Goal: Task Accomplishment & Management: Complete application form

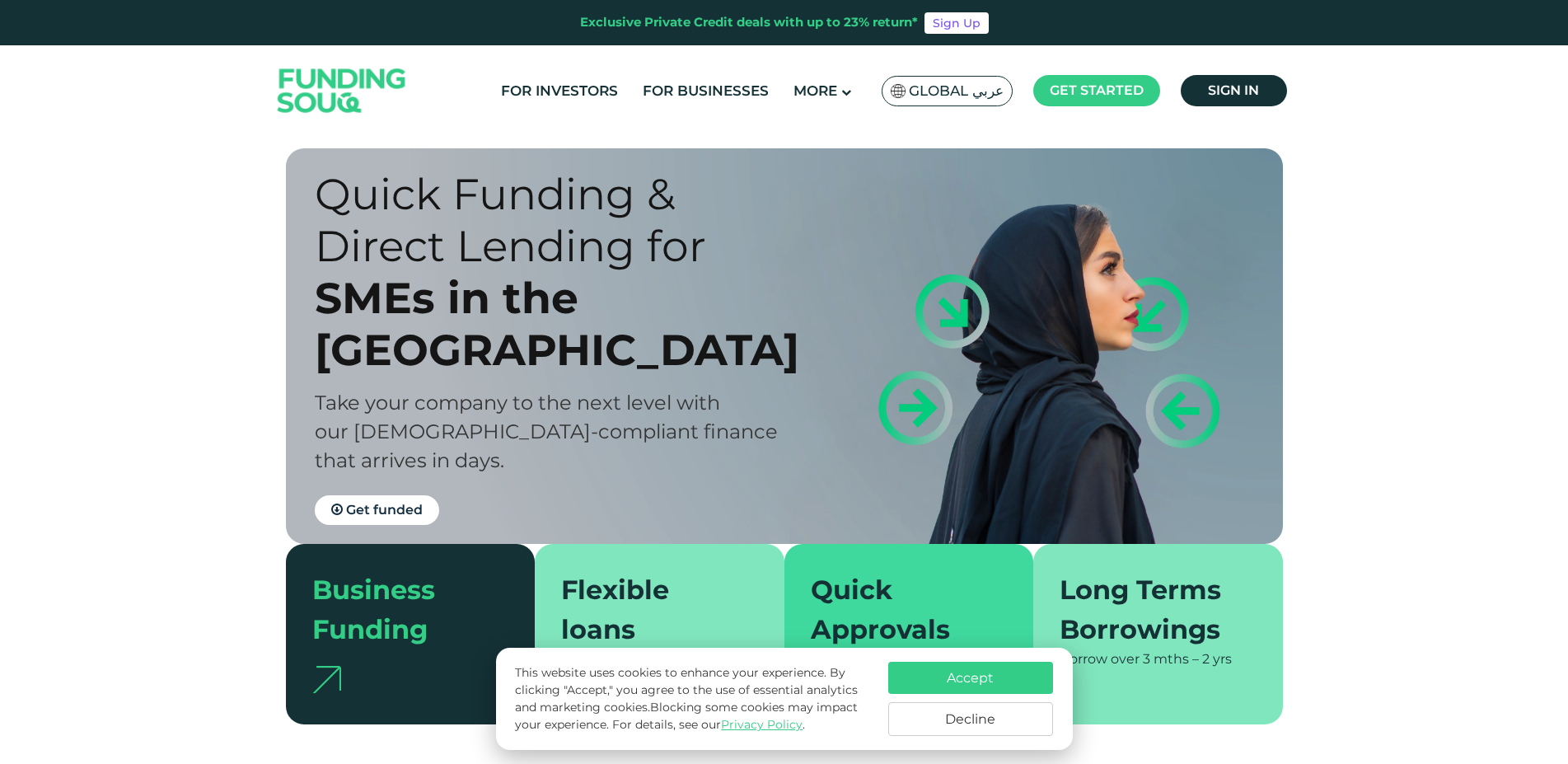
click at [1003, 723] on button "Decline" at bounding box center [970, 719] width 165 height 34
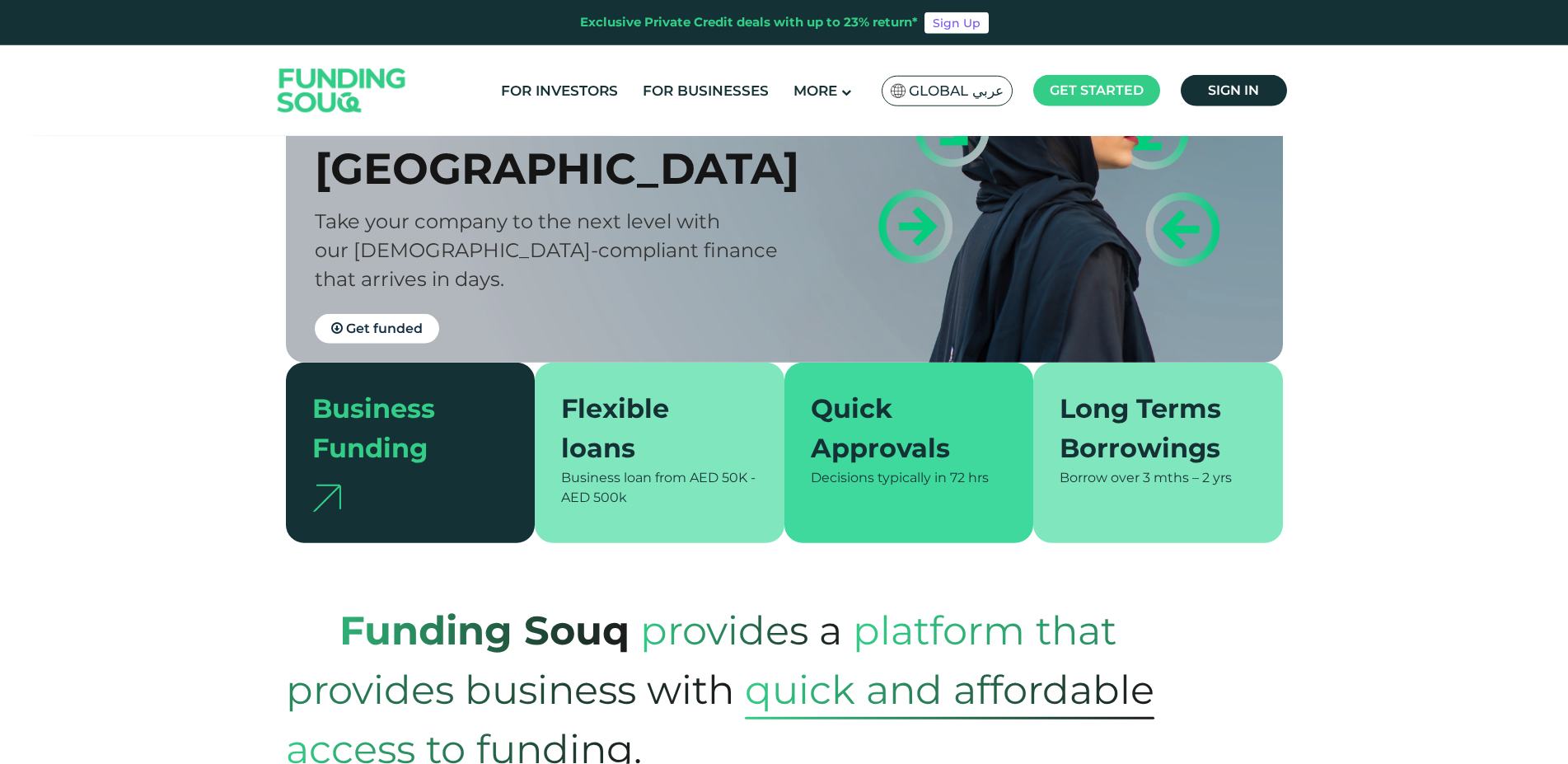
scroll to position [84, 0]
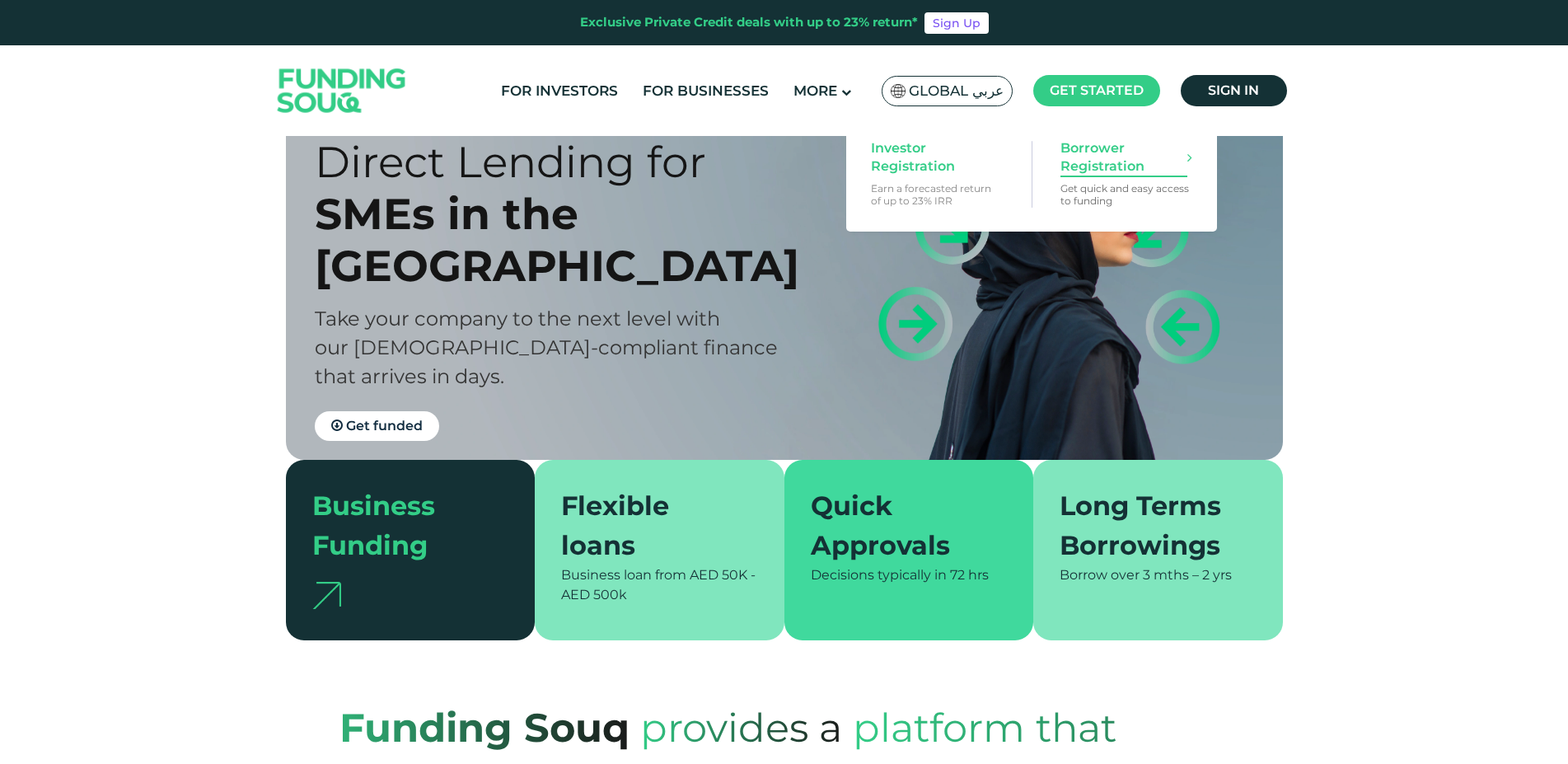
click at [1108, 166] on span "Borrower Registration" at bounding box center [1124, 158] width 127 height 37
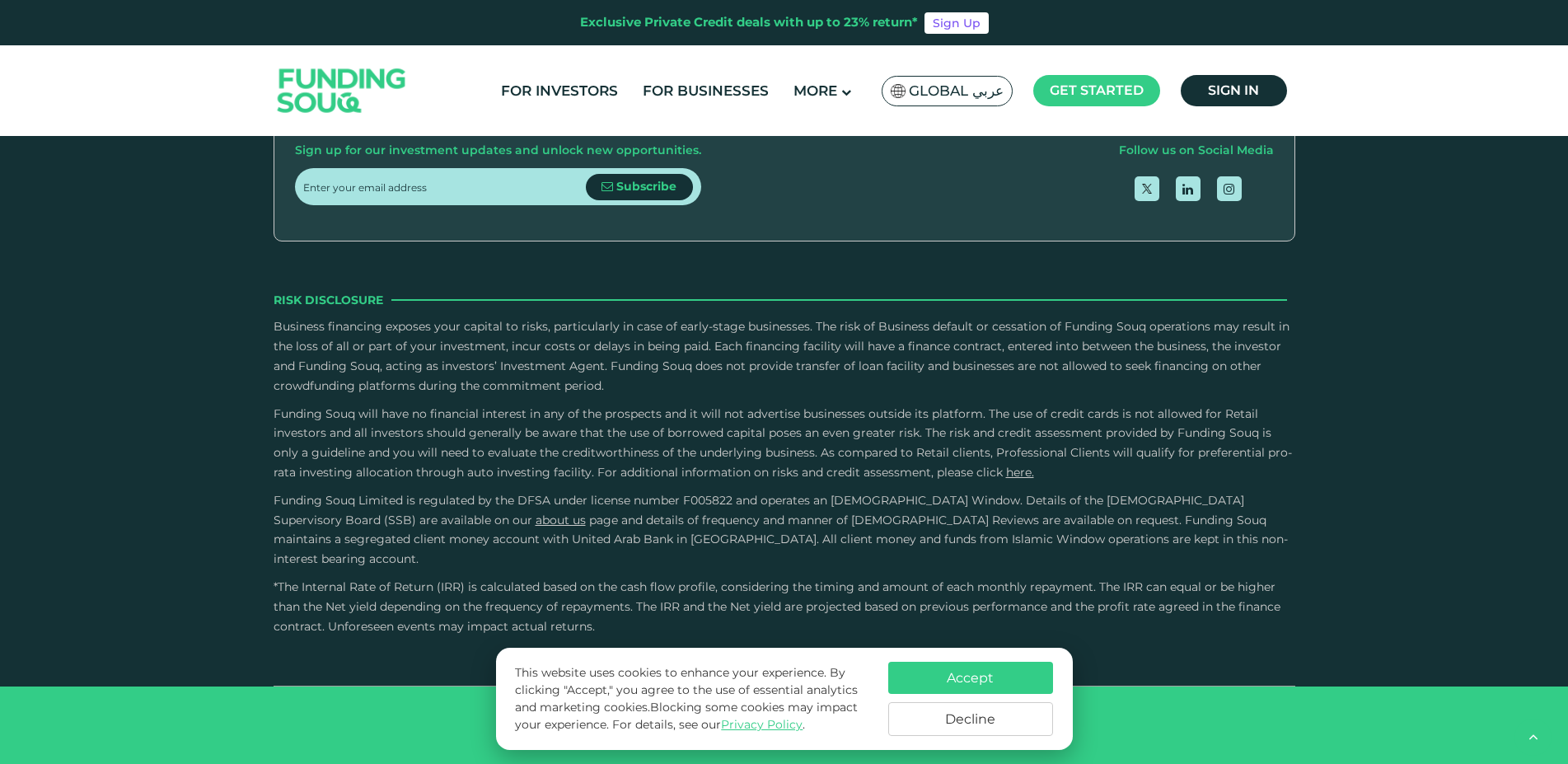
scroll to position [2775, 0]
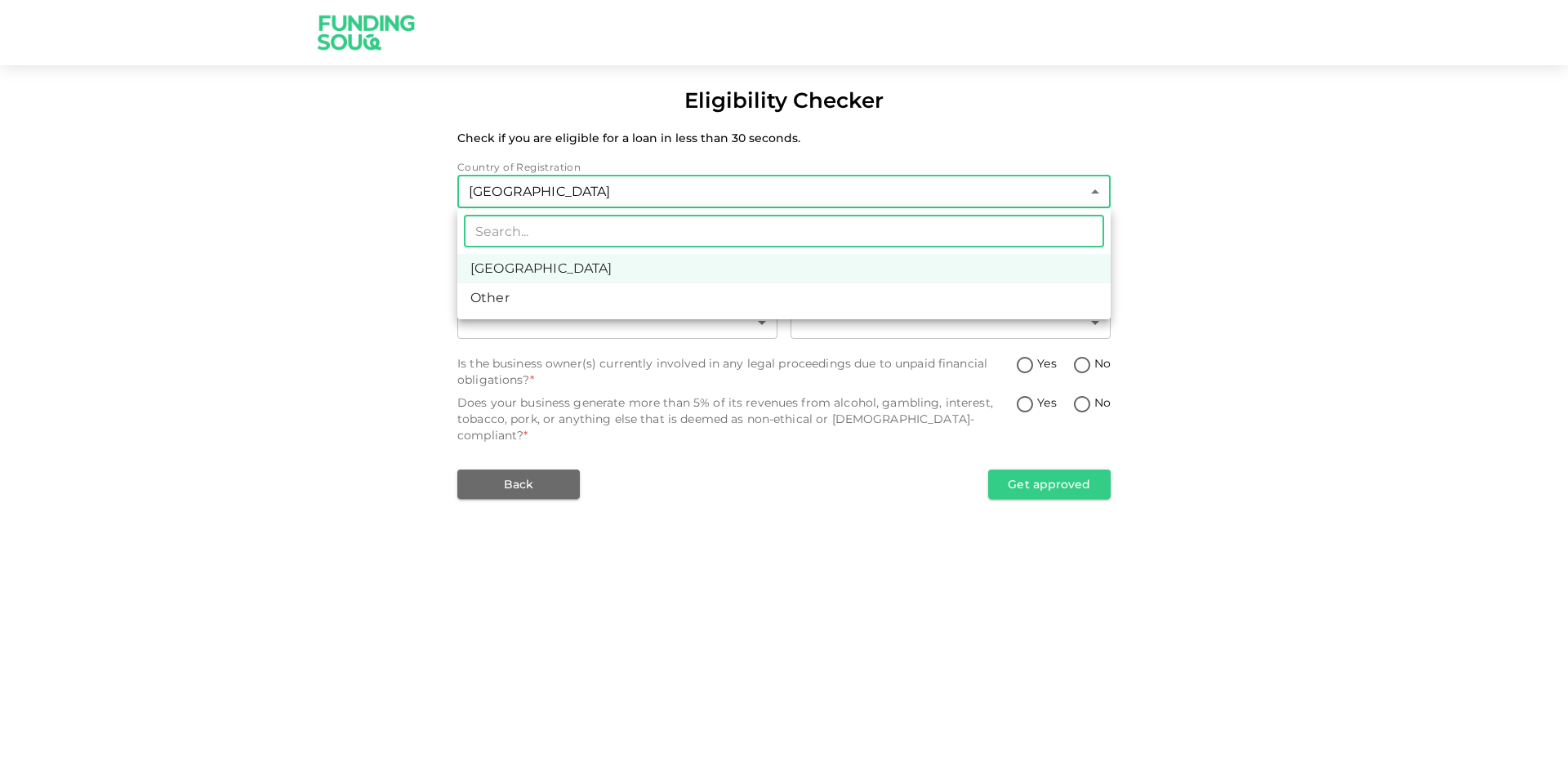
click at [565, 264] on li "United Arab Emirates" at bounding box center [784, 269] width 653 height 29
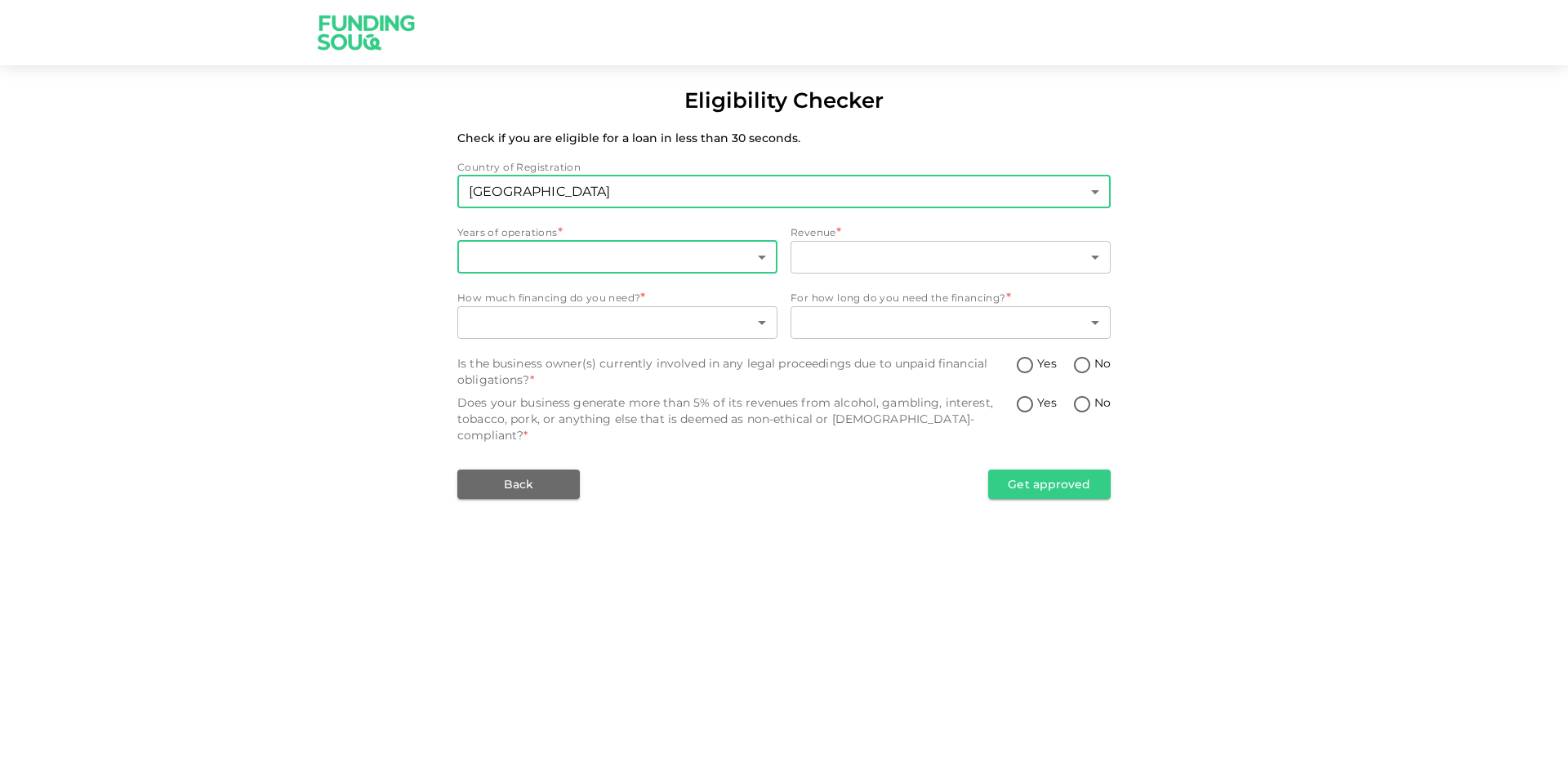
click at [634, 257] on body "Eligibility Checker Check if you are eligible for a loan in less than 30 second…" at bounding box center [784, 378] width 1568 height 757
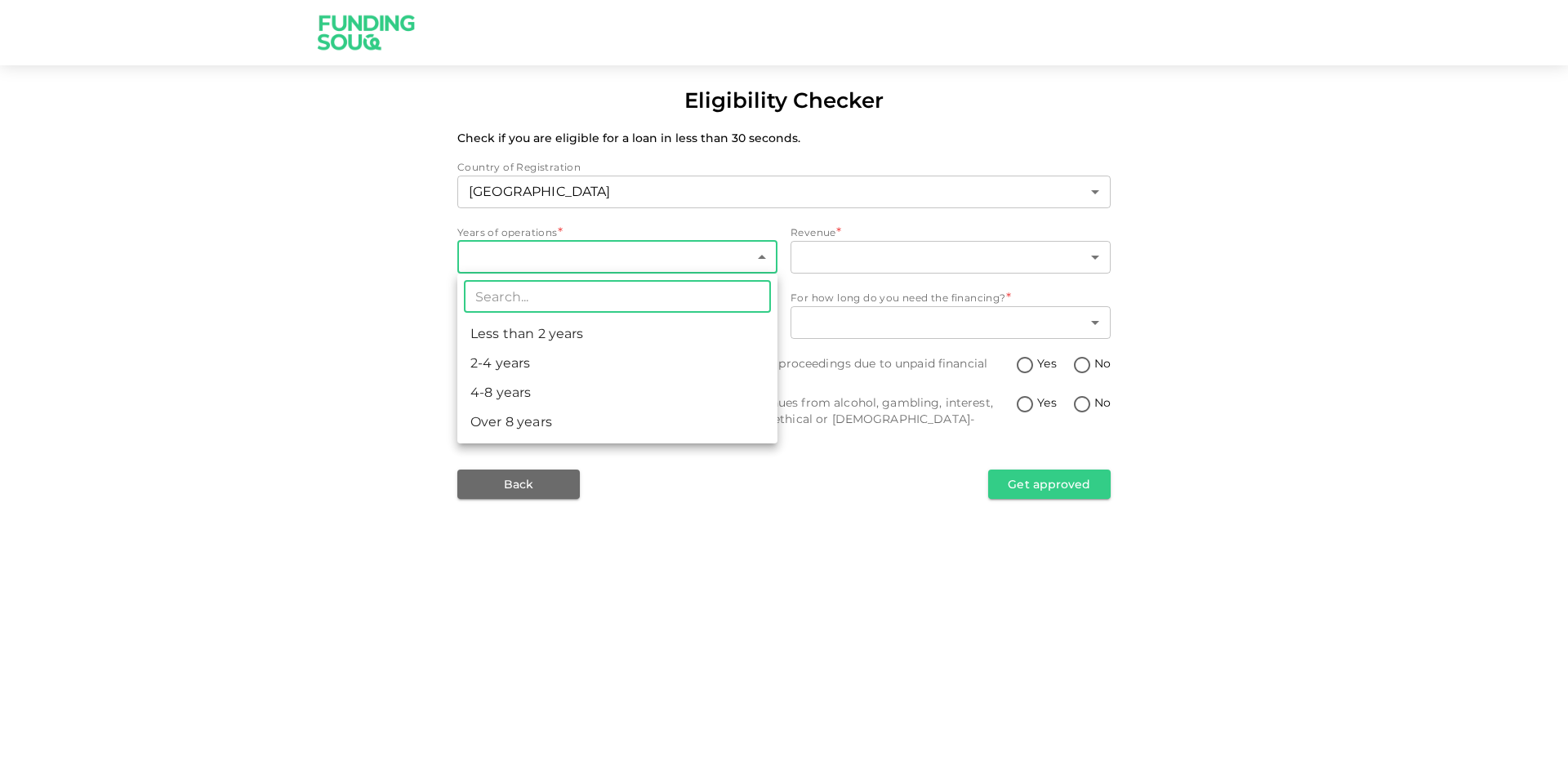
click at [521, 389] on li "4-8 years" at bounding box center [617, 393] width 321 height 29
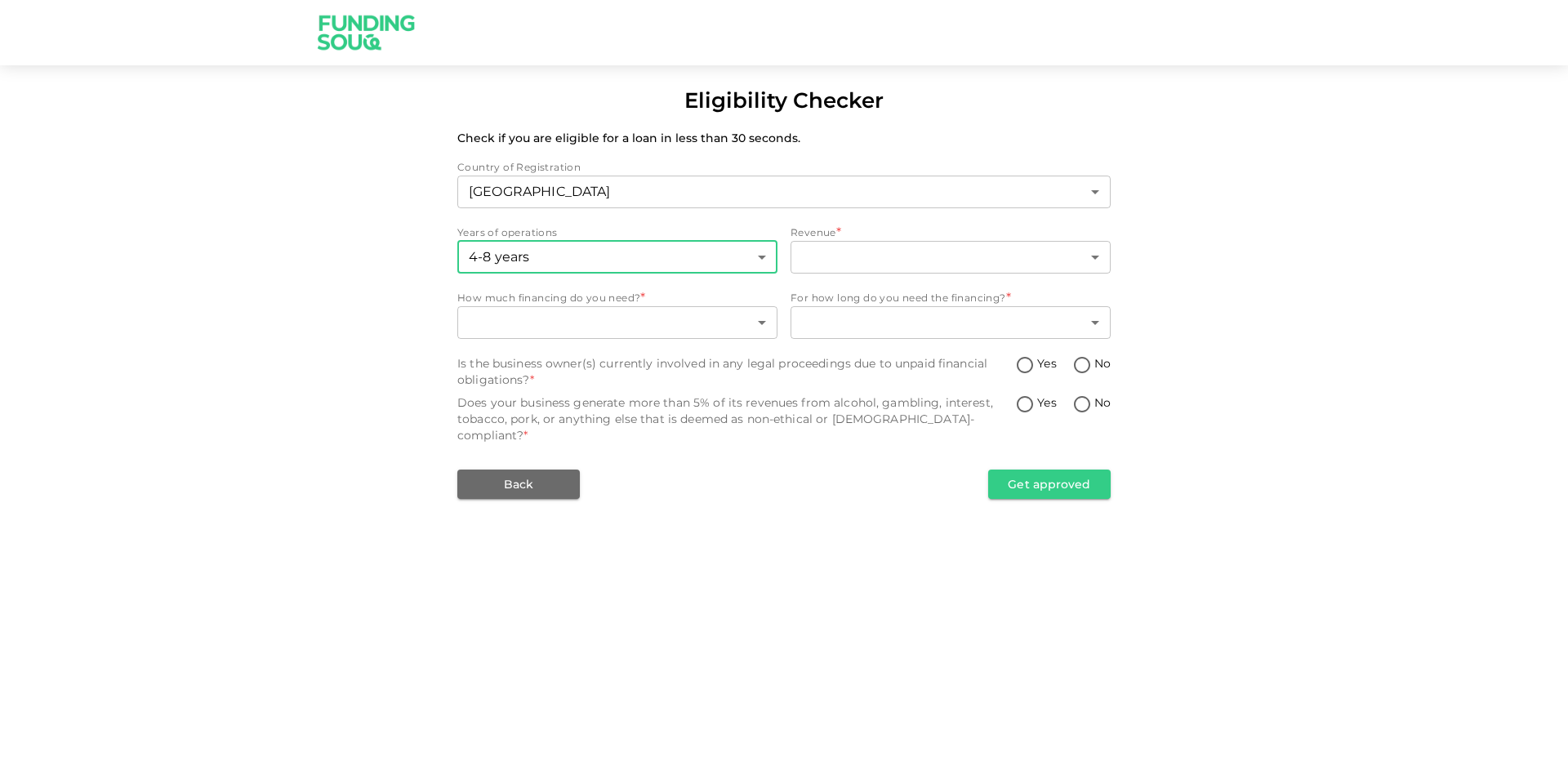
type input "3"
click at [916, 256] on body "Eligibility Checker Check if you are eligible for a loan in less than 30 second…" at bounding box center [784, 378] width 1568 height 757
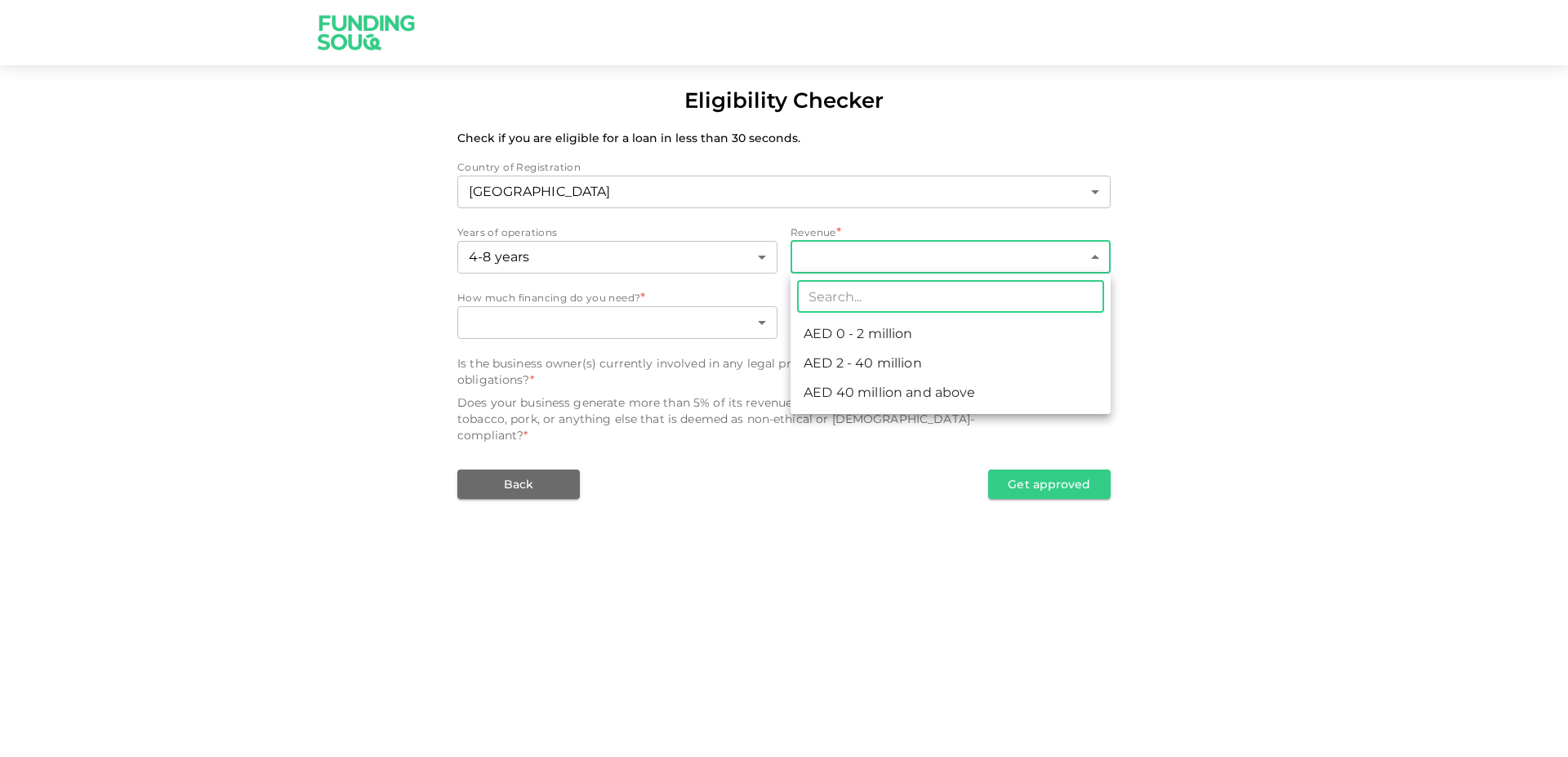
click at [905, 354] on li "AED 2 - 40 million" at bounding box center [950, 364] width 321 height 29
type input "2"
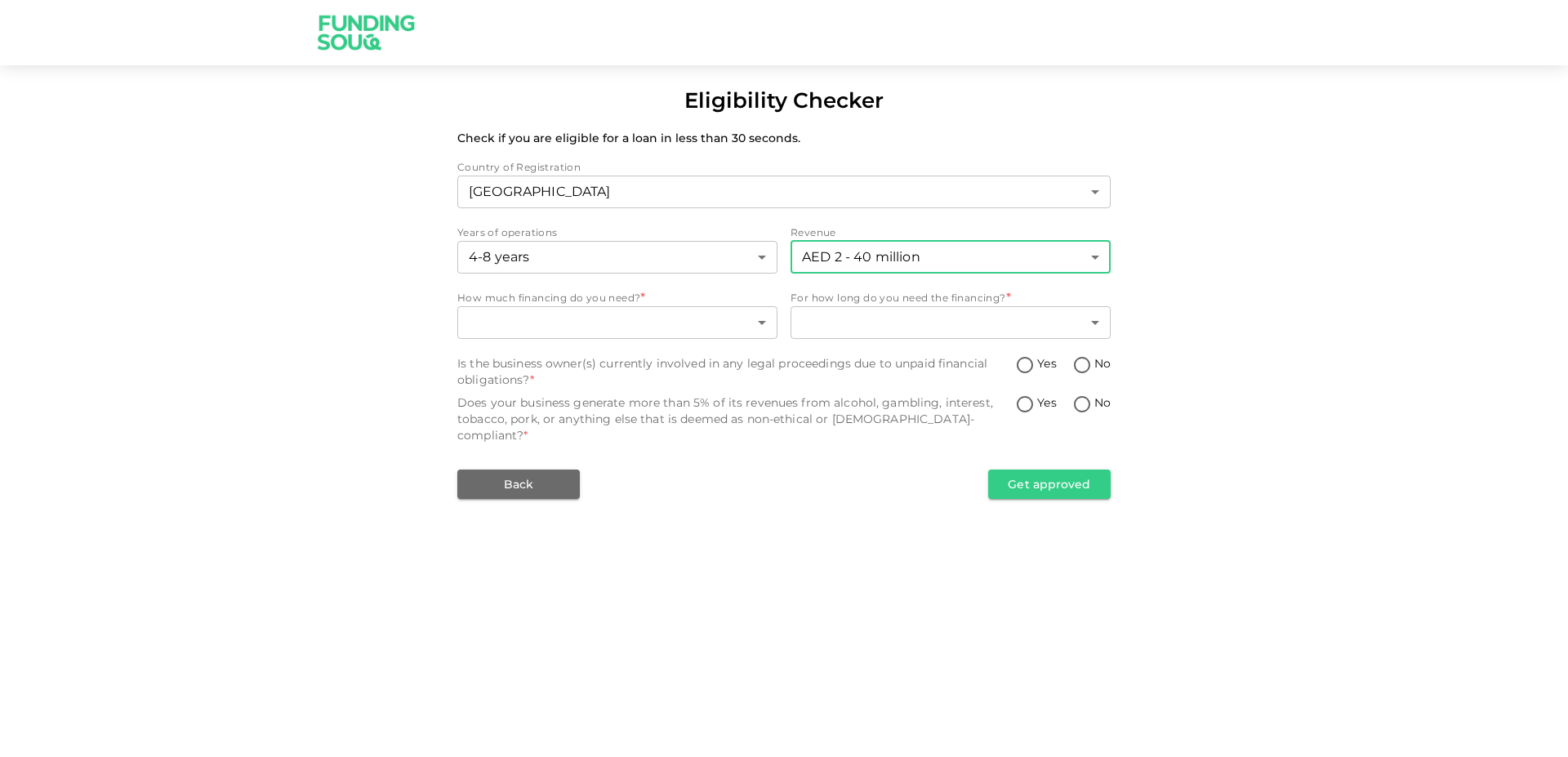
click at [710, 321] on body "Eligibility Checker Check if you are eligible for a loan in less than 30 second…" at bounding box center [784, 378] width 1568 height 757
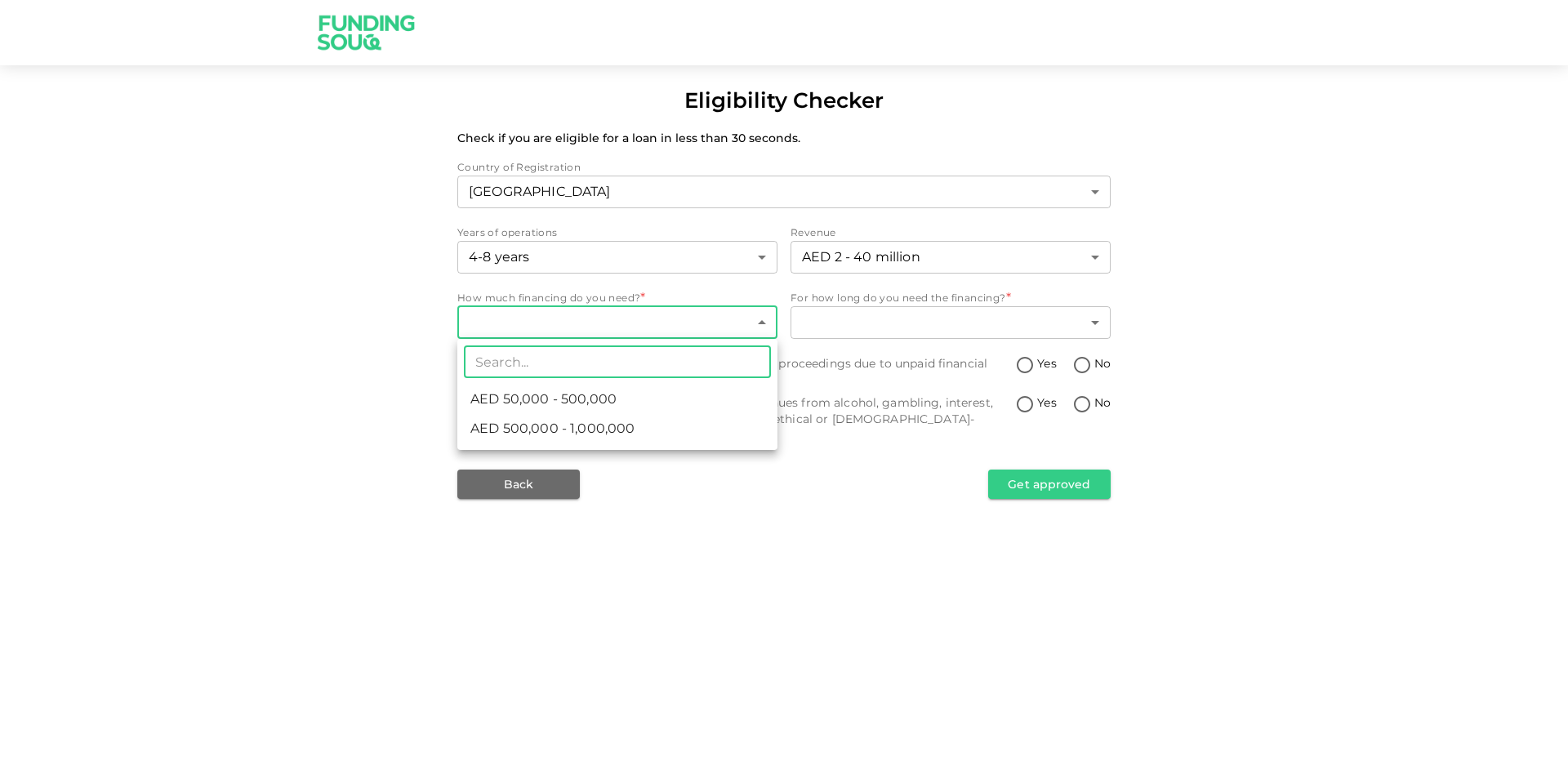
drag, startPoint x: 636, startPoint y: 430, endPoint x: 651, endPoint y: 429, distance: 15.0
click at [636, 430] on li "AED 500,000 - 1,000,000" at bounding box center [617, 429] width 321 height 29
type input "2"
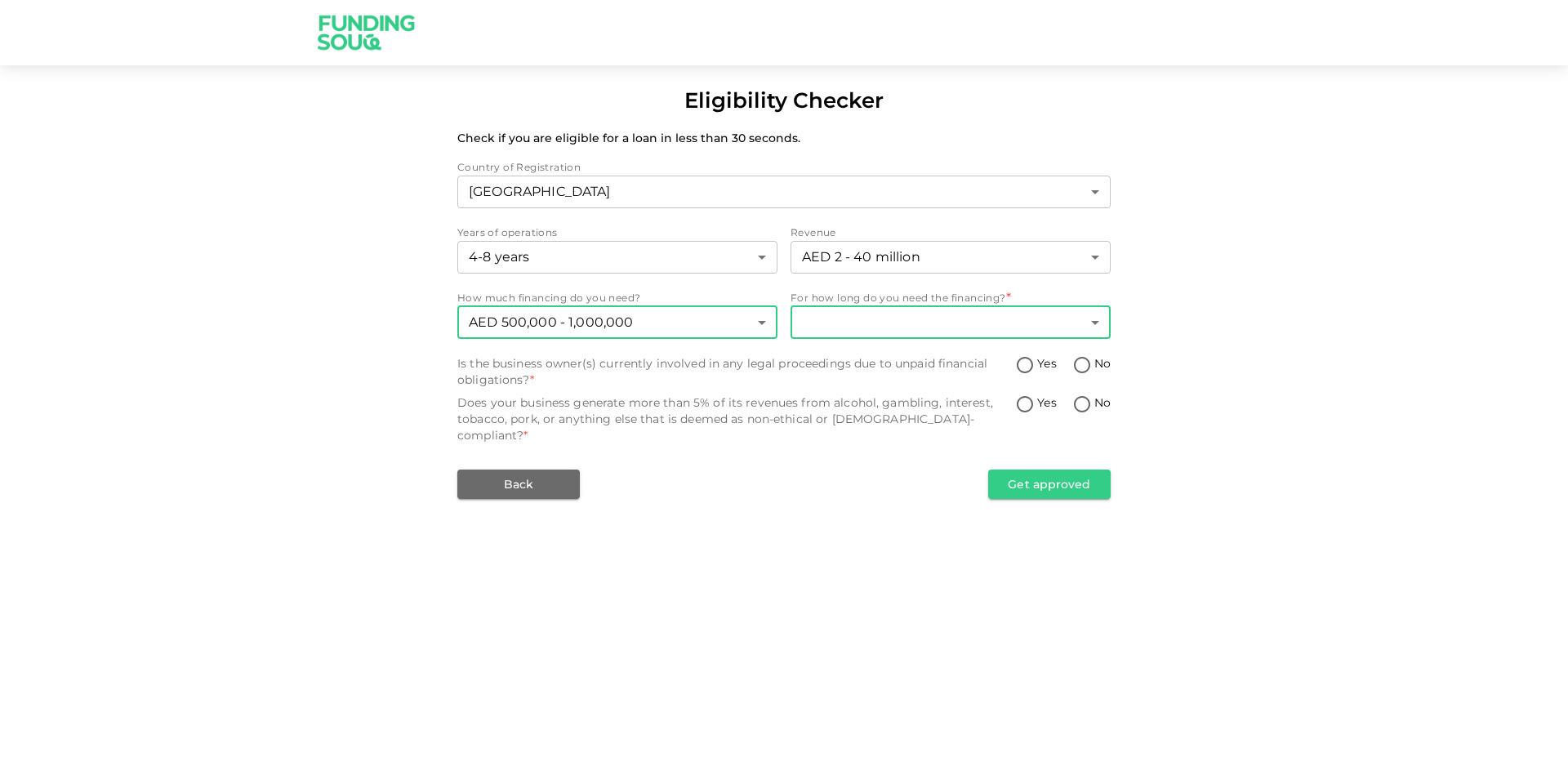
click at [918, 324] on body "Eligibility Checker Check if you are eligible for a loan in less than 30 second…" at bounding box center [784, 378] width 1568 height 757
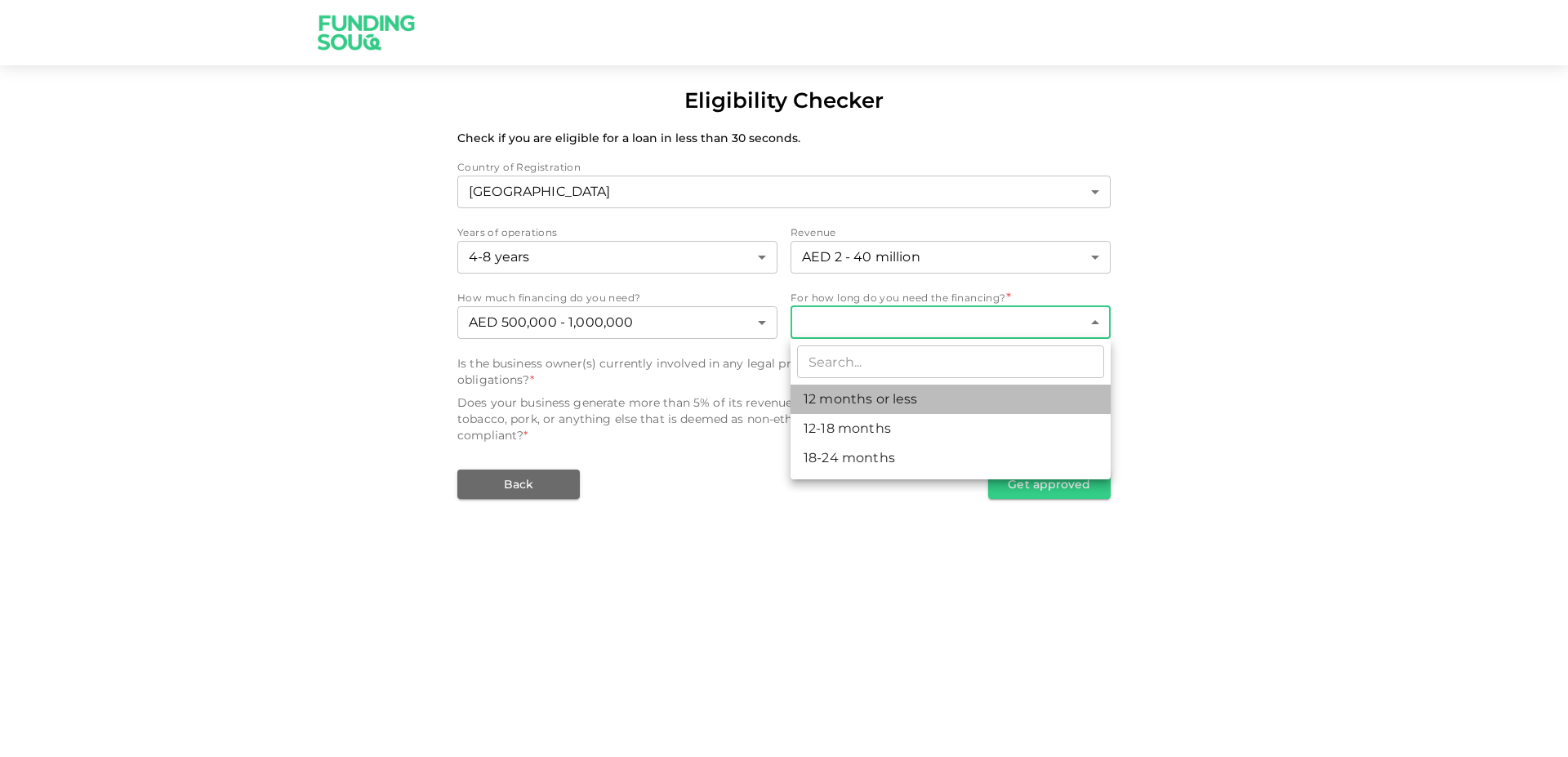
drag, startPoint x: 882, startPoint y: 399, endPoint x: 1566, endPoint y: 351, distance: 685.7
click at [884, 399] on li "12 months or less" at bounding box center [950, 399] width 321 height 29
type input "1"
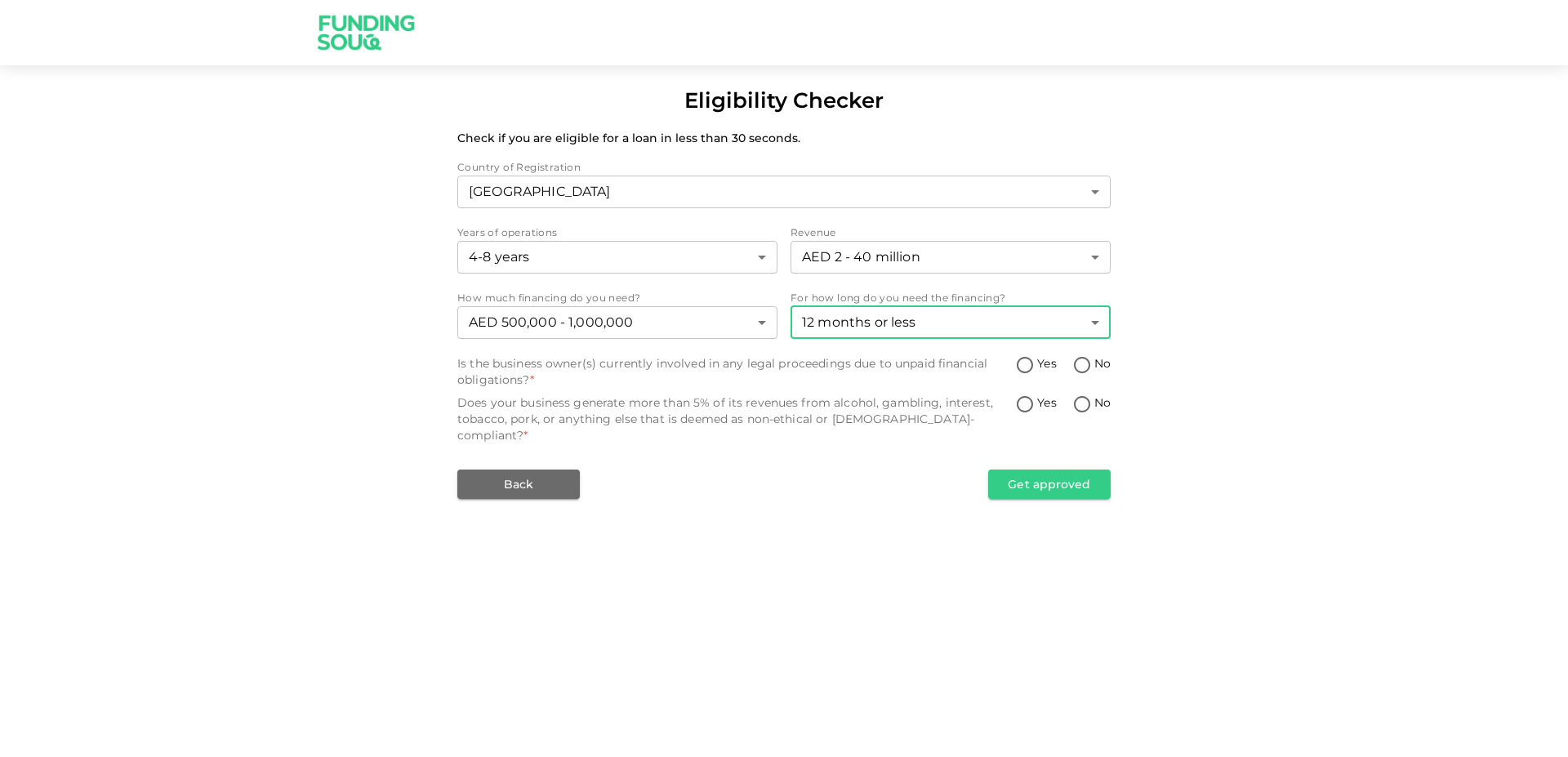
click at [1084, 363] on input "No" at bounding box center [1082, 366] width 24 height 22
radio input "true"
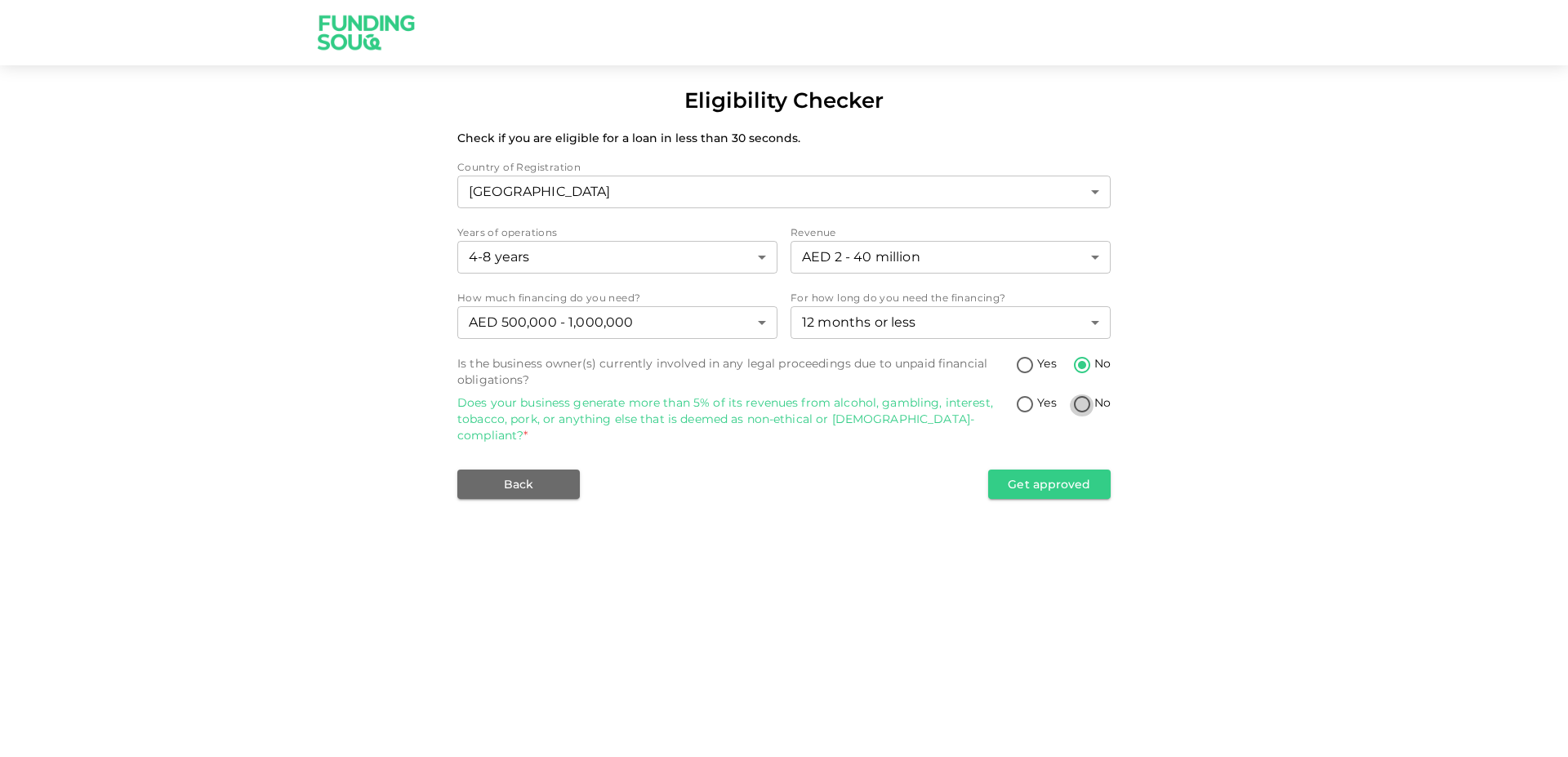
click at [1077, 406] on input "No" at bounding box center [1082, 406] width 24 height 22
radio input "true"
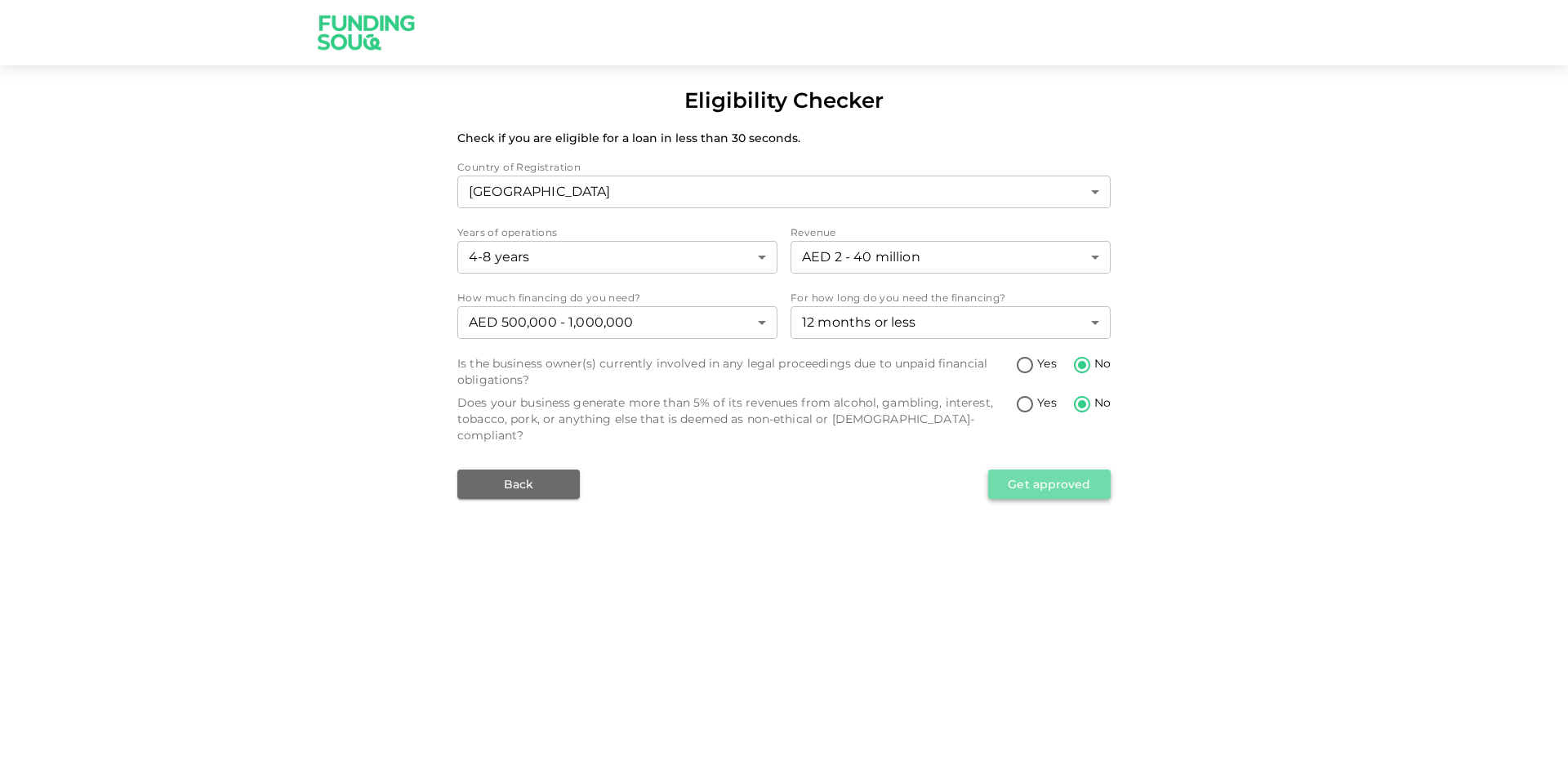
click at [1063, 474] on button "Get approved" at bounding box center [1050, 485] width 123 height 29
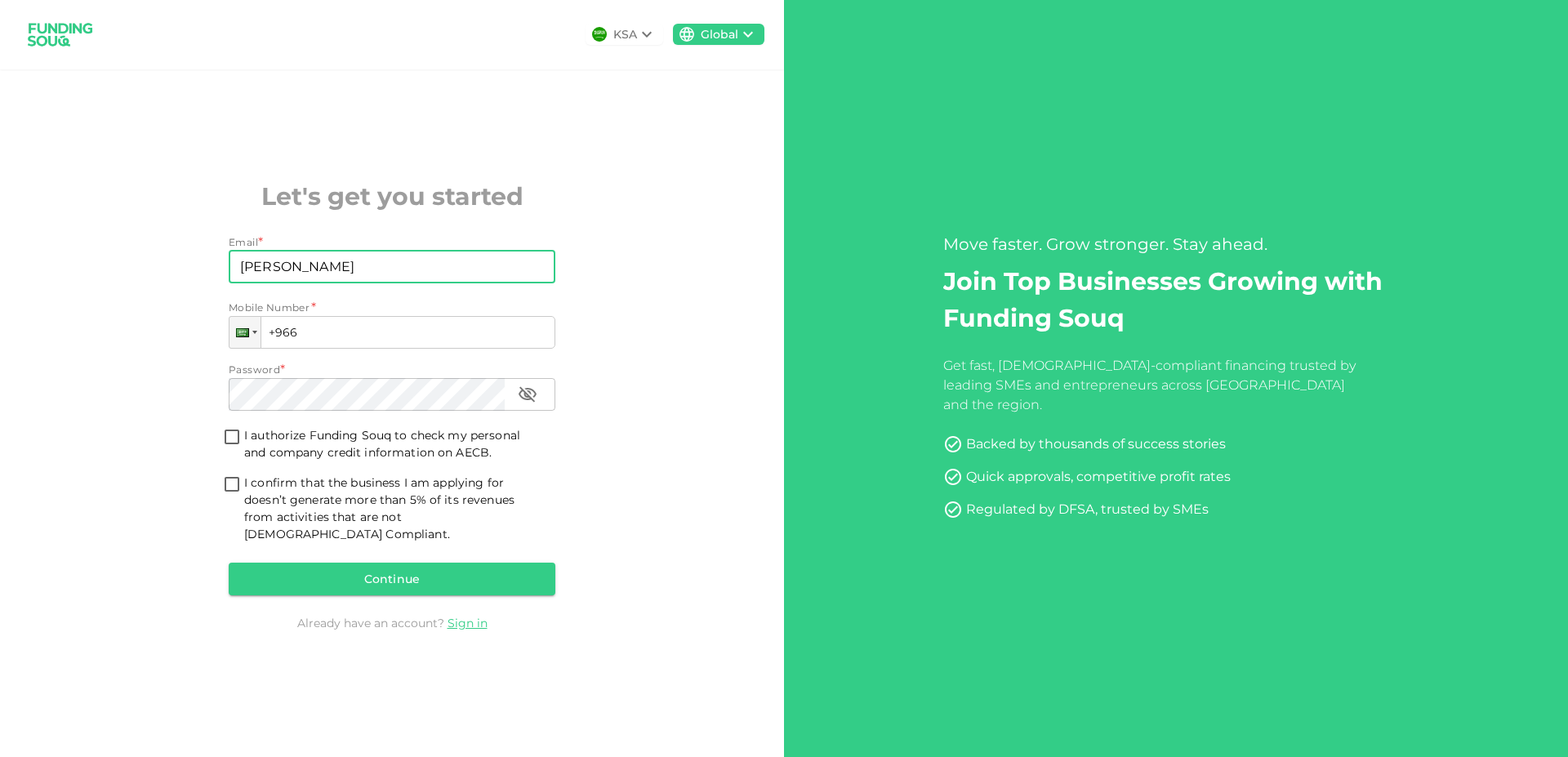
drag, startPoint x: 381, startPoint y: 261, endPoint x: 0, endPoint y: 257, distance: 381.0
click at [229, 257] on input "[PERSON_NAME]" at bounding box center [383, 267] width 308 height 33
paste input ".s@[DOMAIN_NAME]"
type input "[PERSON_NAME][EMAIL_ADDRESS][DOMAIN_NAME]"
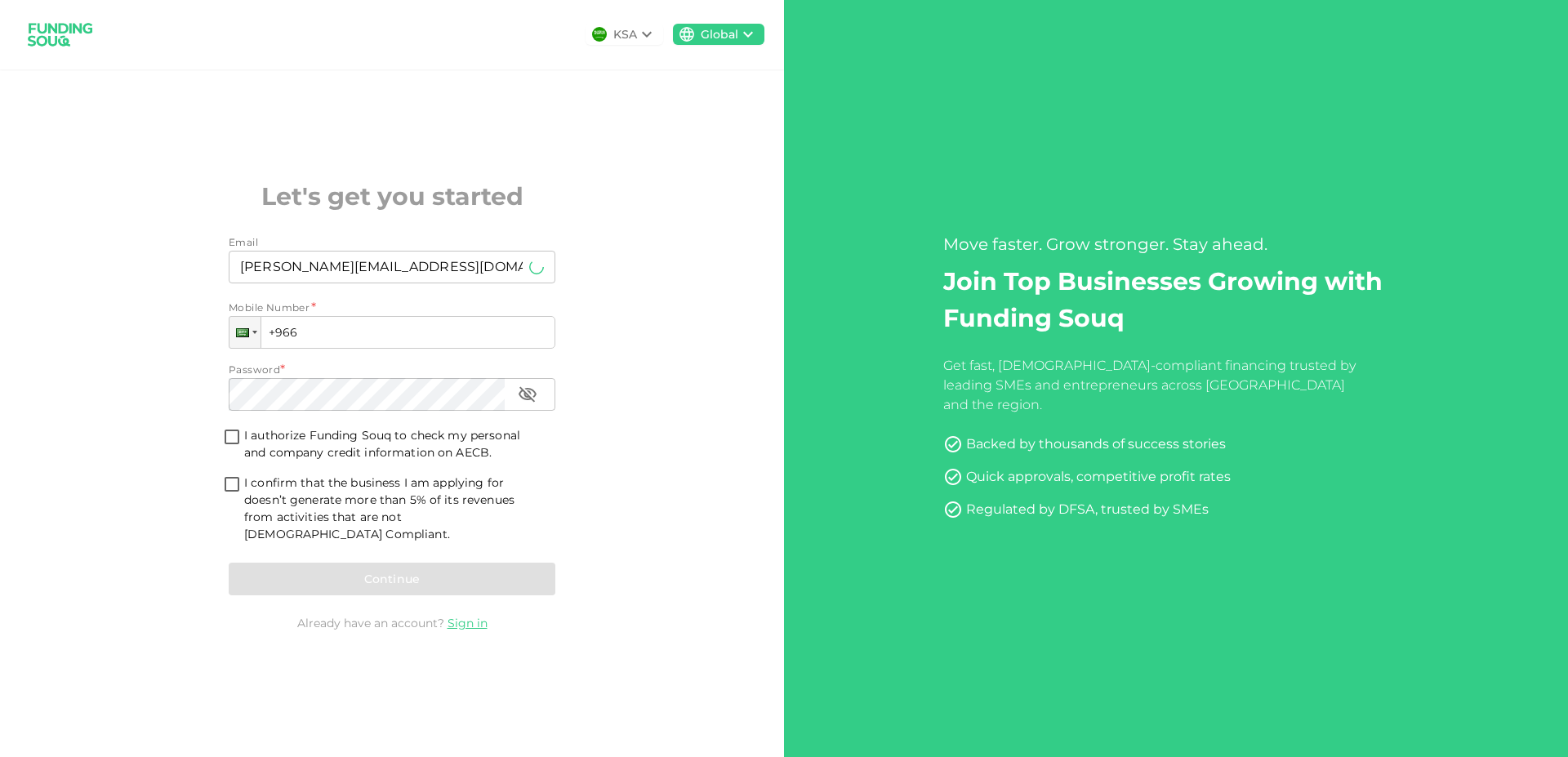
click at [697, 256] on div "KSA Global Let's get you started Email Email john.s@talk-tec.co.uk Email Mobile…" at bounding box center [392, 378] width 784 height 757
click at [307, 338] on input "+966" at bounding box center [392, 333] width 327 height 33
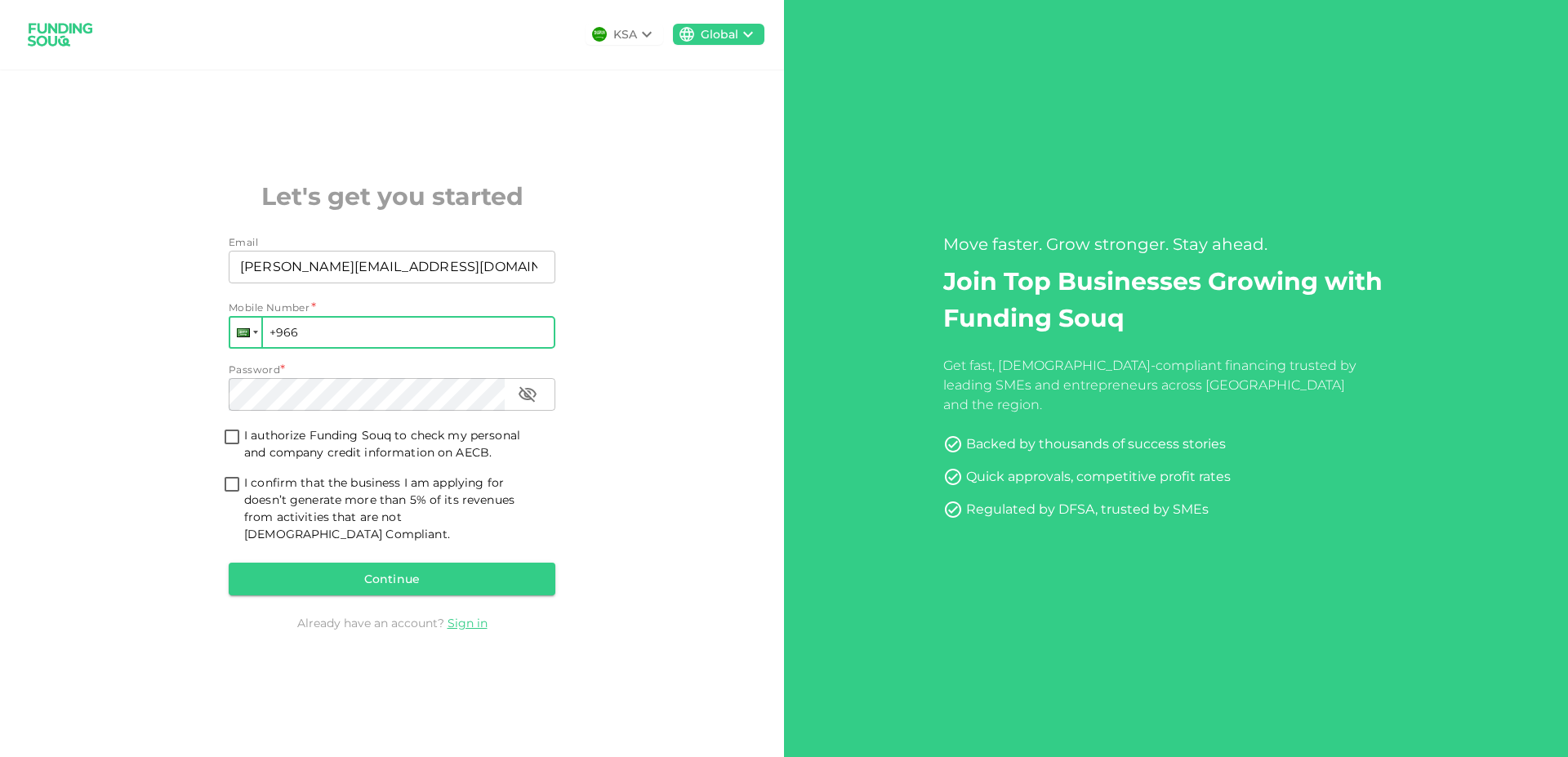
click at [257, 334] on div at bounding box center [256, 333] width 5 height 3
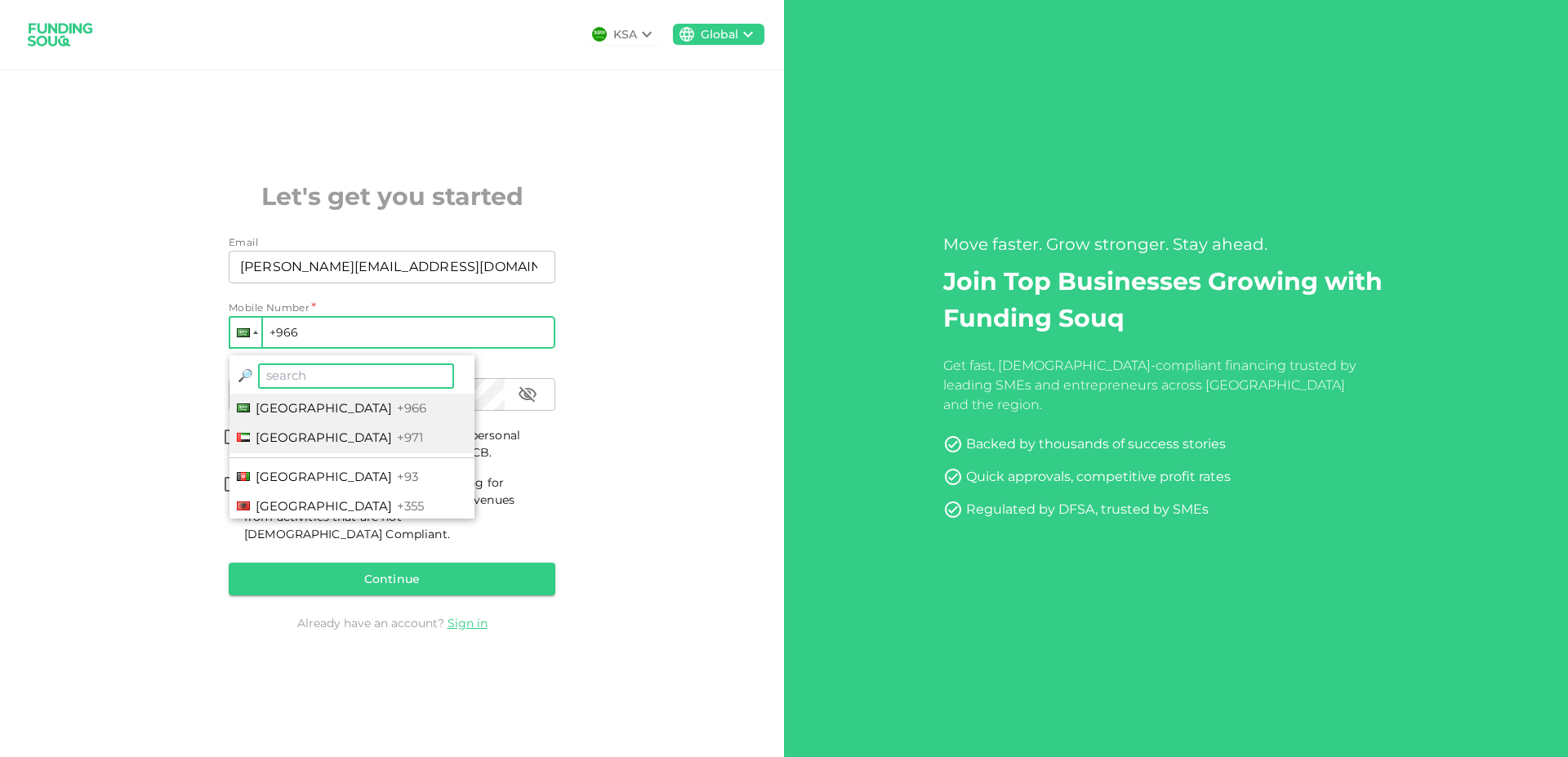
click at [337, 442] on span "United Arab Emirates" at bounding box center [324, 437] width 136 height 16
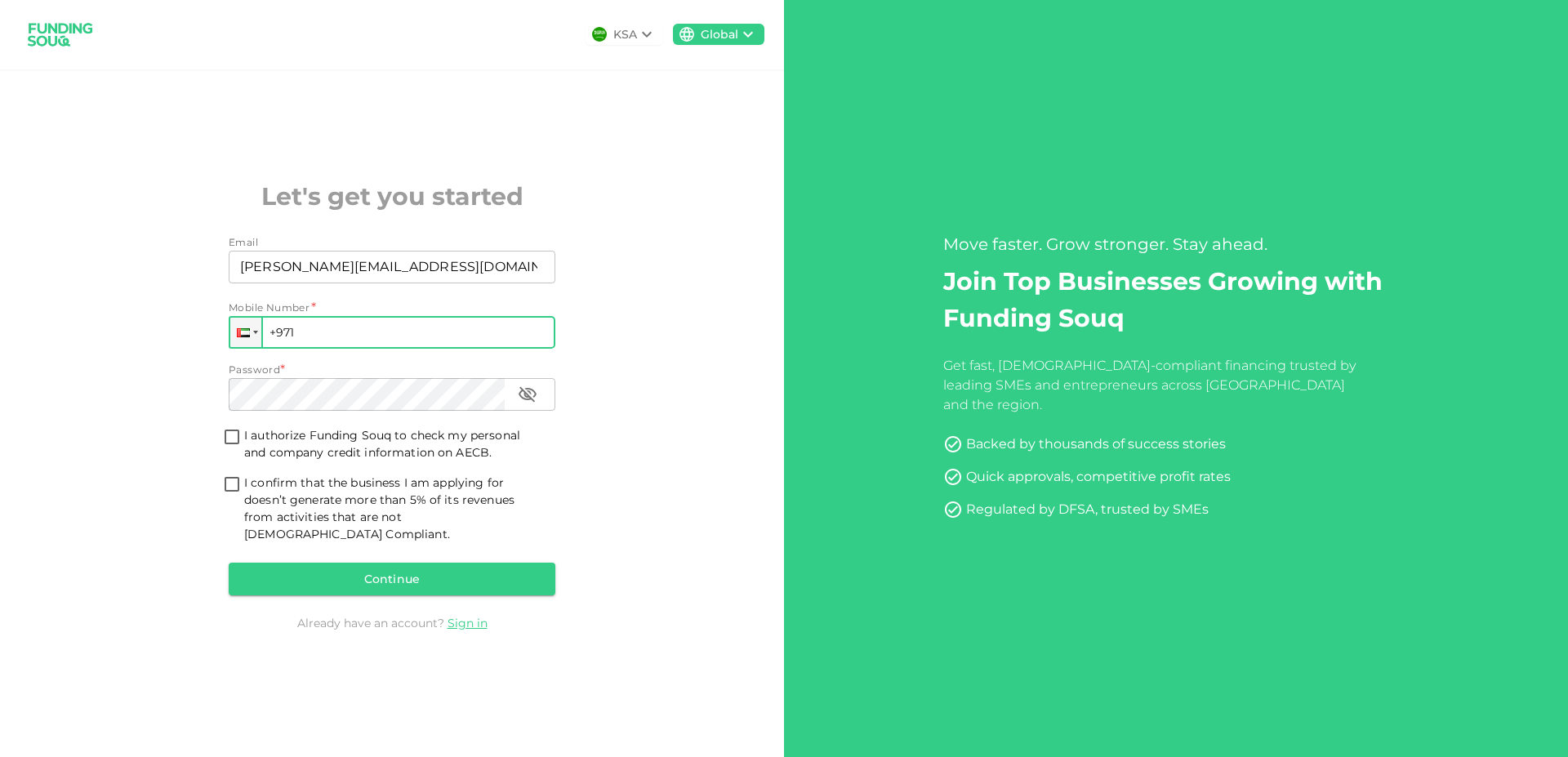
click at [373, 343] on input "+971" at bounding box center [392, 333] width 327 height 33
type input "+971 056 786 410 4"
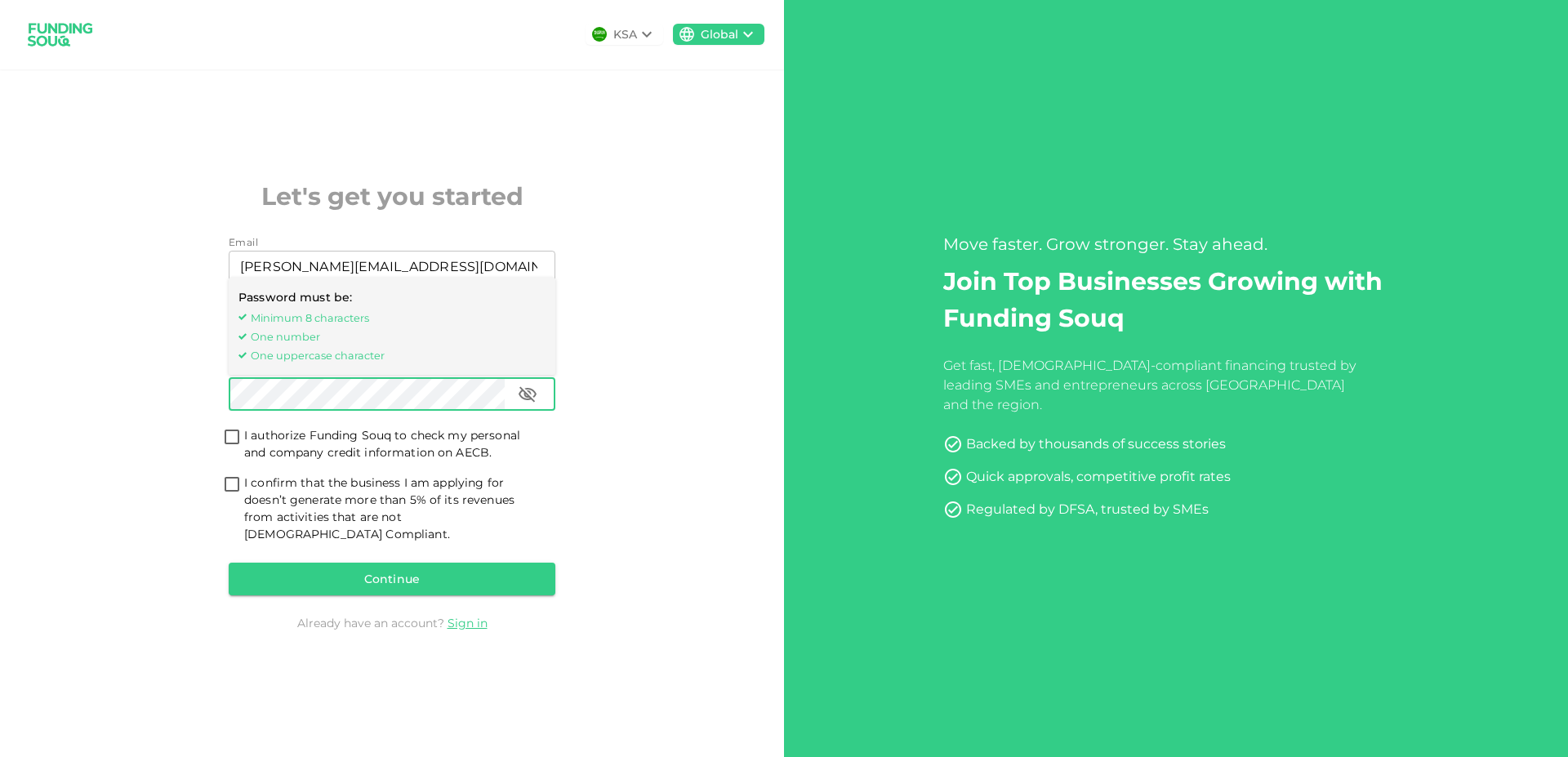
click at [535, 404] on icon "button" at bounding box center [527, 394] width 20 height 20
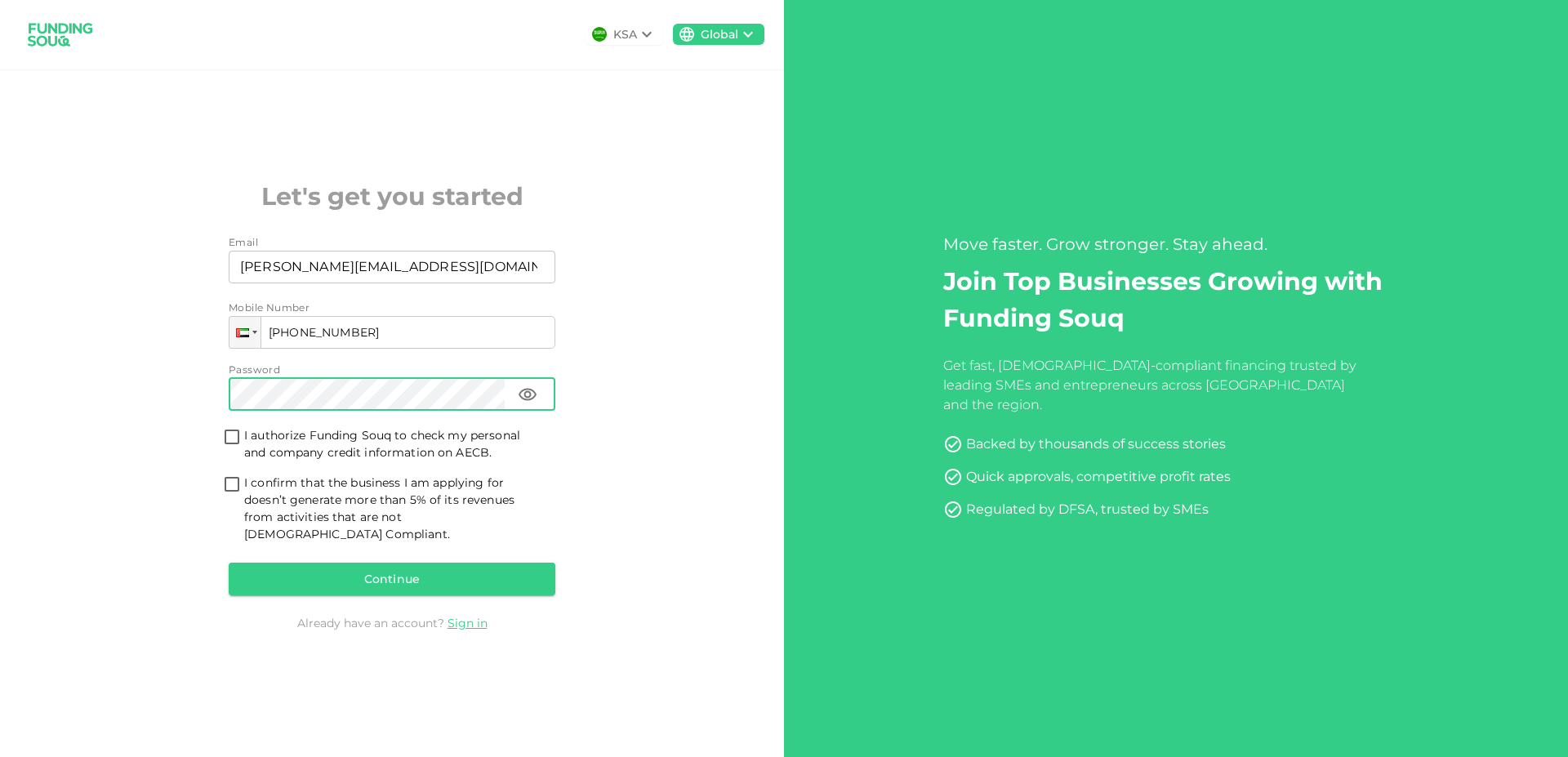
click at [228, 442] on input "I authorize Funding Souq to check my personal and company credit information on…" at bounding box center [232, 438] width 24 height 22
checkbox input "true"
click at [227, 493] on input "I confirm that the business I am applying for doesn’t generate more than 5% of …" at bounding box center [232, 486] width 24 height 22
checkbox input "true"
click at [396, 576] on button "Continue" at bounding box center [392, 579] width 327 height 33
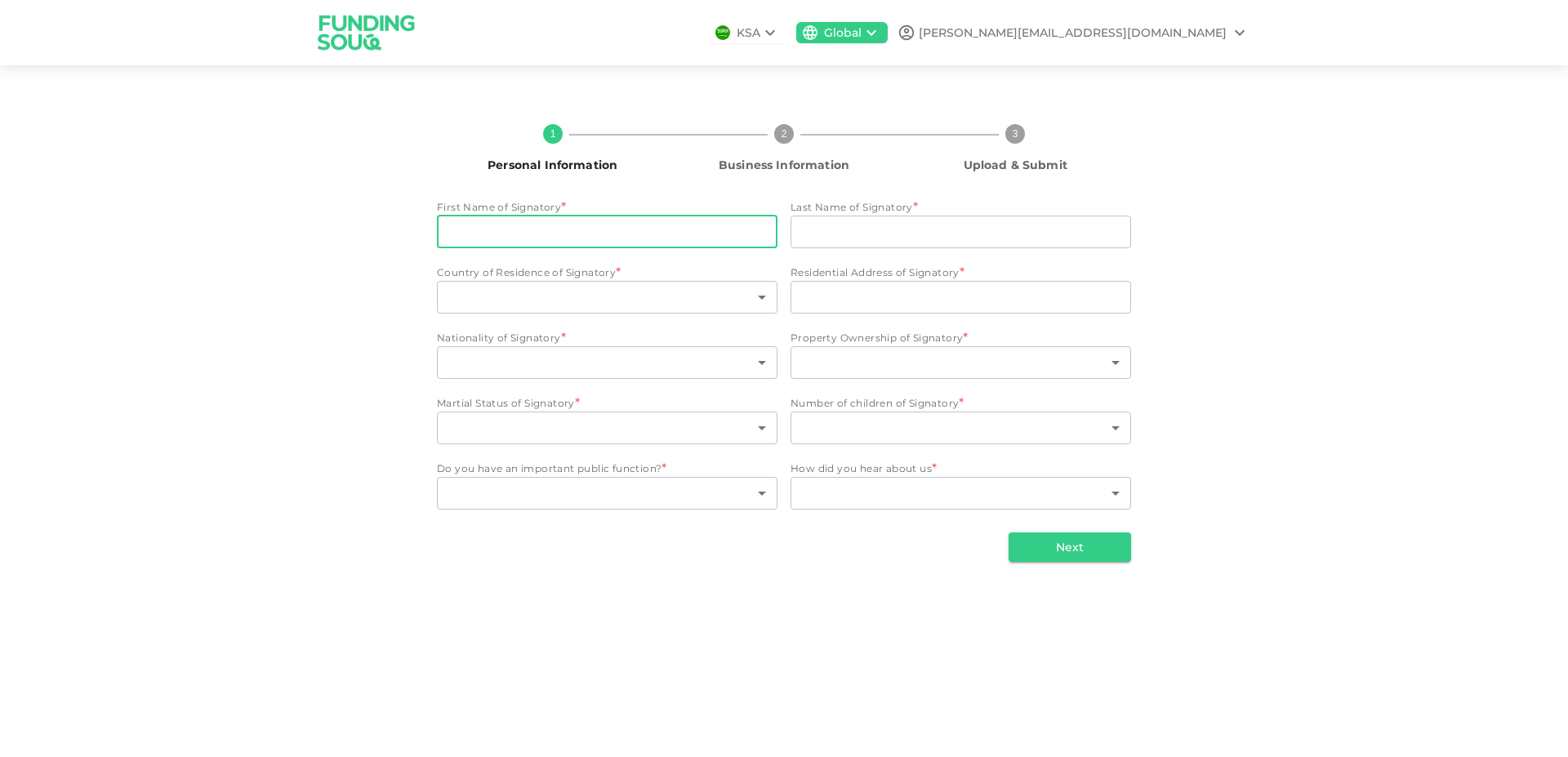
click at [569, 228] on input "First Name of Signatory" at bounding box center [607, 232] width 340 height 33
type input "John"
click at [861, 242] on input "Last Name of Signatory" at bounding box center [961, 232] width 340 height 33
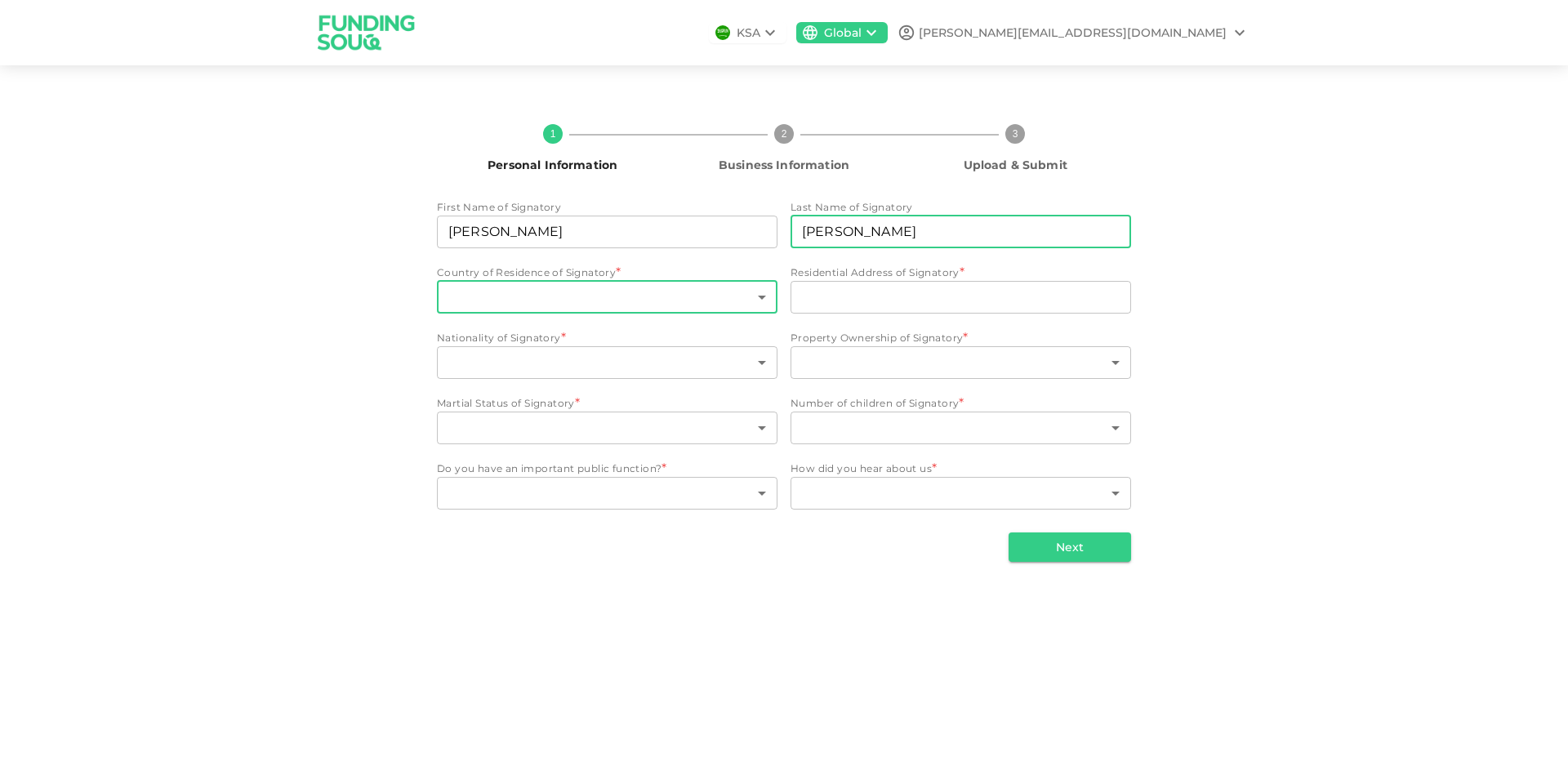
type input "Spreadborough"
click at [729, 300] on body "KSA Global john.s@talk-tec.co.uk 1 Personal Information 2 Business Information …" at bounding box center [784, 378] width 1568 height 757
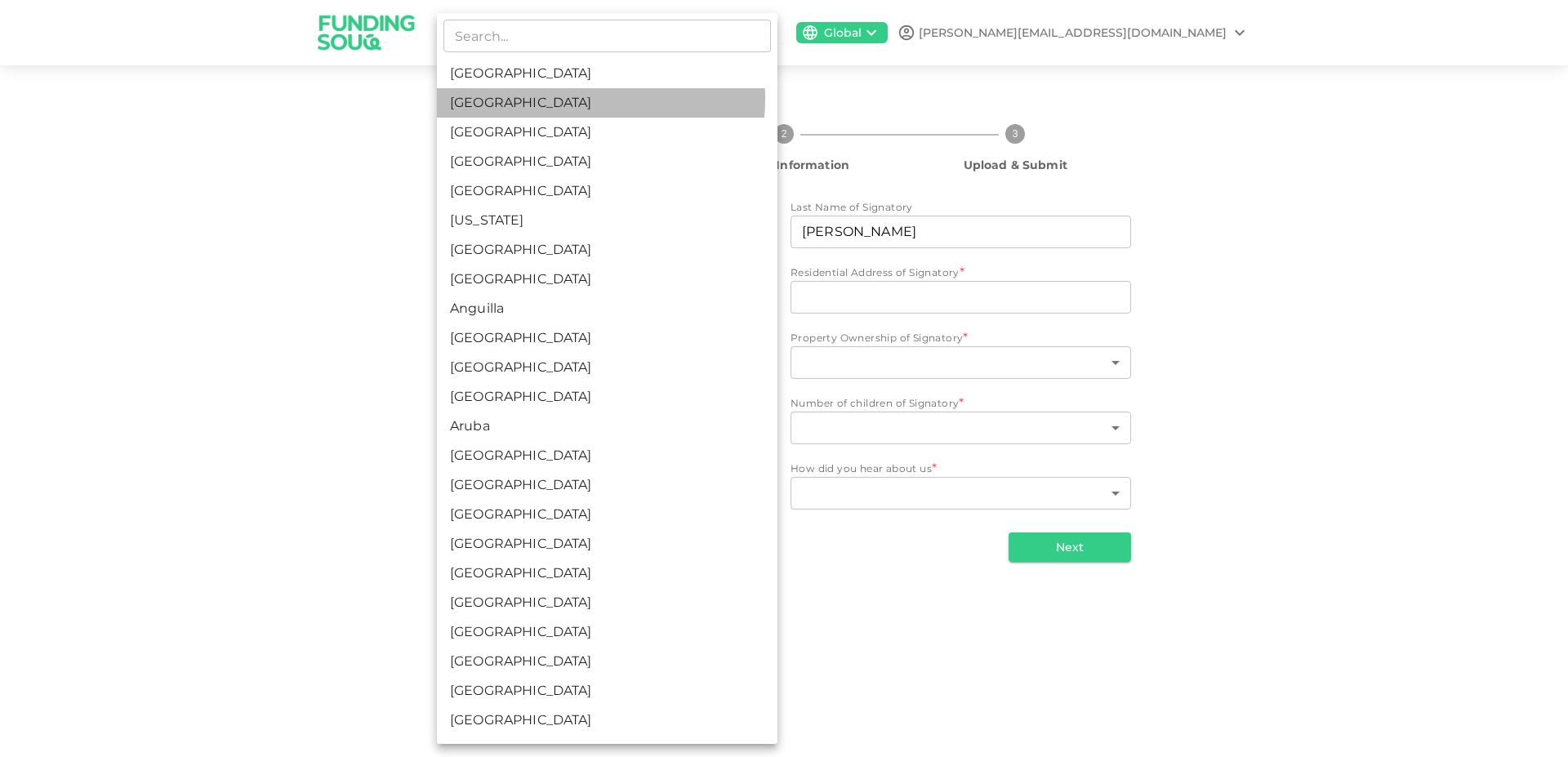
click at [564, 99] on li "United Arab Emirates" at bounding box center [607, 103] width 340 height 29
type input "2"
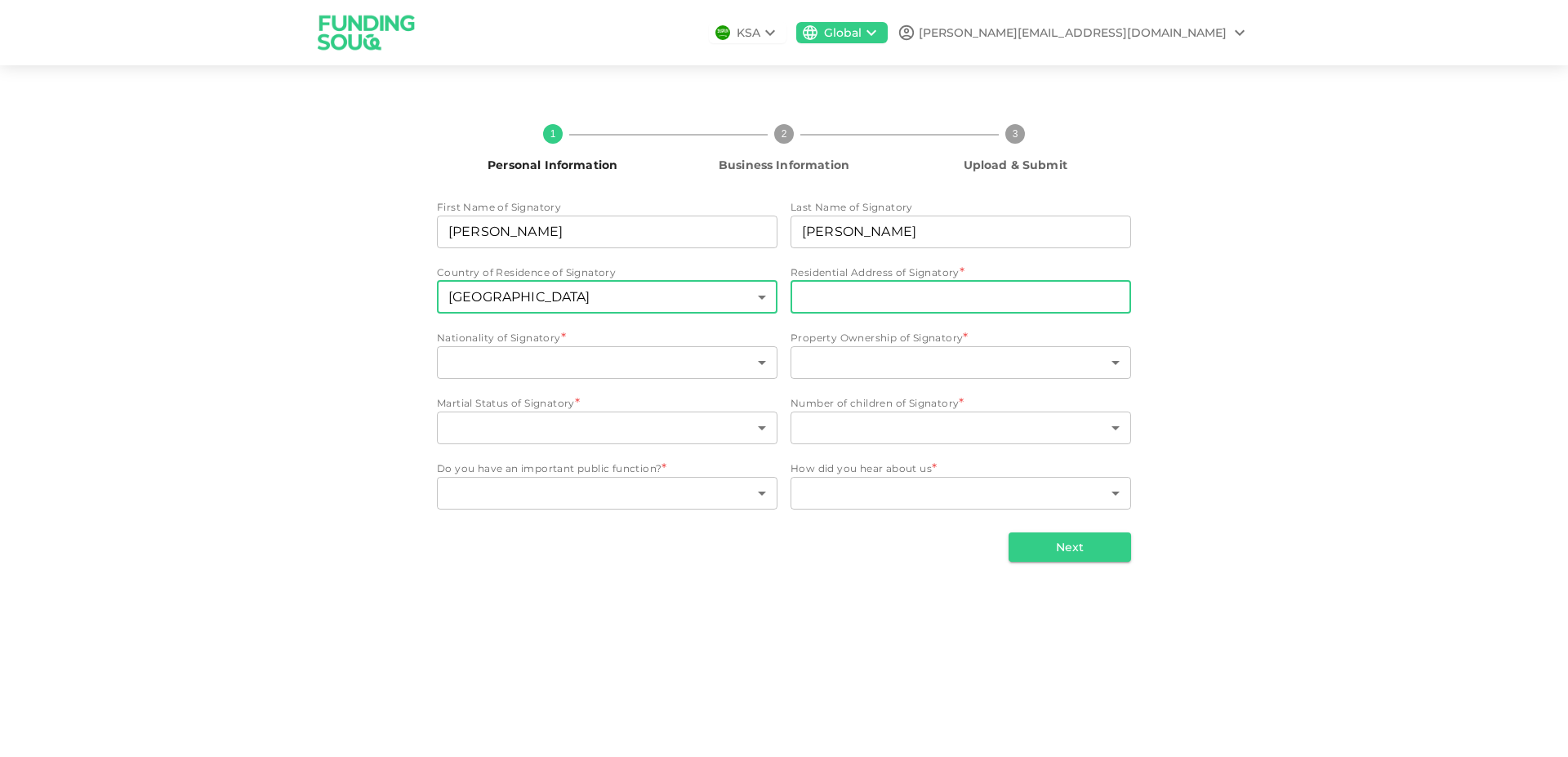
click at [861, 302] on input "Residential Address of Signatory" at bounding box center [961, 297] width 340 height 33
click at [698, 300] on body "KSA Global john.s@talk-tec.co.uk 1 Personal Information 2 Business Information …" at bounding box center [784, 378] width 1568 height 757
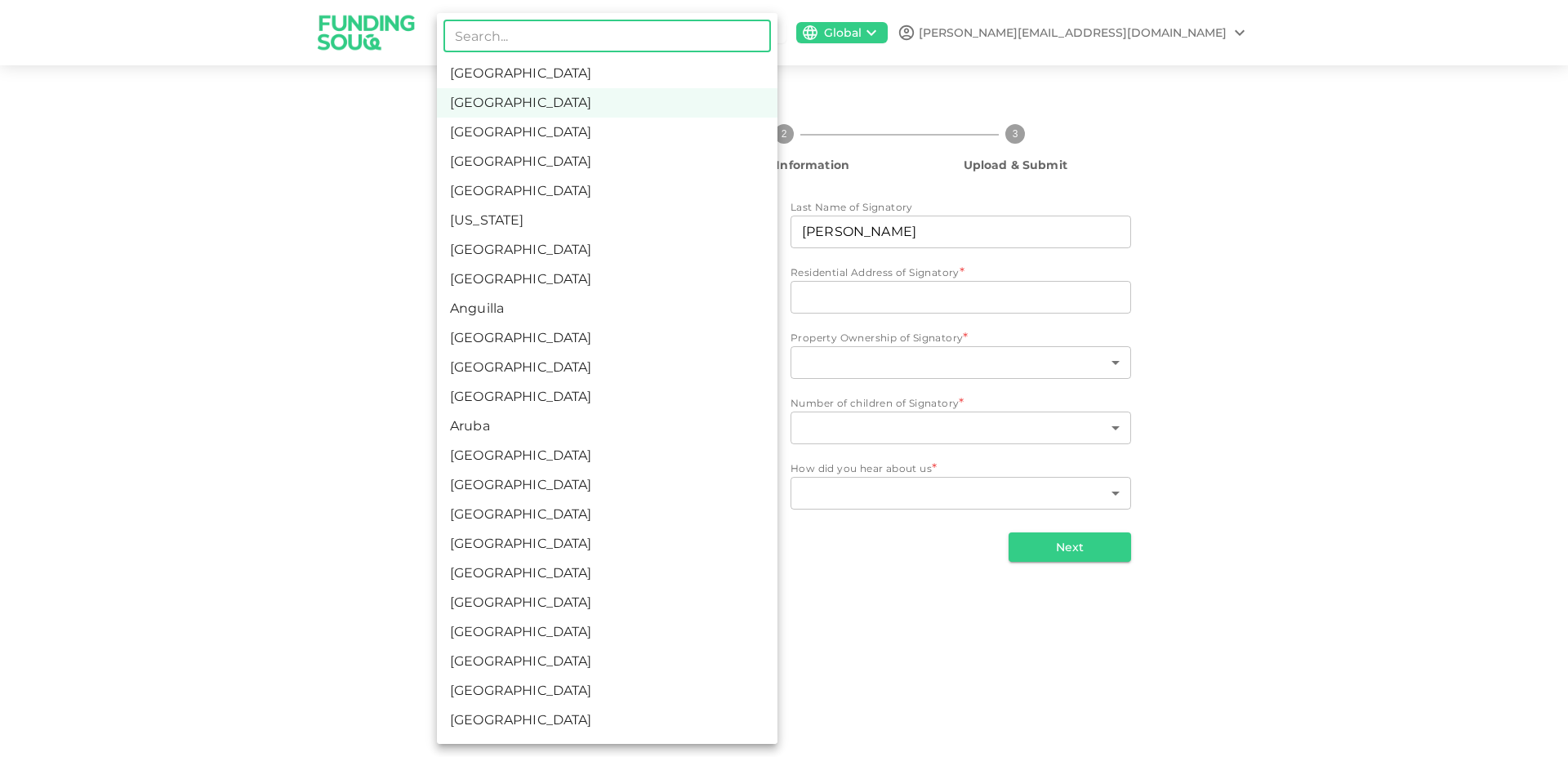
click at [580, 39] on input "text" at bounding box center [606, 36] width 327 height 33
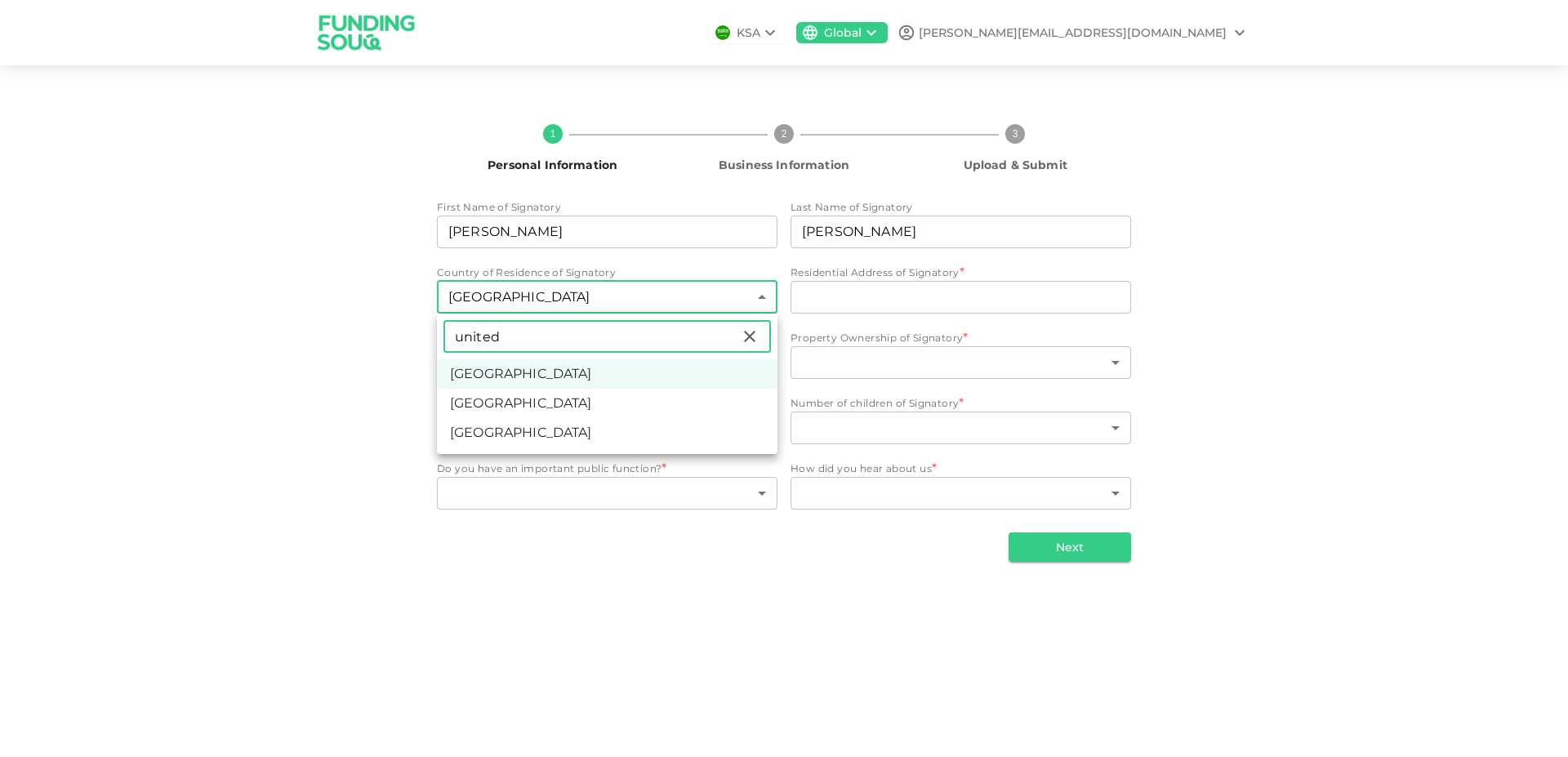
type input "united"
click at [530, 401] on li "United Kingdom" at bounding box center [607, 404] width 340 height 29
type input "207"
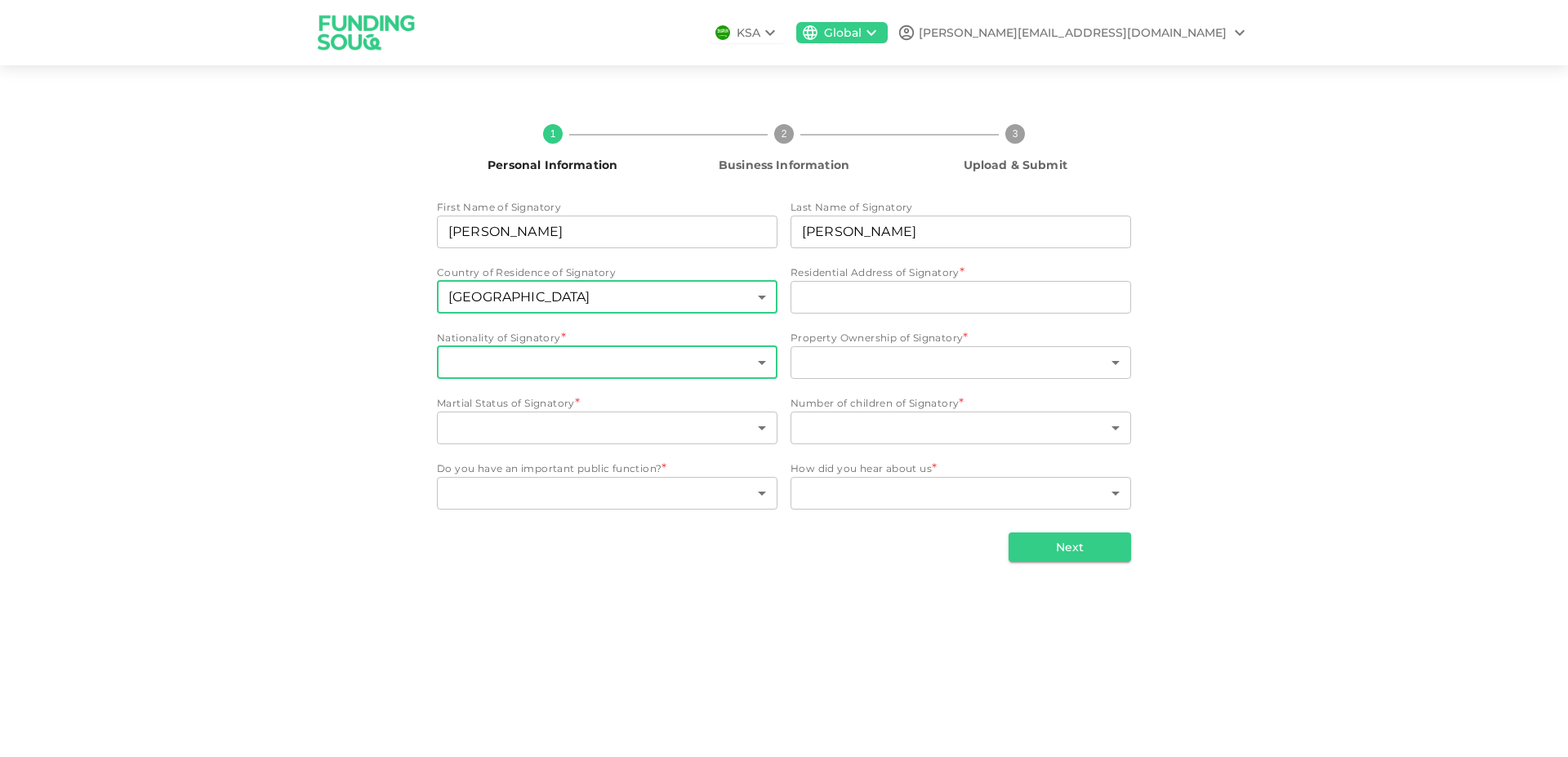
click at [566, 369] on body "KSA Global john.s@talk-tec.co.uk 1 Personal Information 2 Business Information …" at bounding box center [784, 378] width 1568 height 757
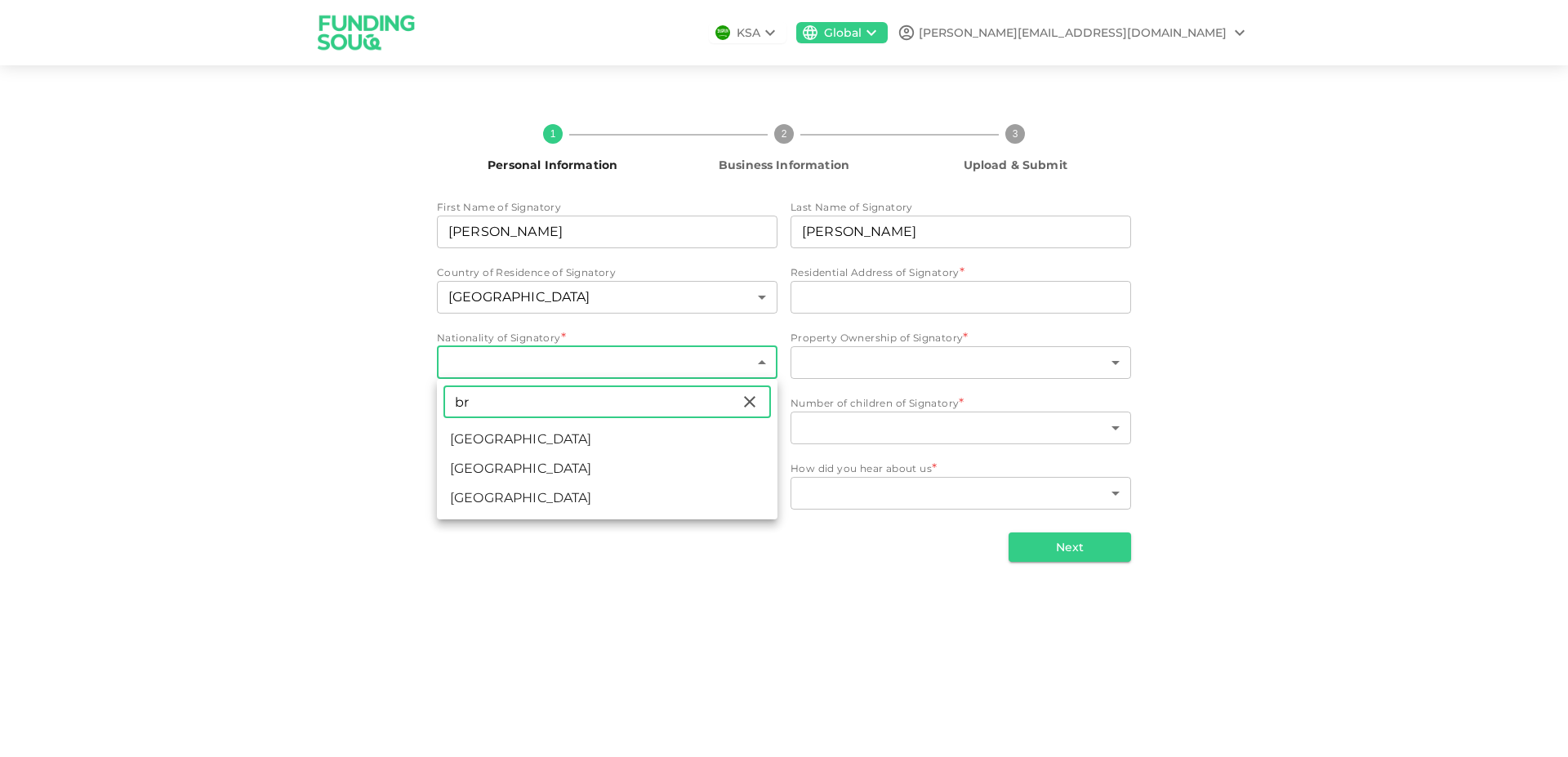
type input "b"
type input "unit"
click at [501, 469] on li "United Kingdom" at bounding box center [607, 469] width 340 height 29
type input "207"
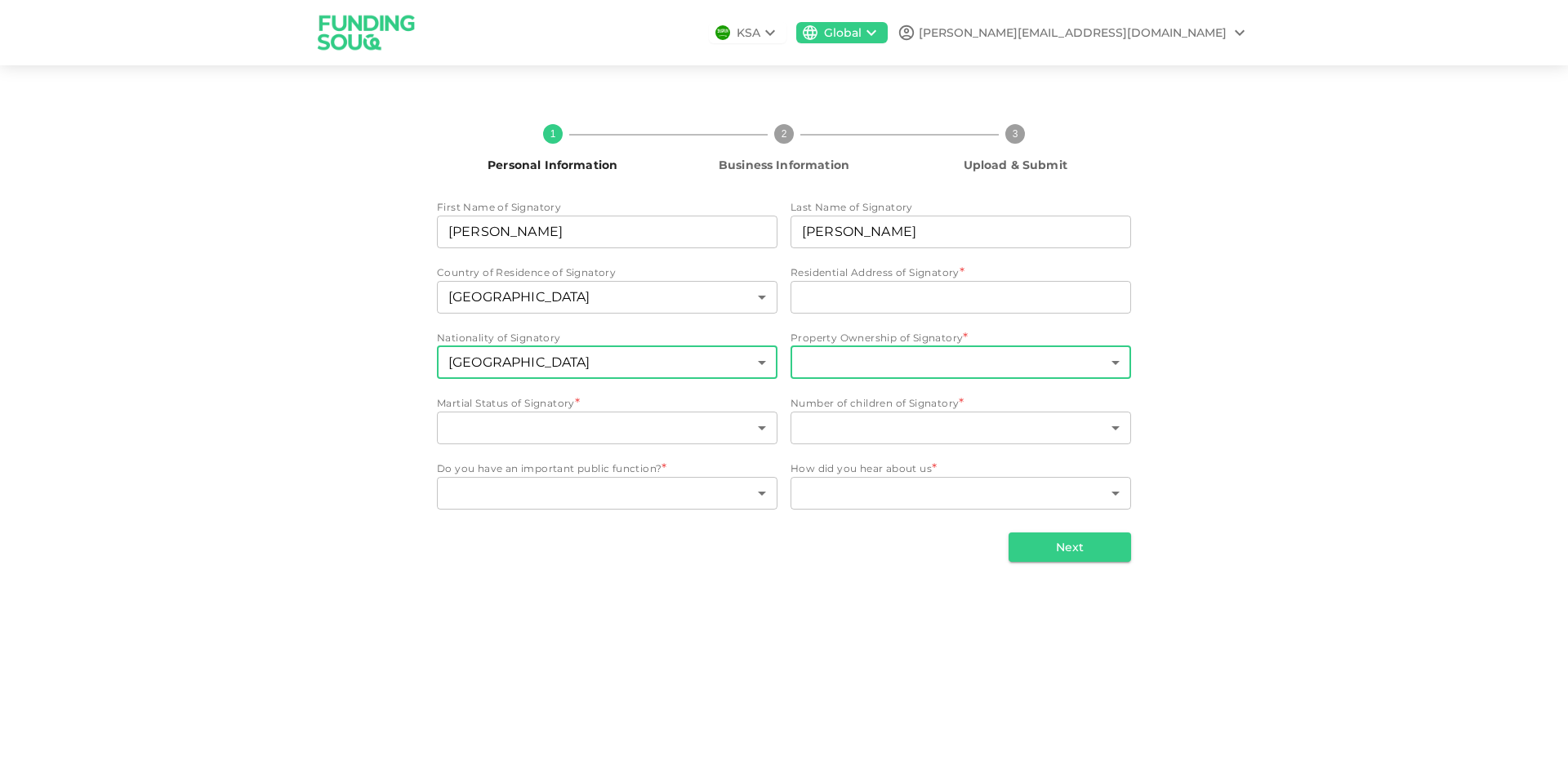
click at [1013, 353] on body "KSA Global john.s@talk-tec.co.uk 1 Personal Information 2 Business Information …" at bounding box center [784, 378] width 1568 height 757
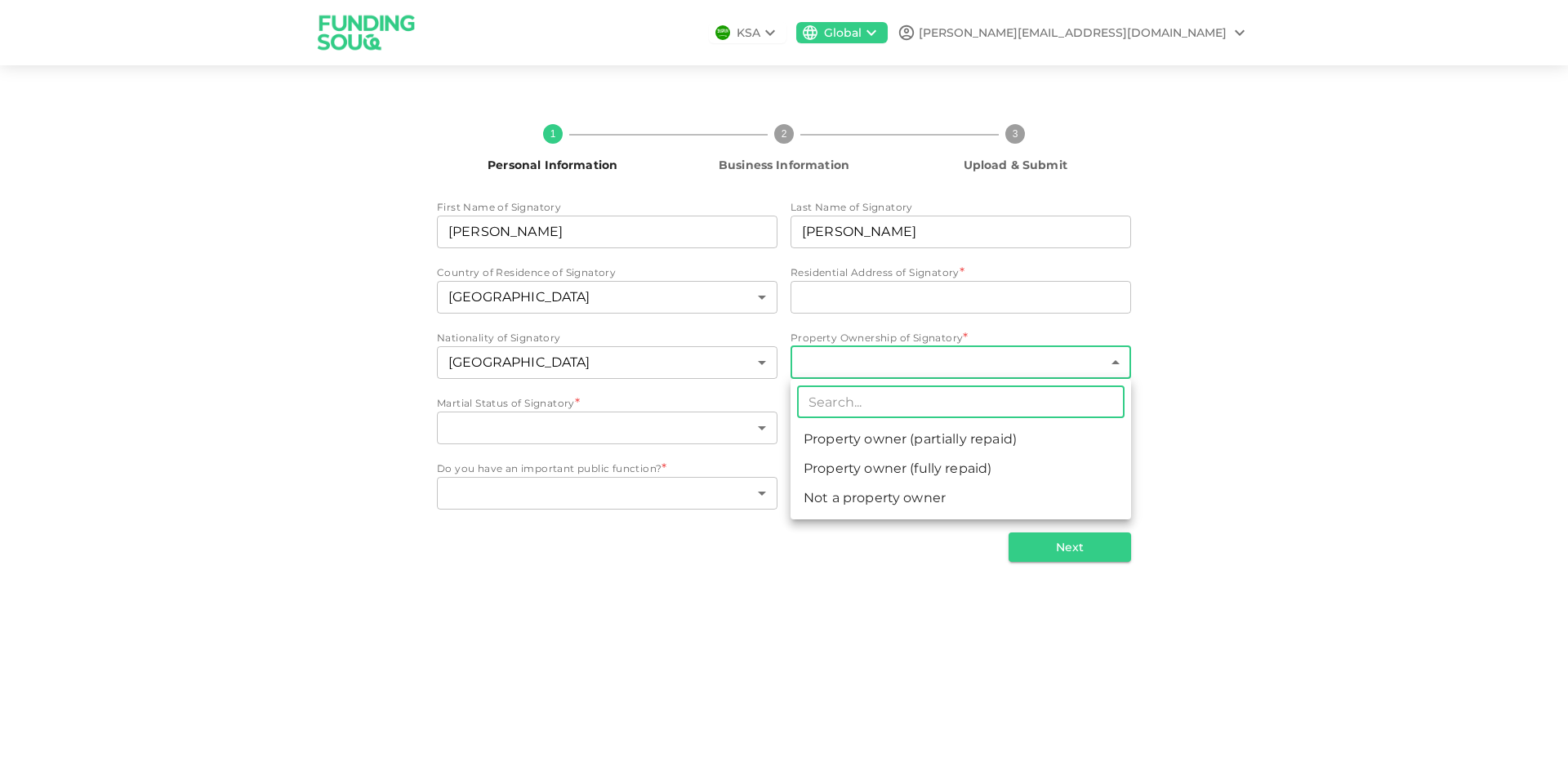
click at [928, 502] on li "Not a property owner" at bounding box center [961, 499] width 340 height 29
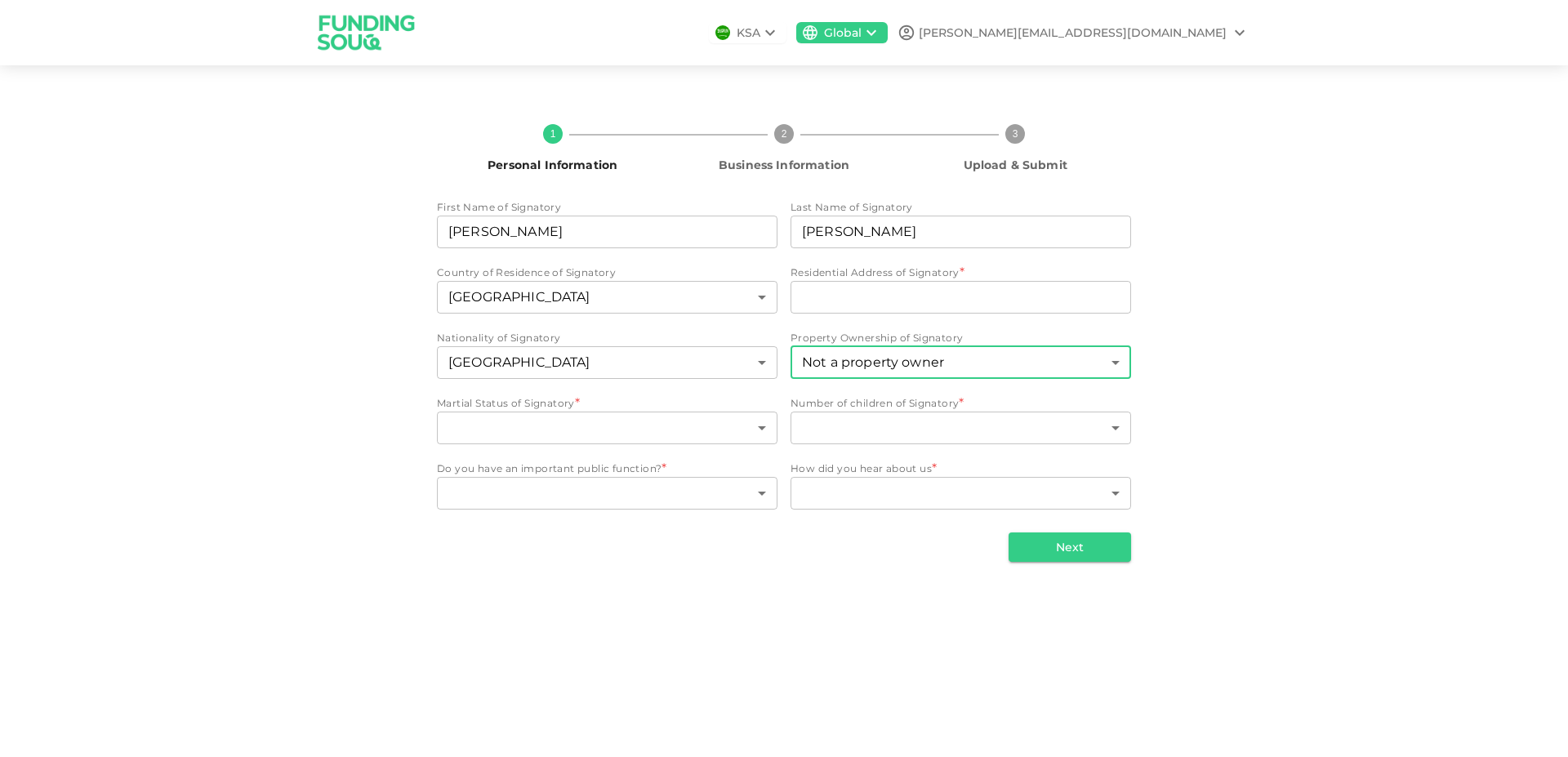
type input "3"
click at [568, 439] on body "KSA Global john.s@talk-tec.co.uk 1 Personal Information 2 Business Information …" at bounding box center [784, 378] width 1568 height 757
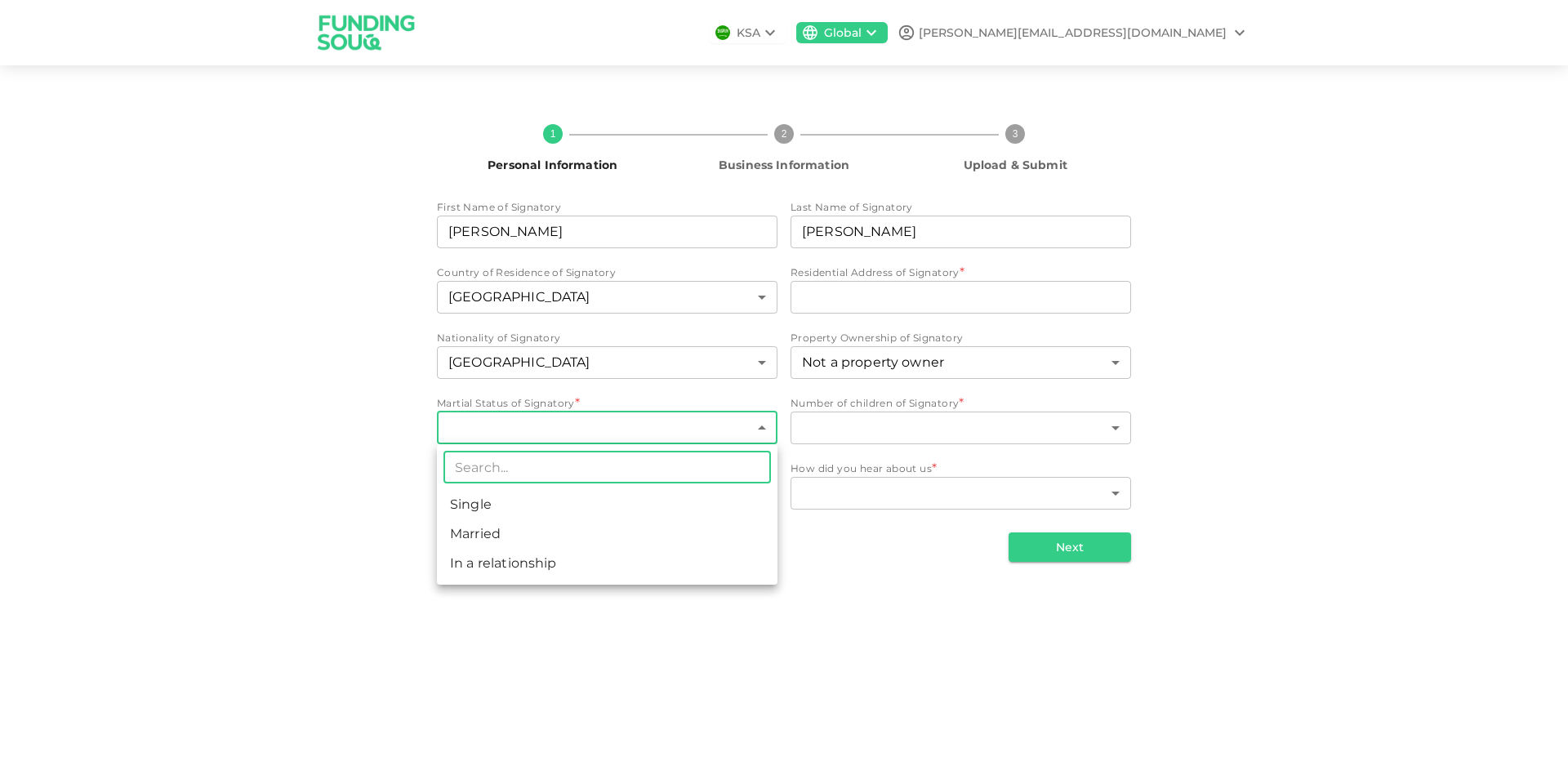
click at [499, 525] on li "Married" at bounding box center [607, 534] width 340 height 29
type input "2"
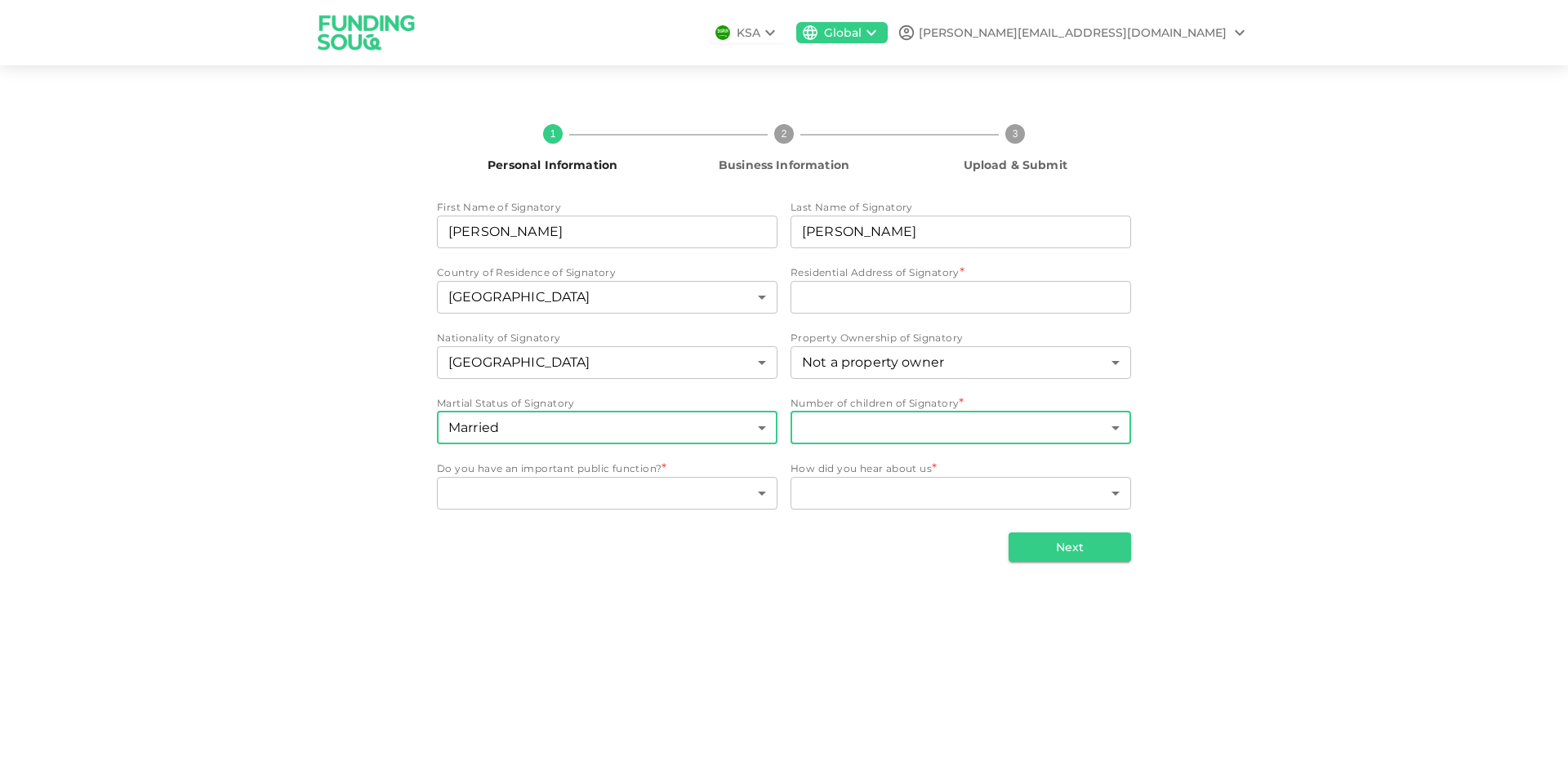
click at [951, 439] on body "KSA Global john.s@talk-tec.co.uk 1 Personal Information 2 Business Information …" at bounding box center [784, 378] width 1568 height 757
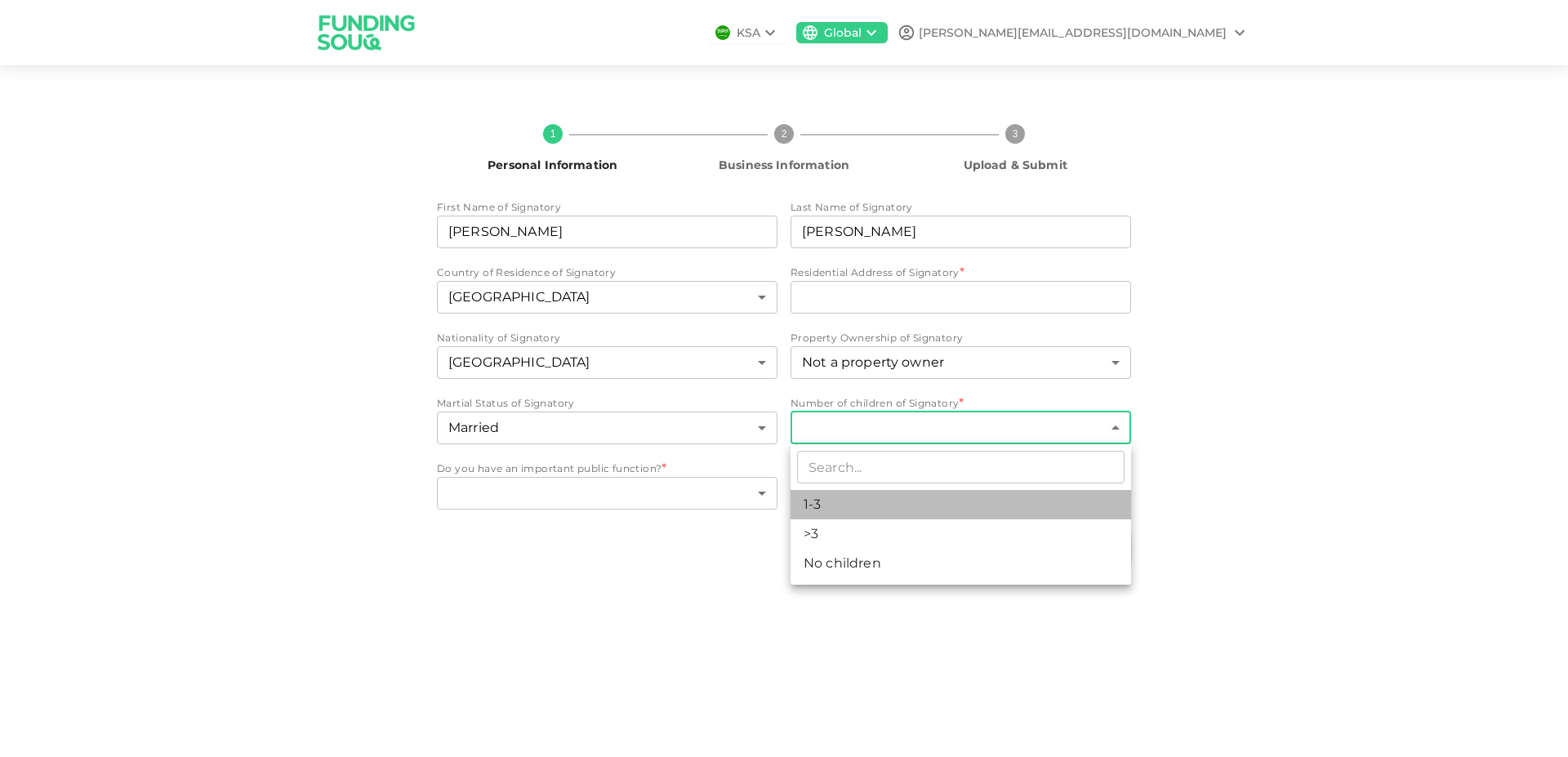
click at [840, 507] on li "1-3" at bounding box center [961, 505] width 340 height 29
type input "1"
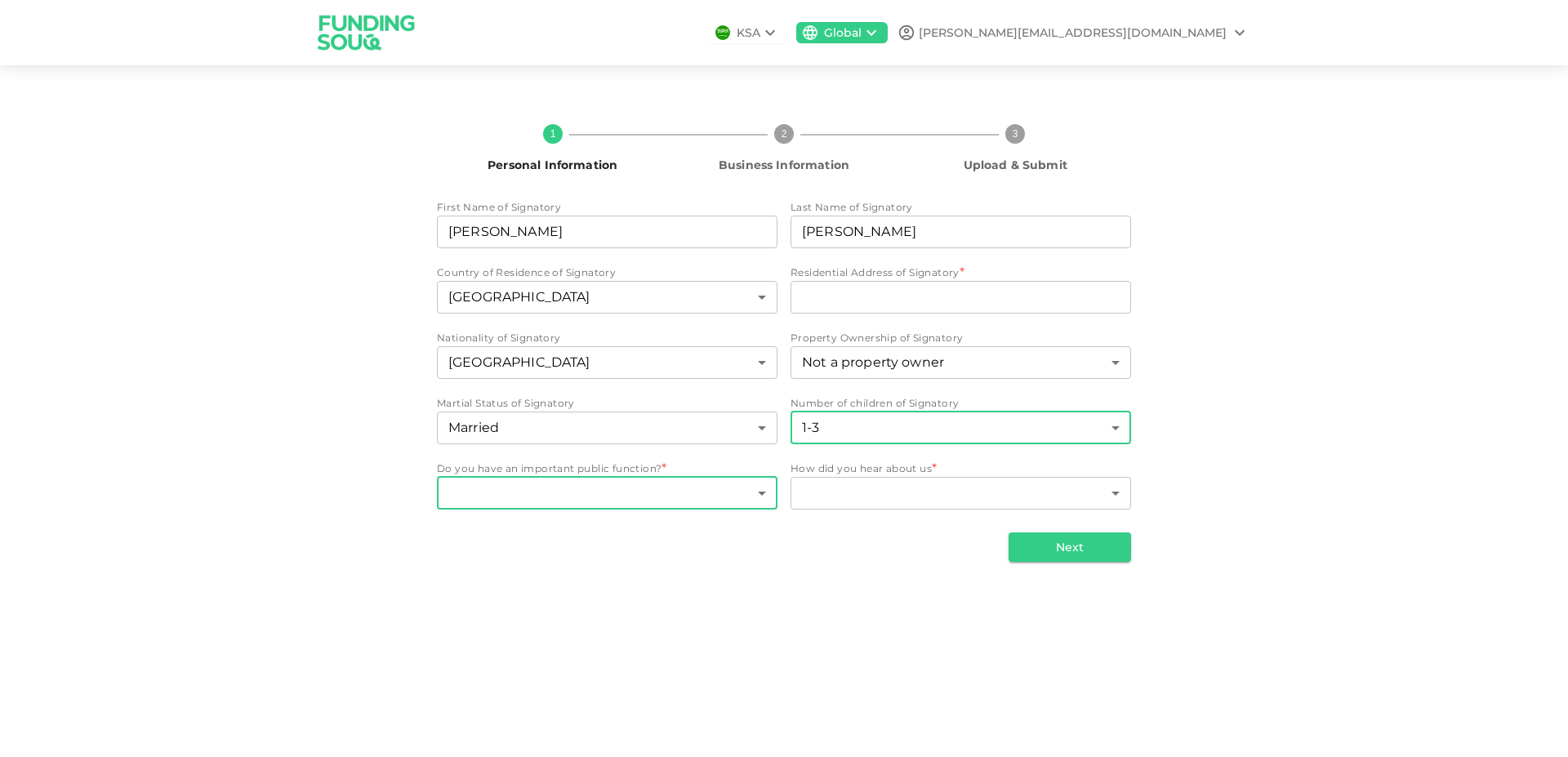
click at [708, 493] on body "KSA Global john.s@talk-tec.co.uk 1 Personal Information 2 Business Information …" at bounding box center [784, 378] width 1568 height 757
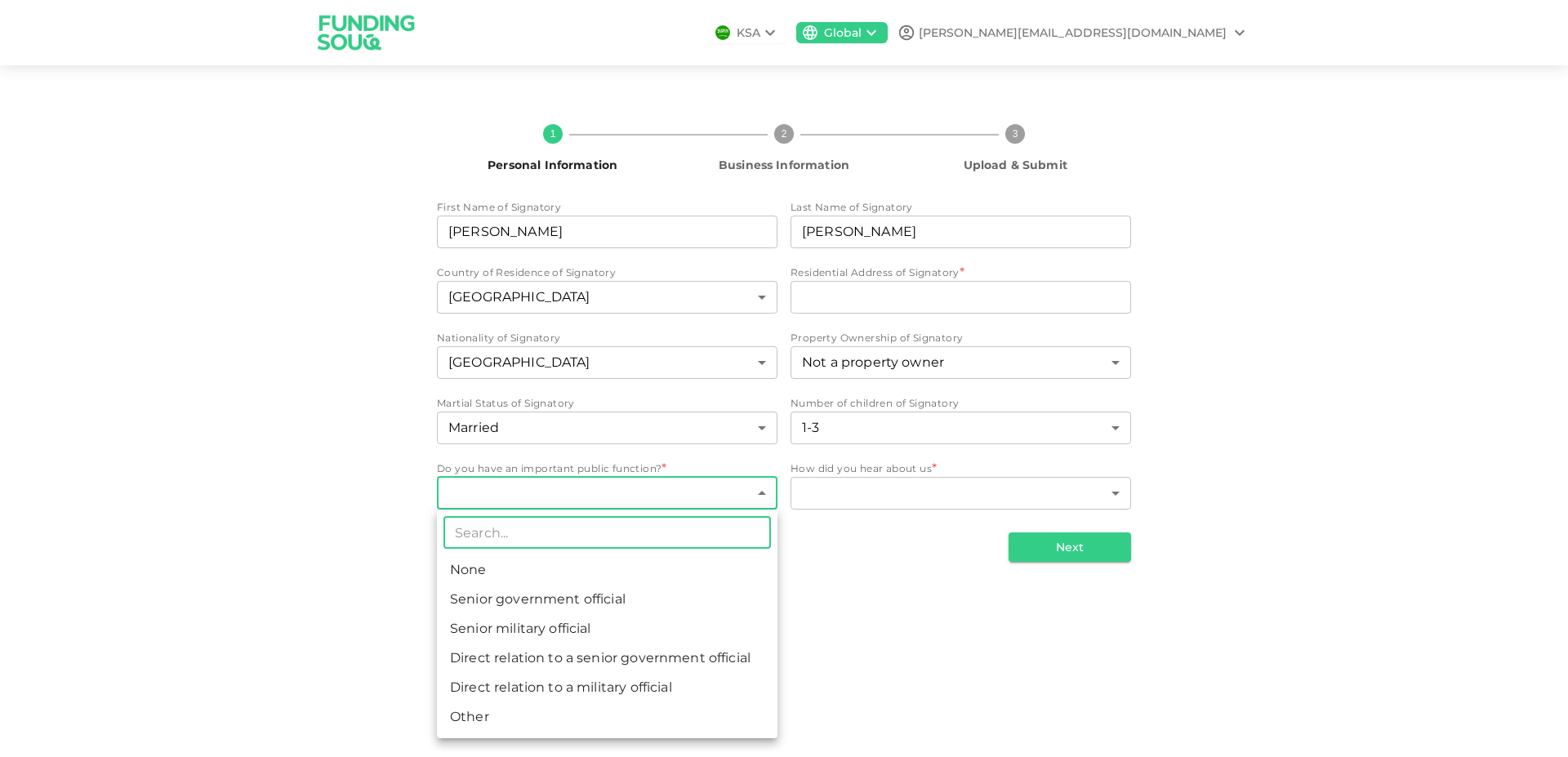
click at [522, 568] on li "None" at bounding box center [607, 570] width 340 height 29
type input "1"
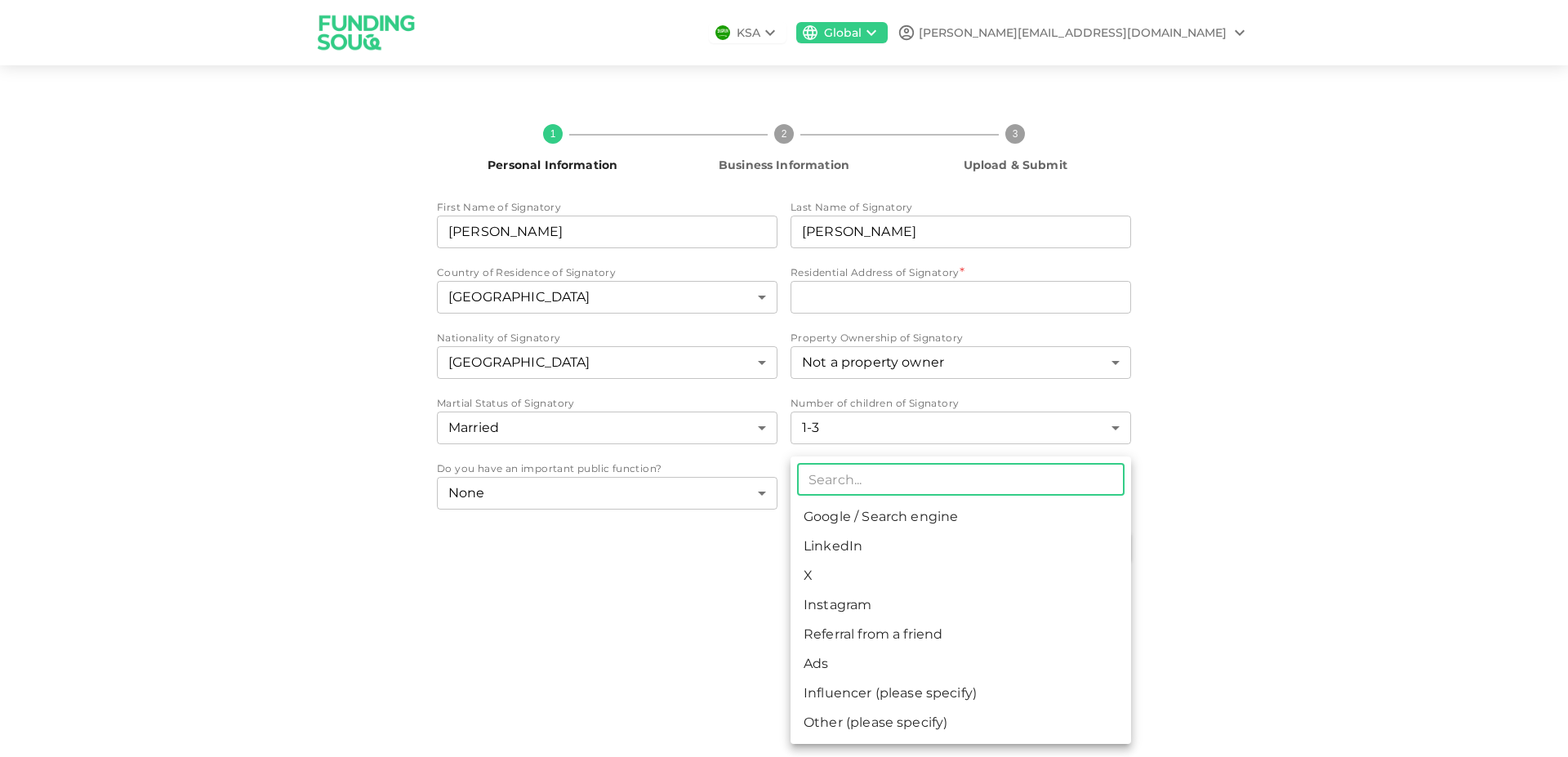
click at [907, 493] on body "KSA Global john.s@talk-tec.co.uk 1 Personal Information 2 Business Information …" at bounding box center [784, 378] width 1568 height 757
click at [884, 518] on li "Google / Search engine" at bounding box center [961, 517] width 340 height 29
type input "1"
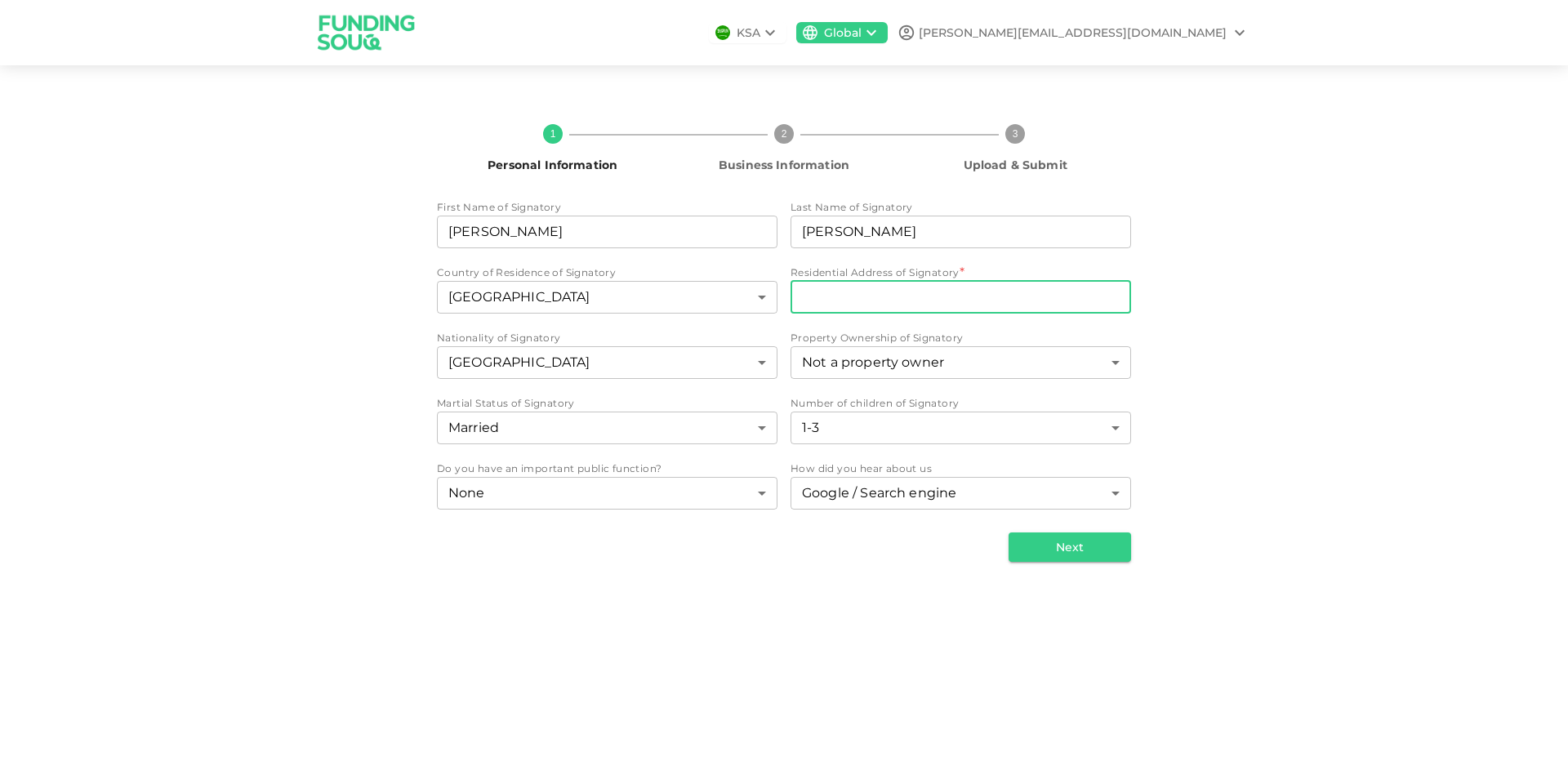
click at [874, 287] on input "Residential Address of Signatory" at bounding box center [961, 297] width 340 height 33
paste input "Abbey House 282 Farnborough Rd Hampshire GU14 7NA, UK"
type input "Abbey House 282 Farnborough Rd Hampshire GU14 7NA, UK"
click at [1305, 298] on div "1 Personal Information 2 Business Information 3 Upload & Submit First Name of S…" at bounding box center [784, 336] width 1568 height 503
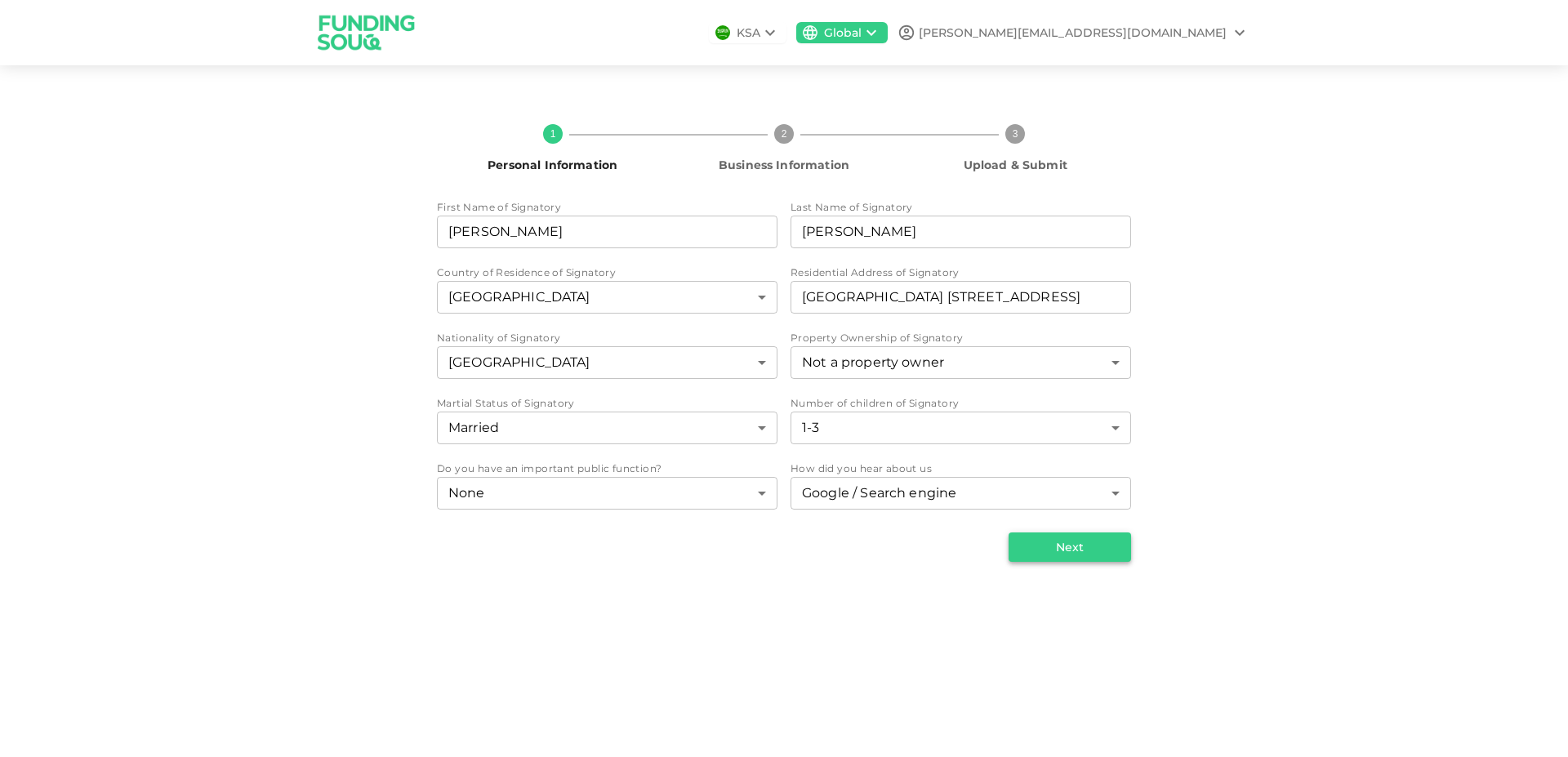
click at [1049, 544] on button "Next" at bounding box center [1070, 547] width 123 height 29
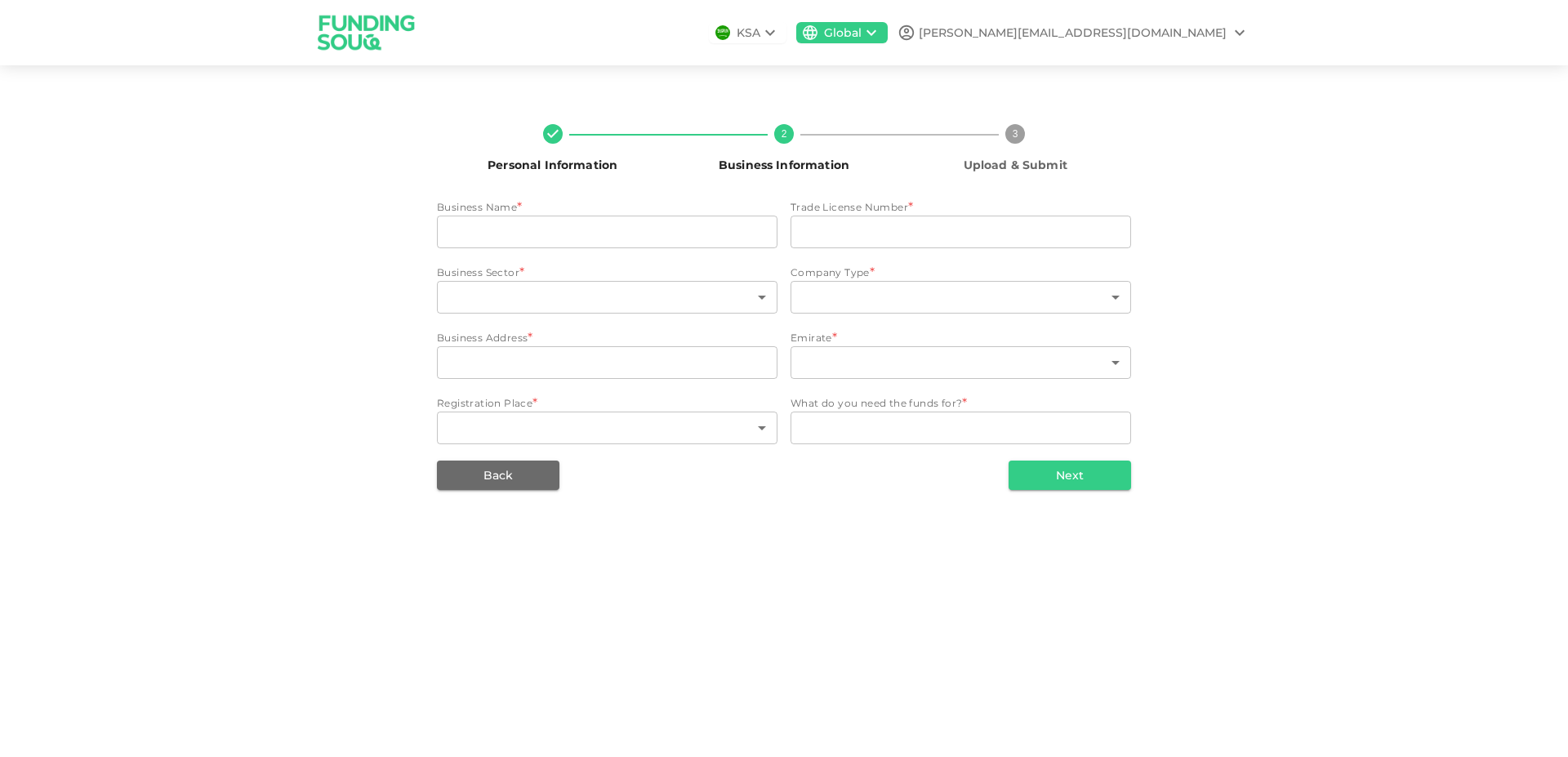
click at [709, 251] on div "businessName businessName" at bounding box center [607, 234] width 340 height 36
click at [719, 232] on input "businessName" at bounding box center [607, 232] width 340 height 33
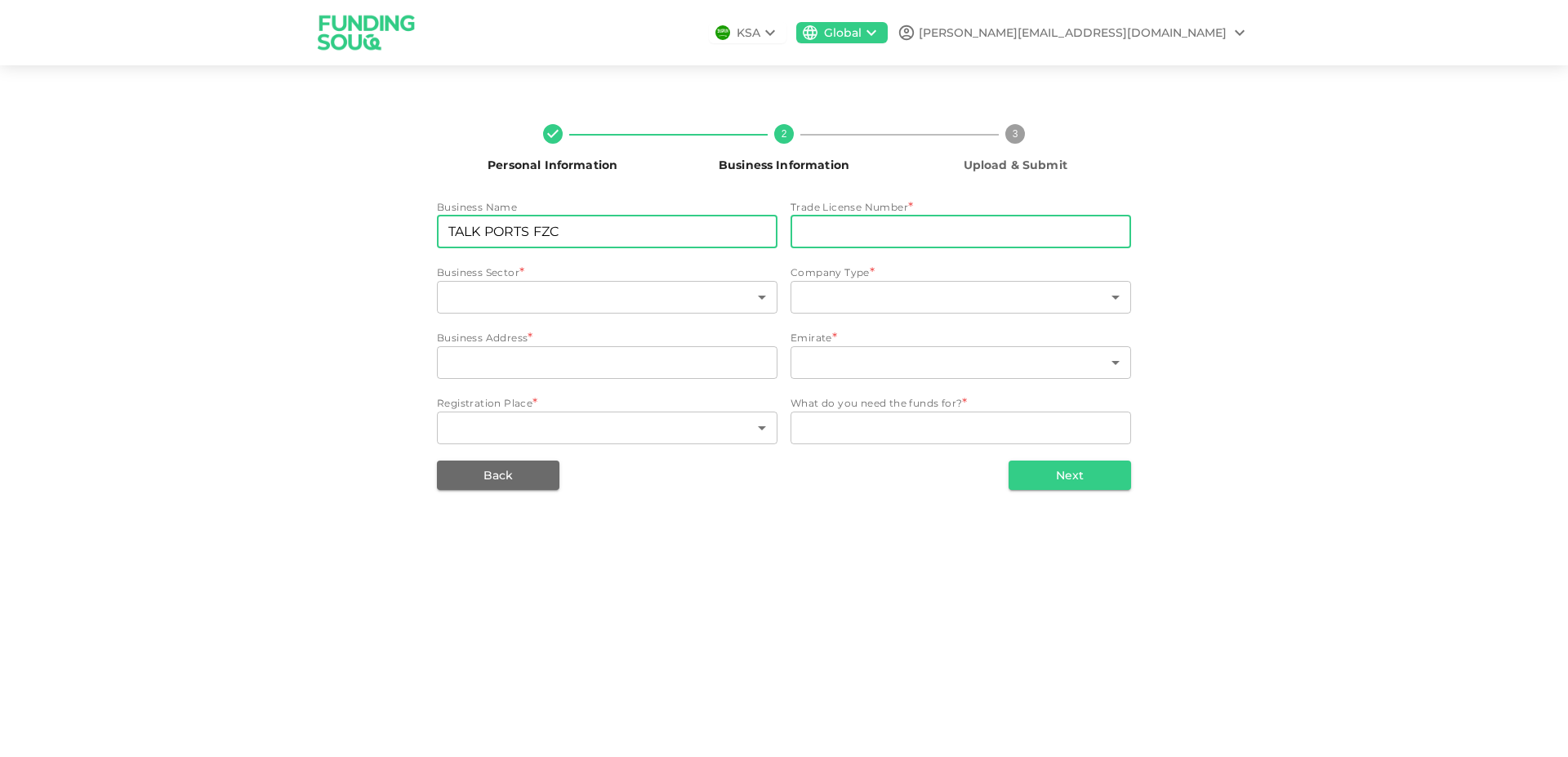
type input "TALK PORTS FZC"
click at [867, 245] on input "tradeLicenseNumber" at bounding box center [961, 232] width 340 height 33
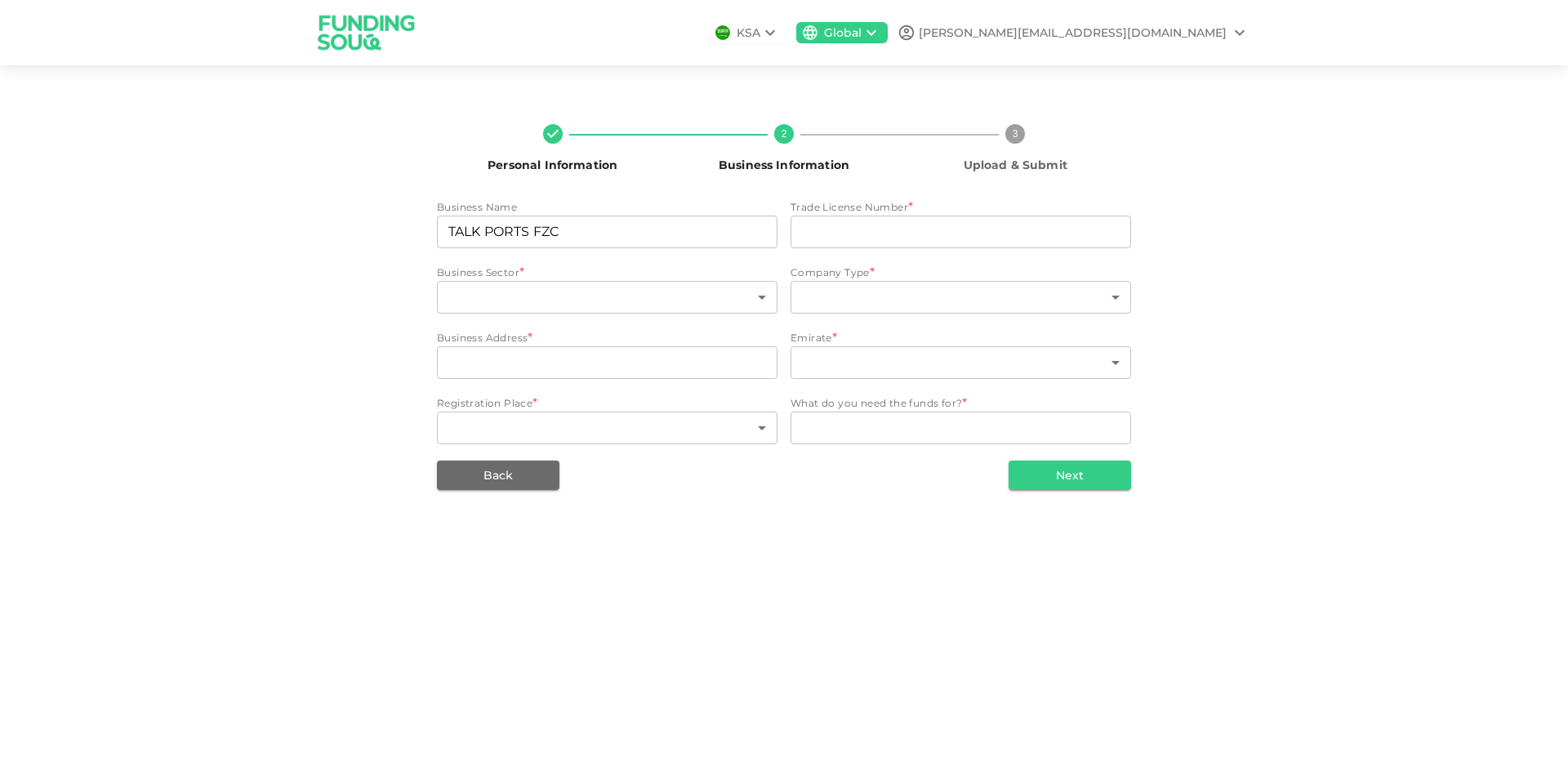
click at [944, 629] on div "KSA Global john.s@talk-tec.co.uk Personal Information 2 Business Information 3 …" at bounding box center [784, 378] width 1568 height 757
click at [770, 288] on body "KSA Global john.s@talk-tec.co.uk Personal Information 2 Business Information 3 …" at bounding box center [784, 378] width 1568 height 757
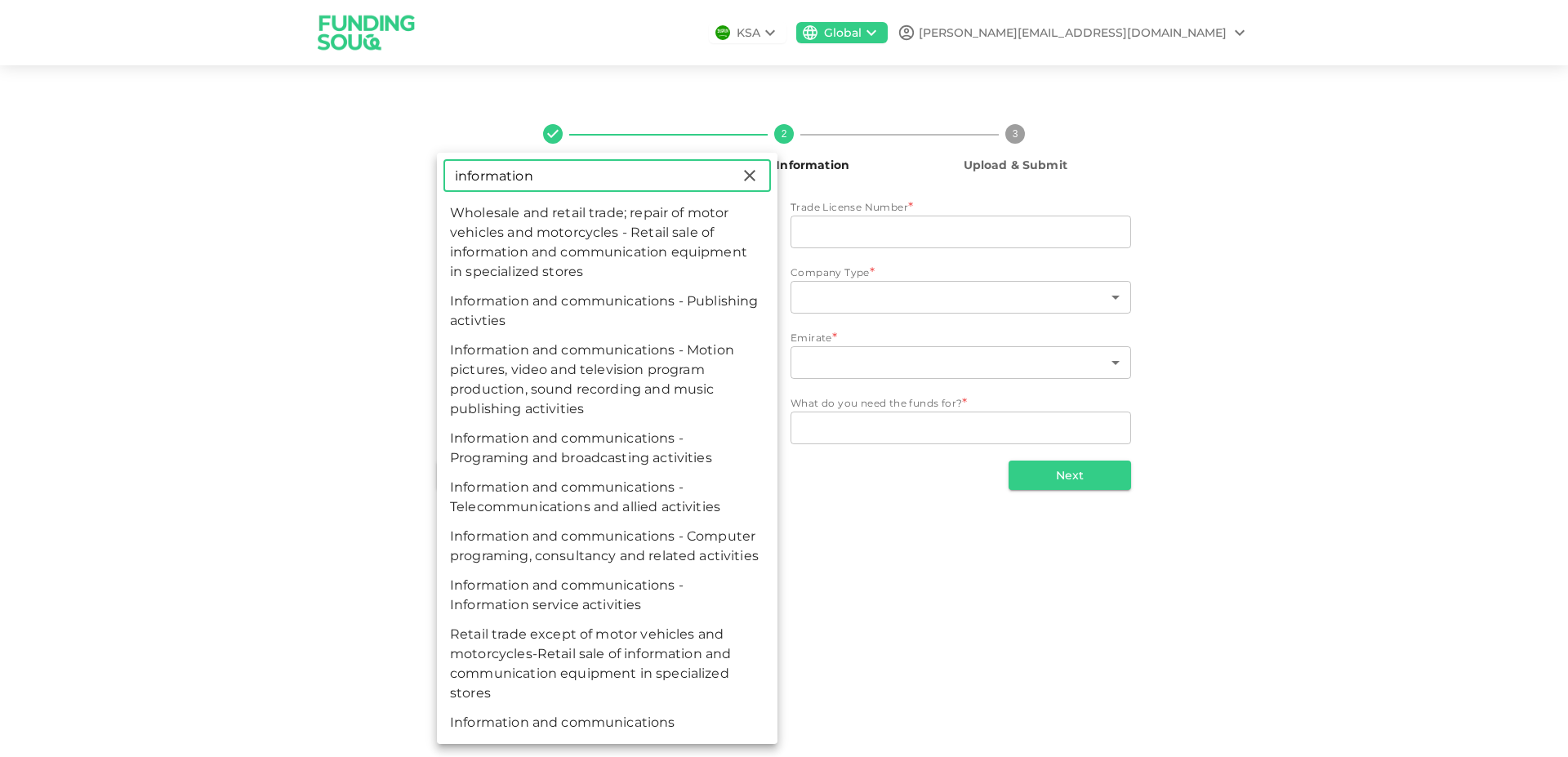
type input "information"
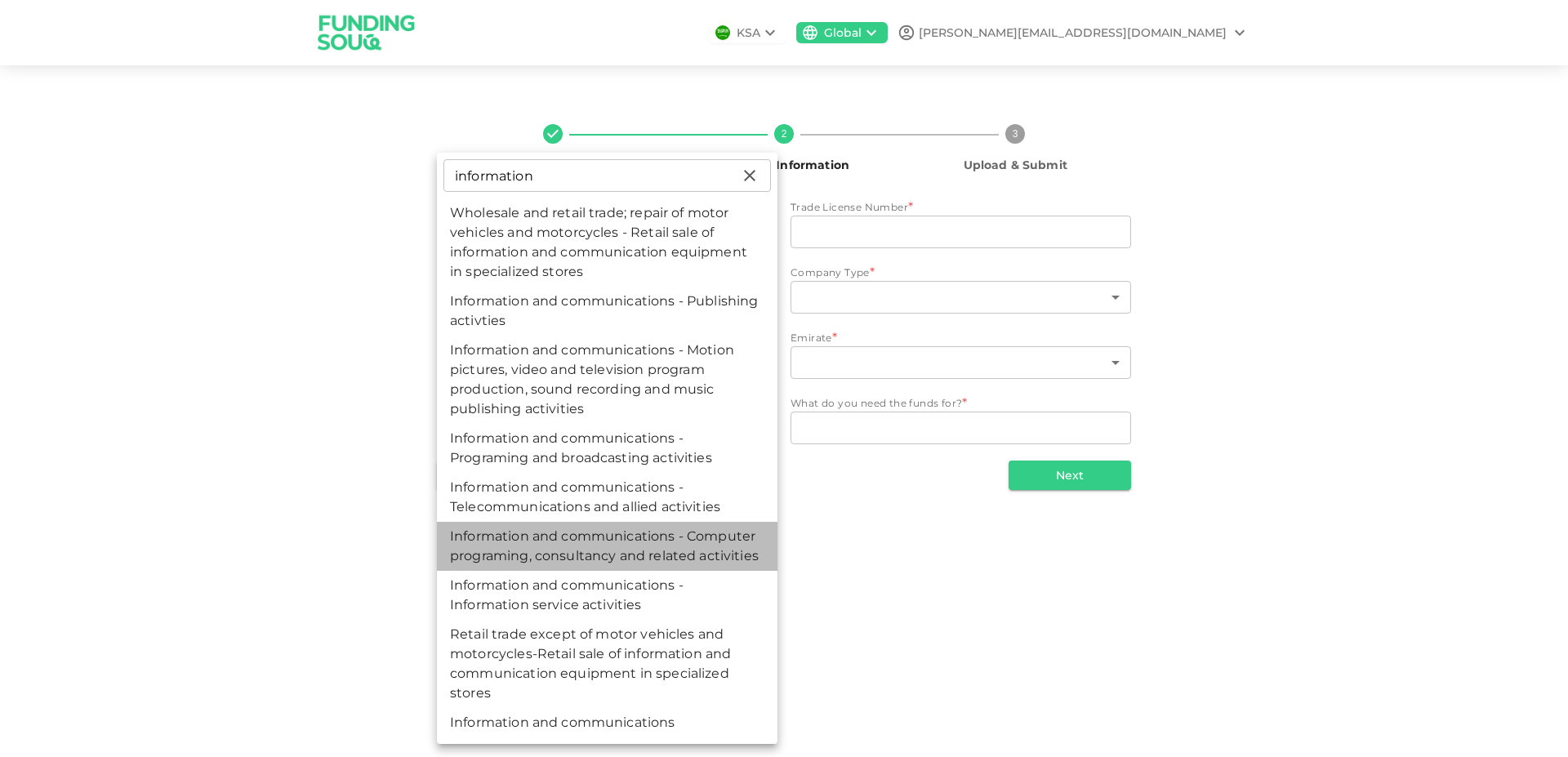
click at [621, 548] on li "Information and communications - Computer programing, consultancy and related a…" at bounding box center [607, 546] width 340 height 49
type input "96"
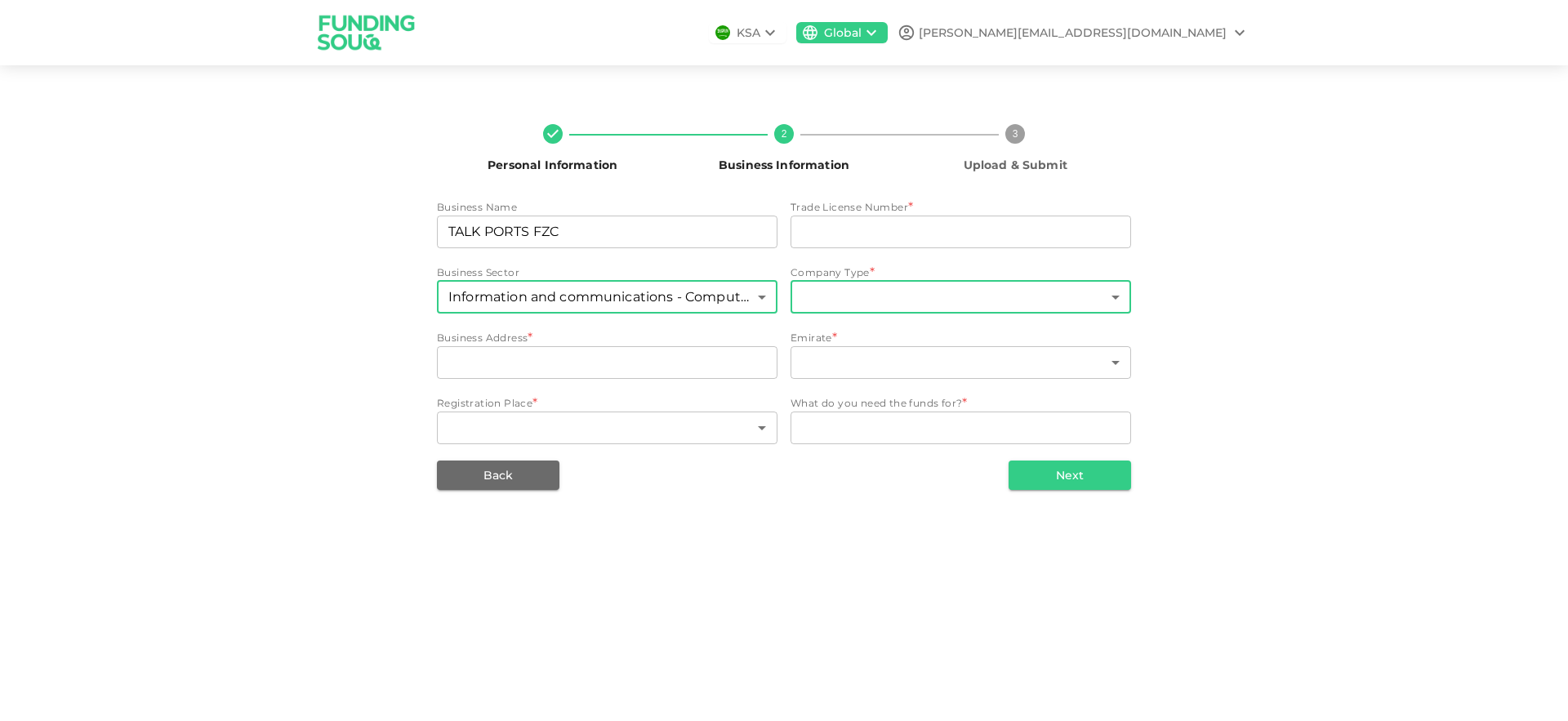
click at [828, 338] on body "KSA Global john.s@talk-tec.co.uk Personal Information 2 Business Information 3 …" at bounding box center [784, 360] width 1568 height 721
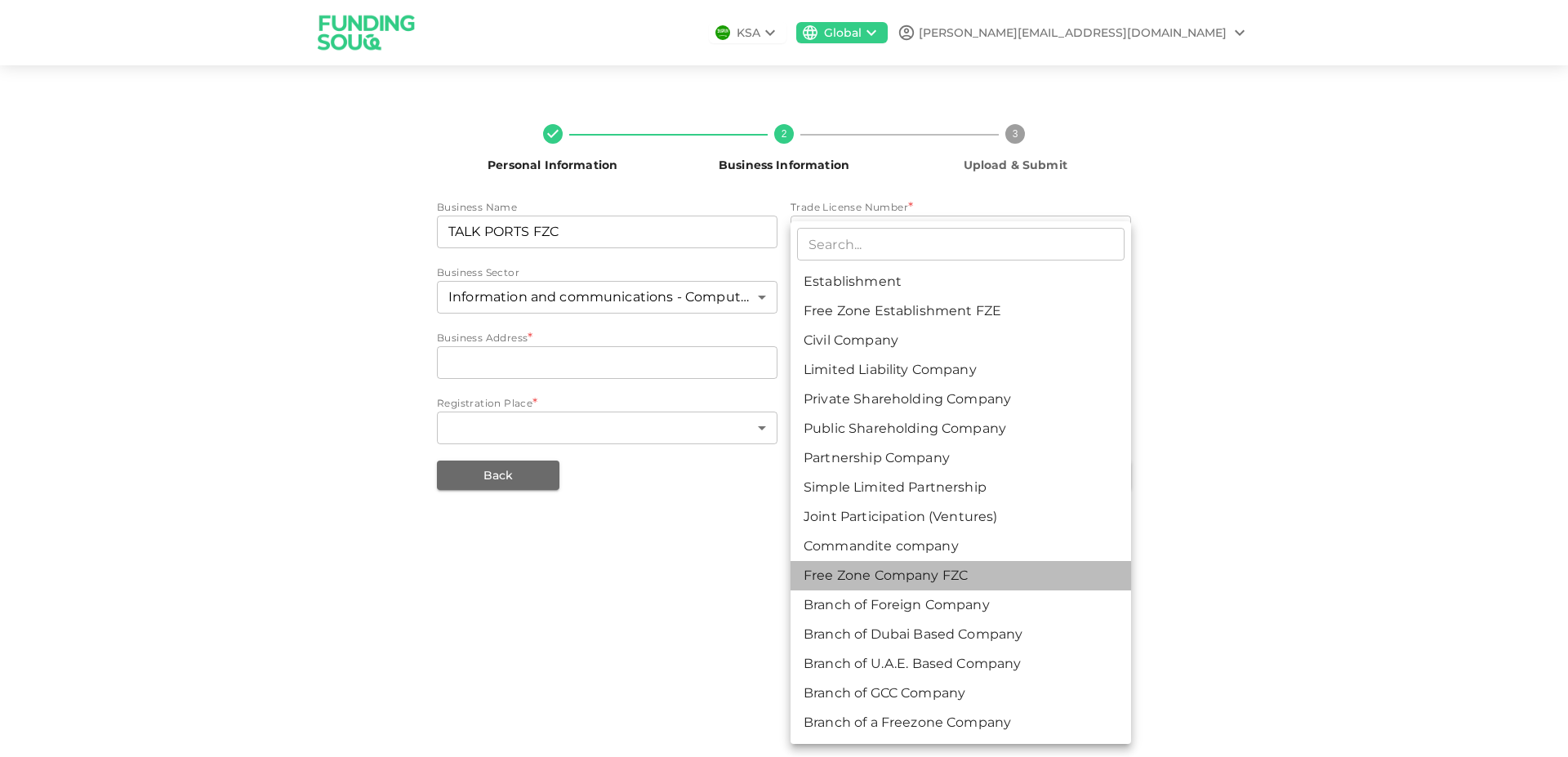
click at [936, 581] on li "Free Zone Company FZC" at bounding box center [961, 576] width 340 height 29
type input "11"
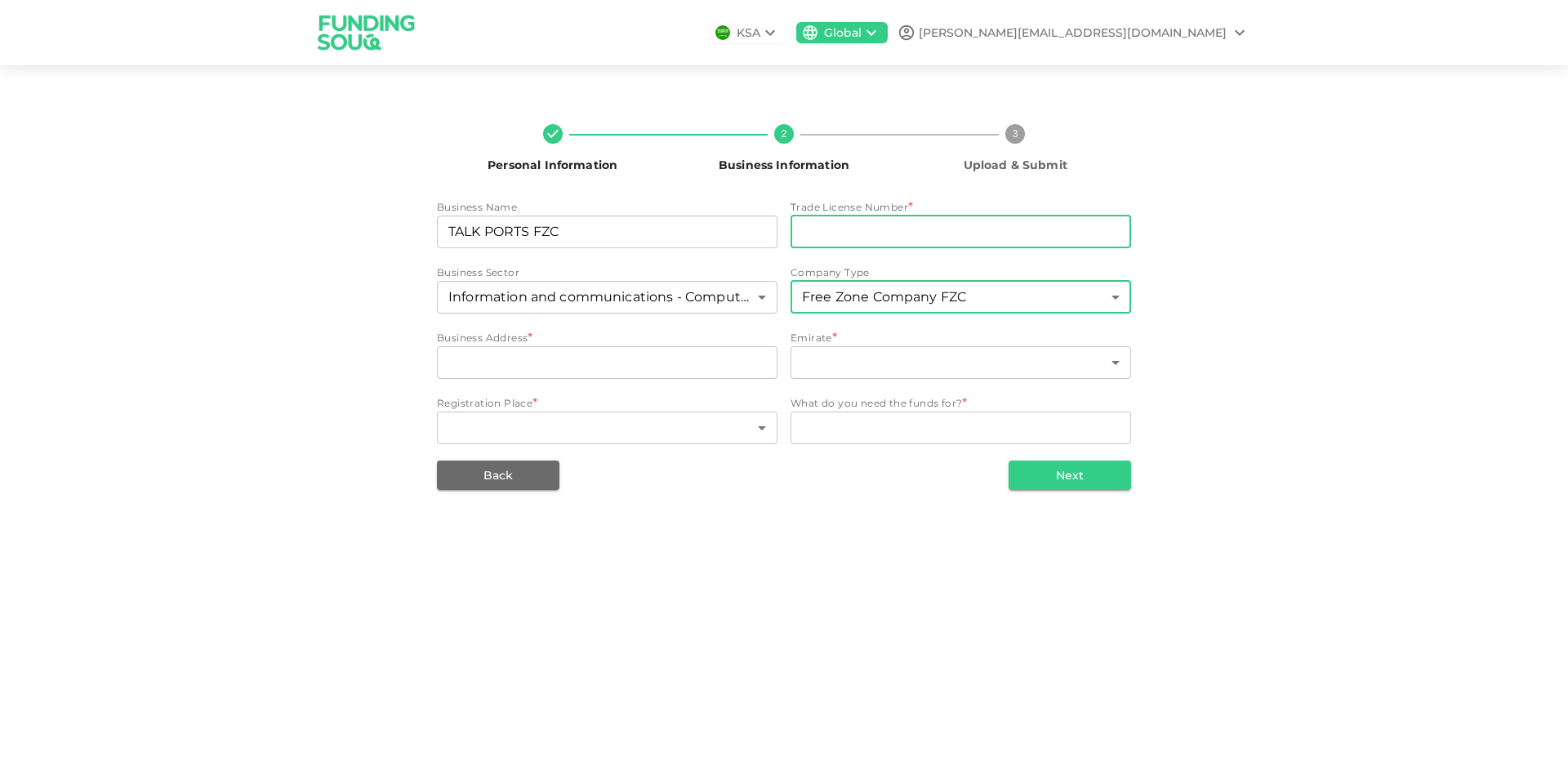
click at [903, 232] on input "tradeLicenseNumber" at bounding box center [961, 232] width 340 height 33
paste input "22675"
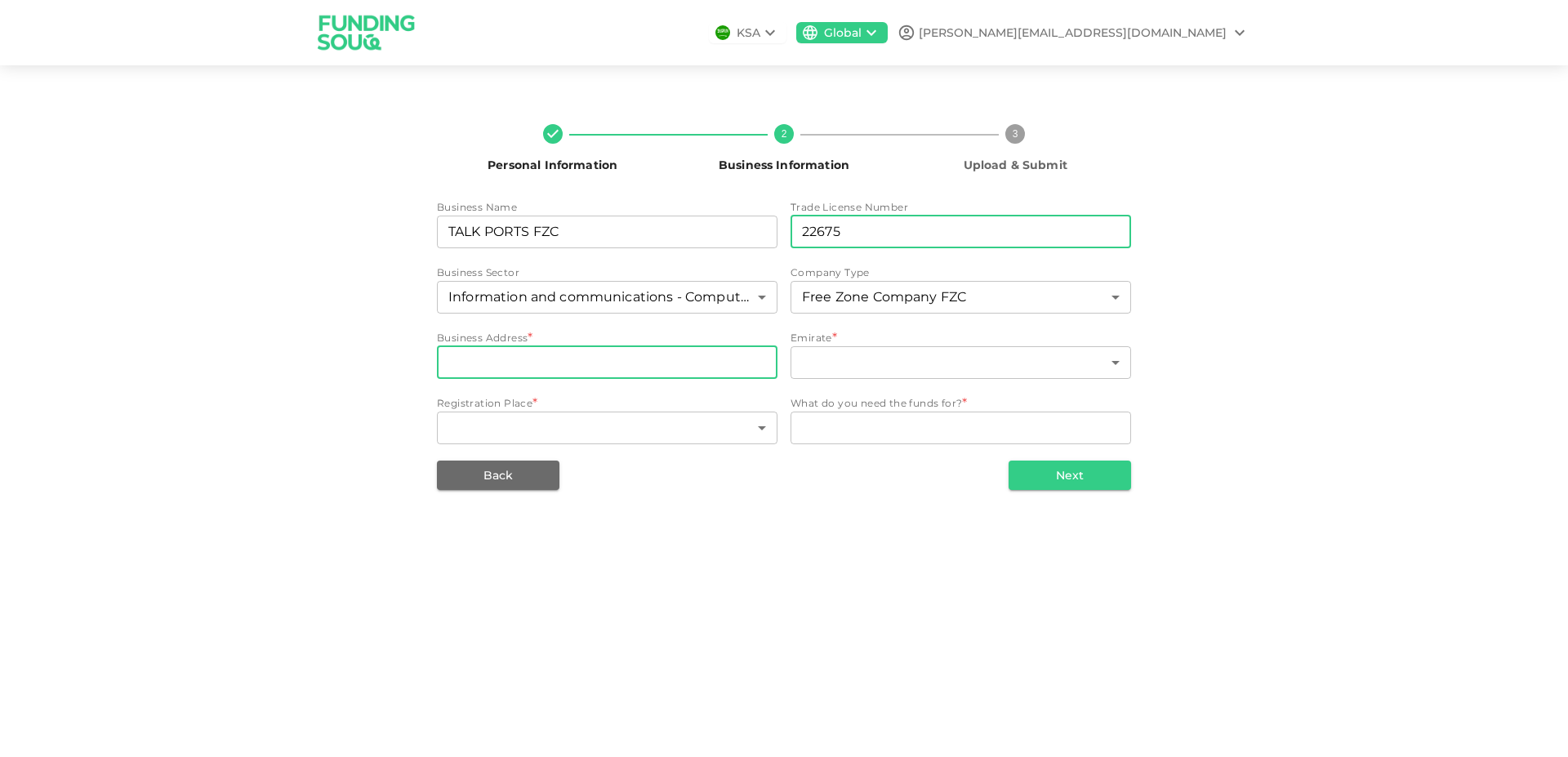
type input "22675"
click at [568, 361] on input "businessAddress" at bounding box center [607, 363] width 340 height 33
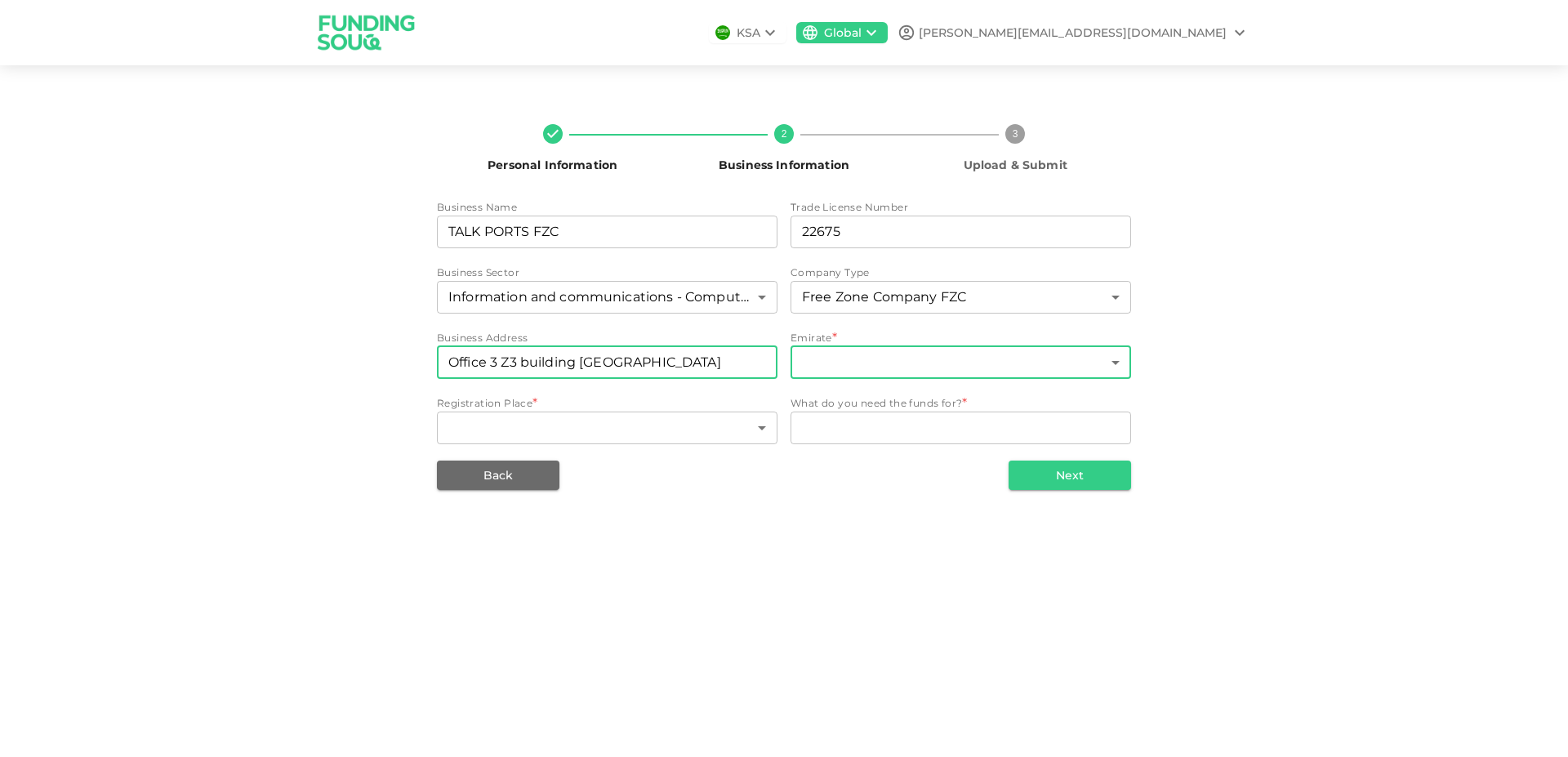
type input "Office 3 Z3 building Saif Zone Sharjah"
click at [972, 360] on body "KSA Global john.s@talk-tec.co.uk Personal Information 2 Business Information 3 …" at bounding box center [784, 378] width 1568 height 757
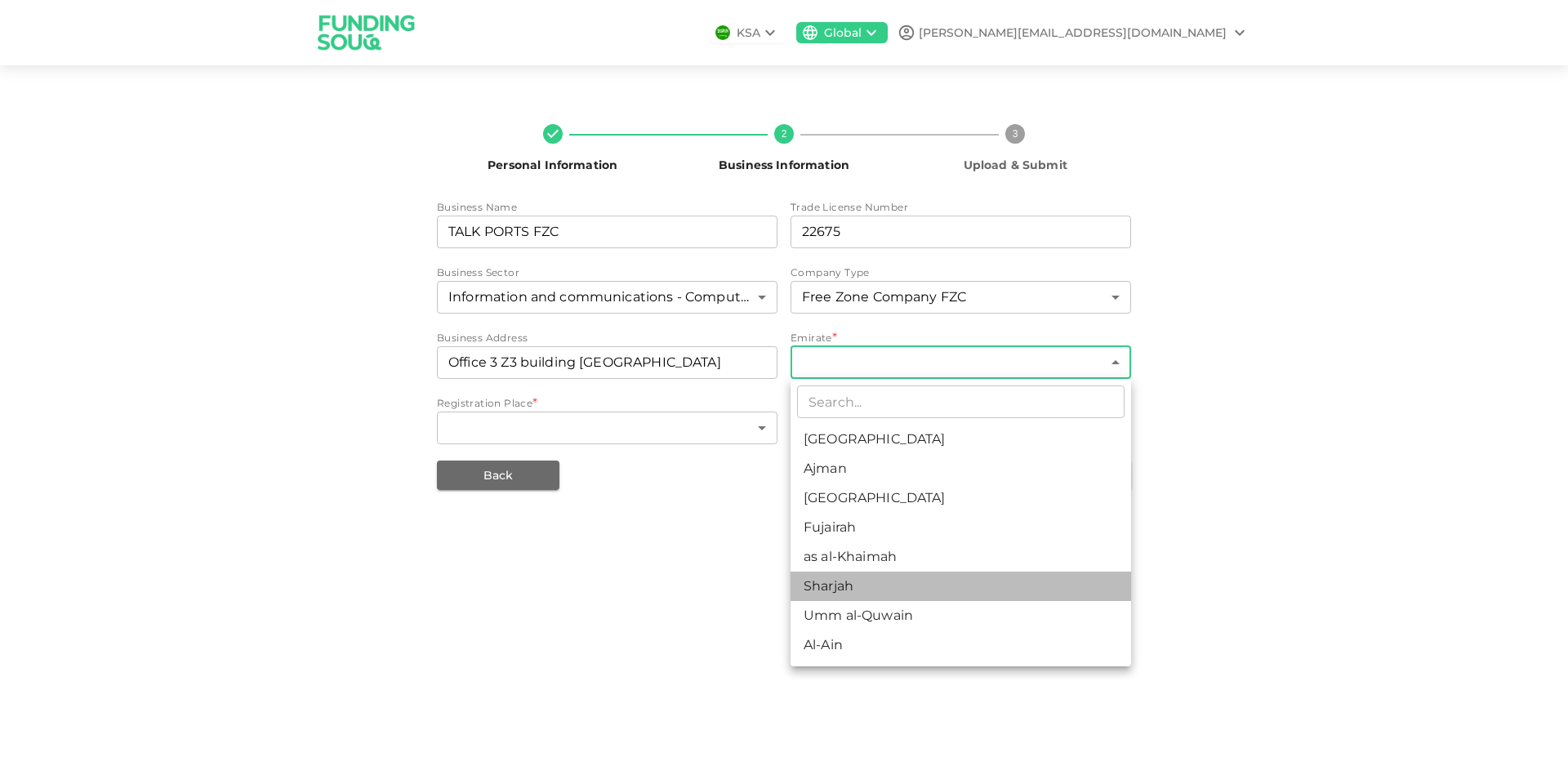
click at [843, 579] on li "Sharjah" at bounding box center [961, 587] width 340 height 29
type input "6"
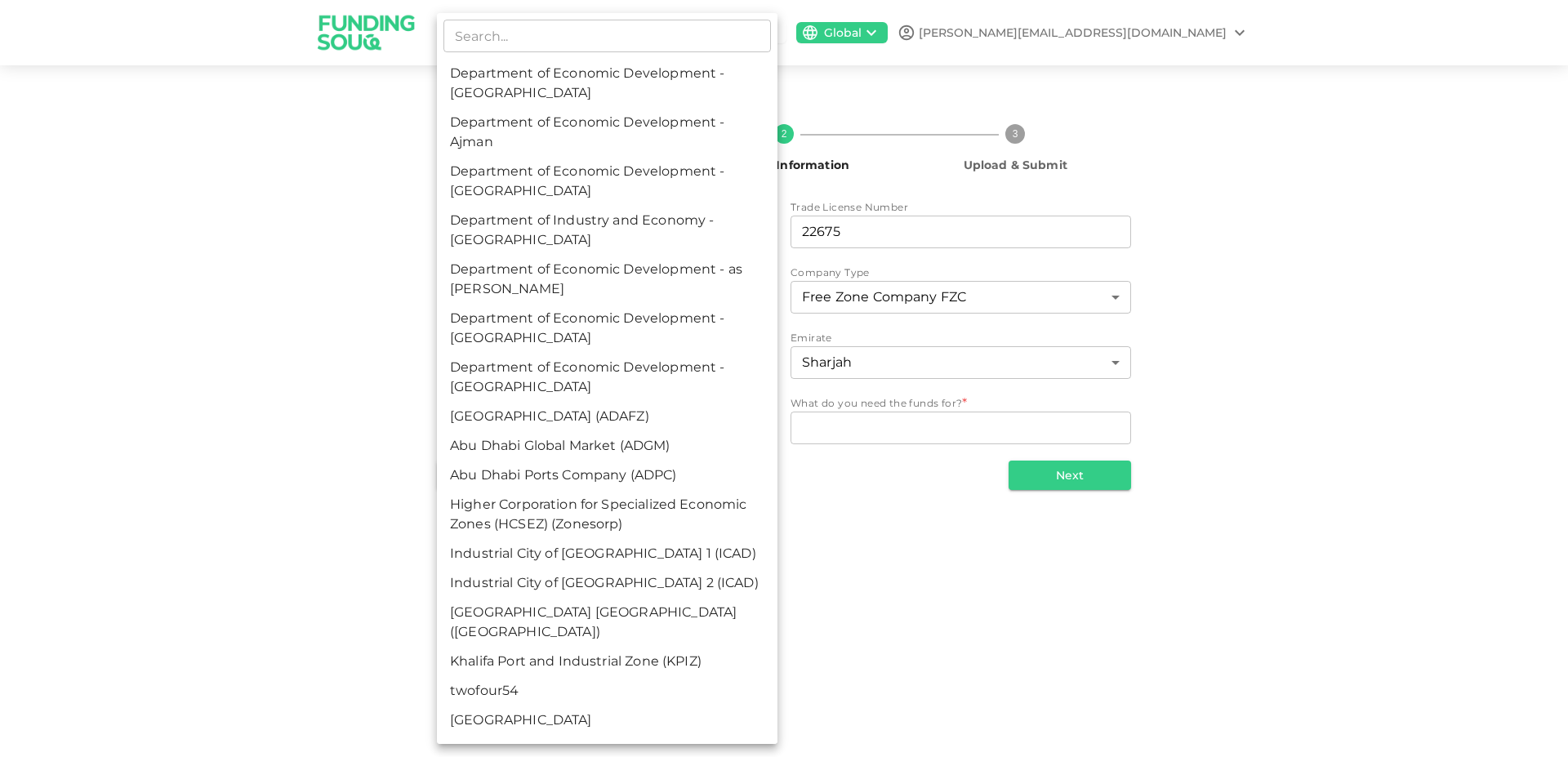
click at [692, 426] on body "KSA Global john.s@talk-tec.co.uk Personal Information 2 Business Information 3 …" at bounding box center [784, 378] width 1568 height 757
click at [99, 329] on div at bounding box center [784, 378] width 1568 height 757
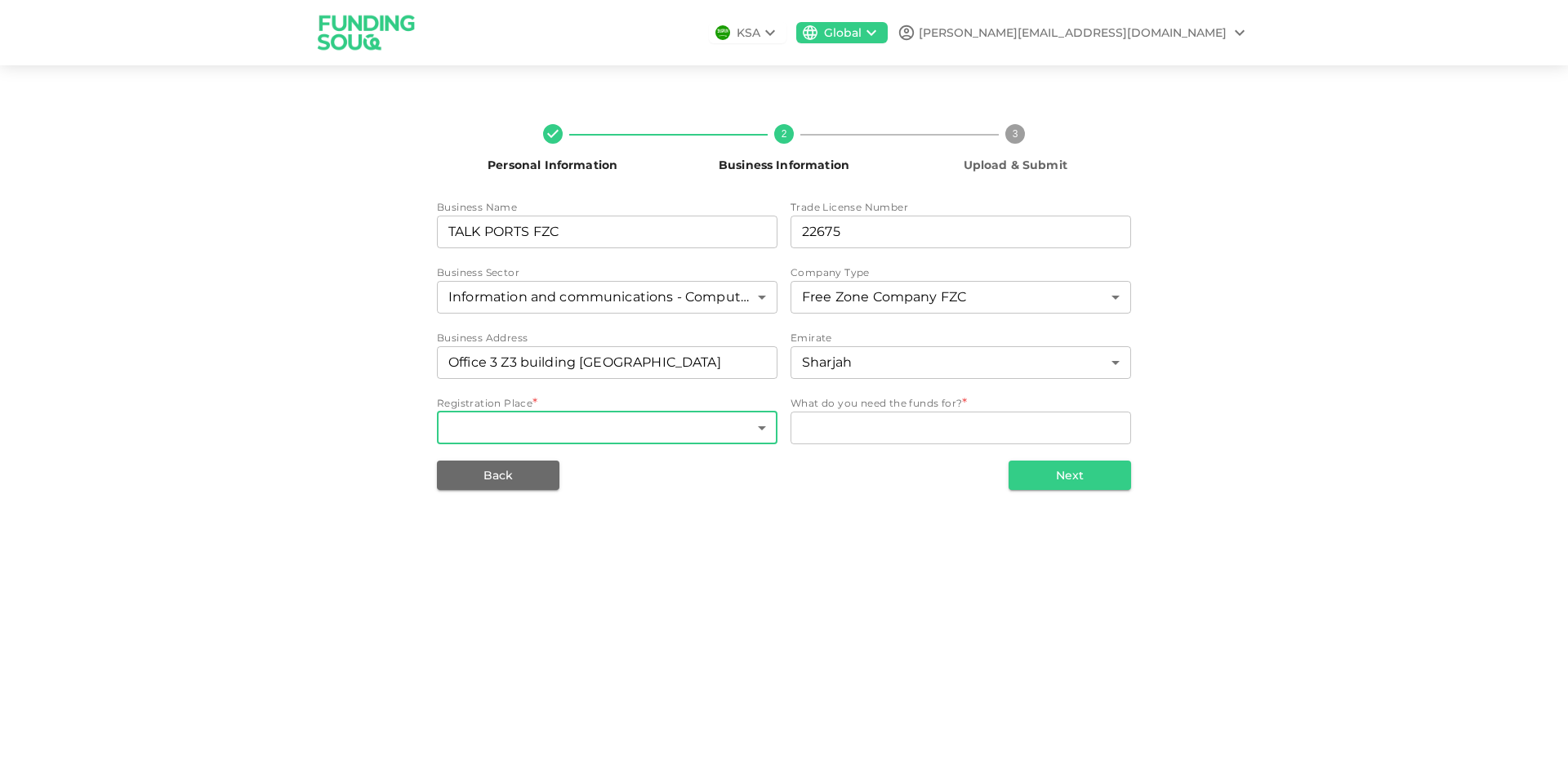
click at [680, 418] on body "KSA Global john.s@talk-tec.co.uk Personal Information 2 Business Information 3 …" at bounding box center [784, 378] width 1568 height 757
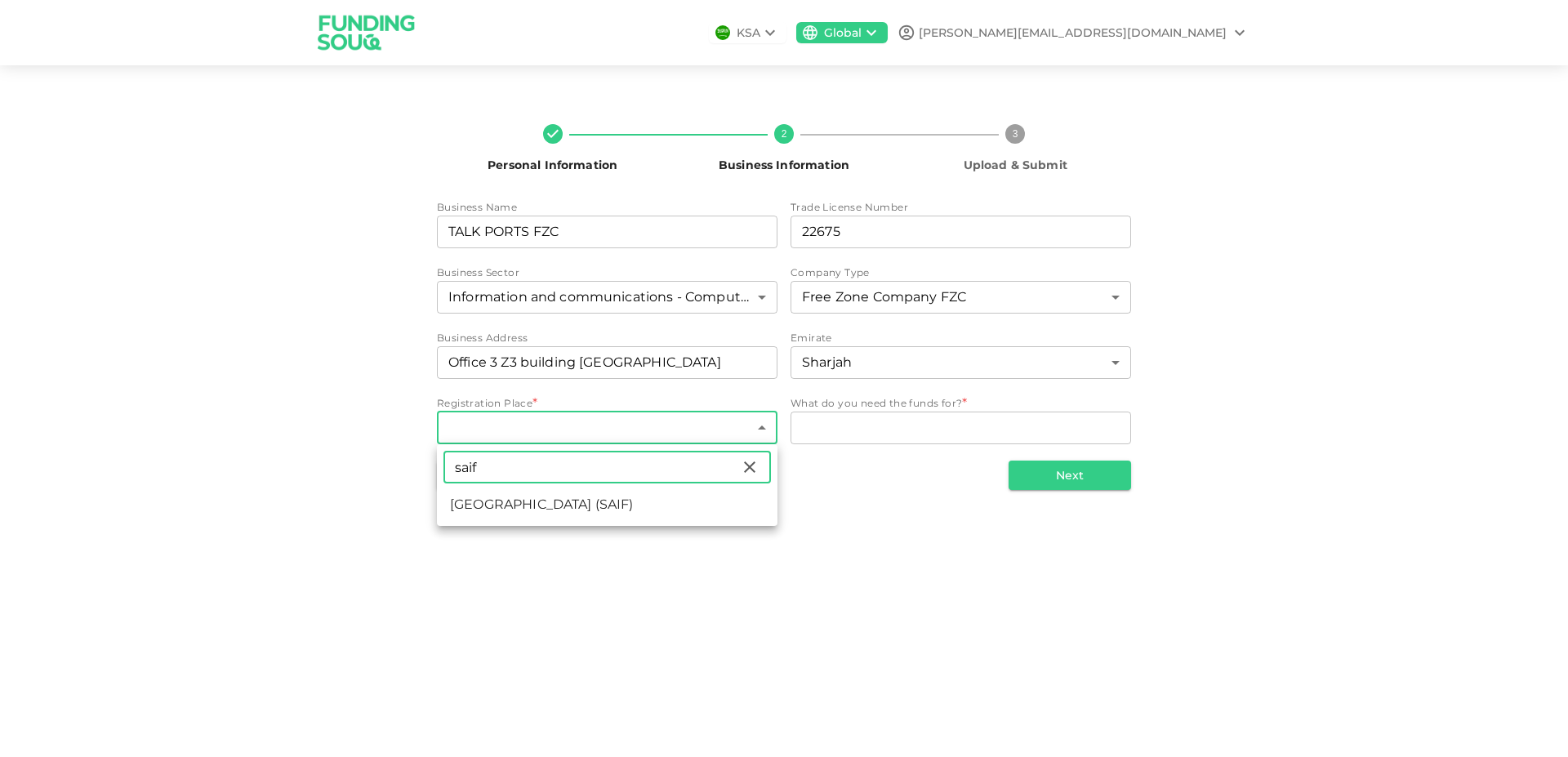
type input "saif"
click at [671, 500] on li "Sharjah Airport International Free Zone (SAIF)" at bounding box center [607, 505] width 340 height 29
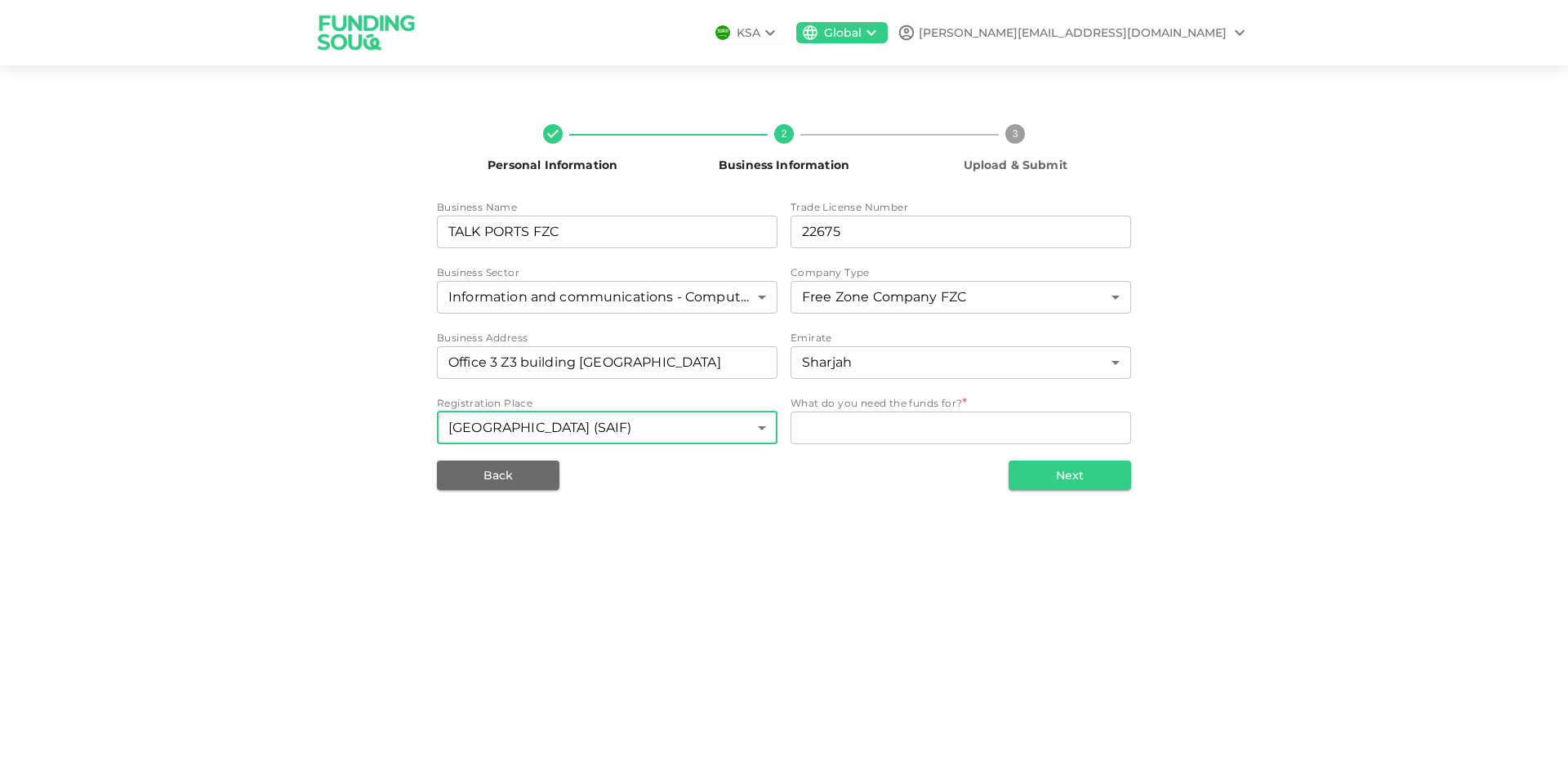
type input "61"
click at [847, 427] on textarea "WhatDoYouNeedFundsFor" at bounding box center [961, 428] width 318 height 19
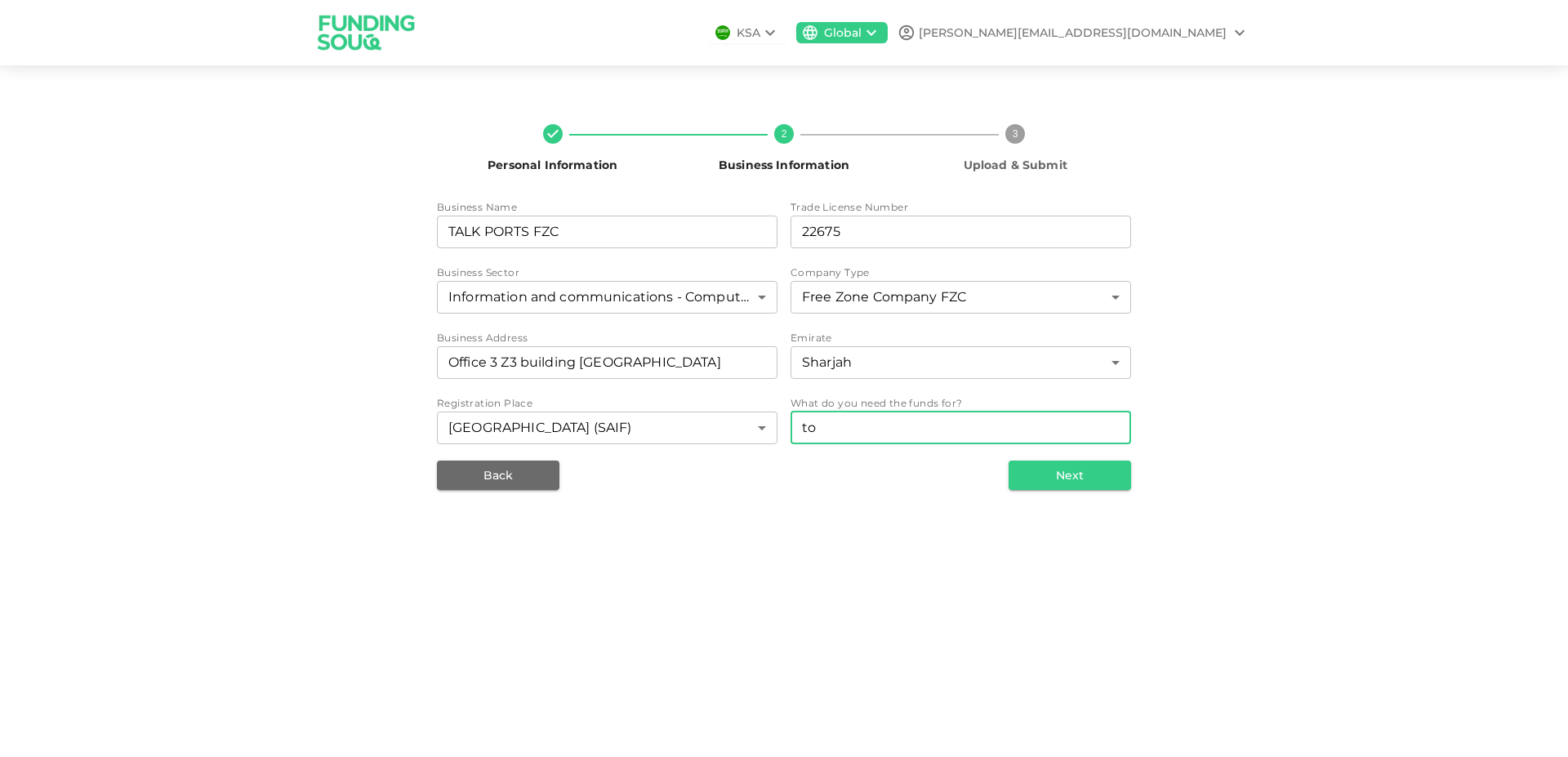
type textarea "t"
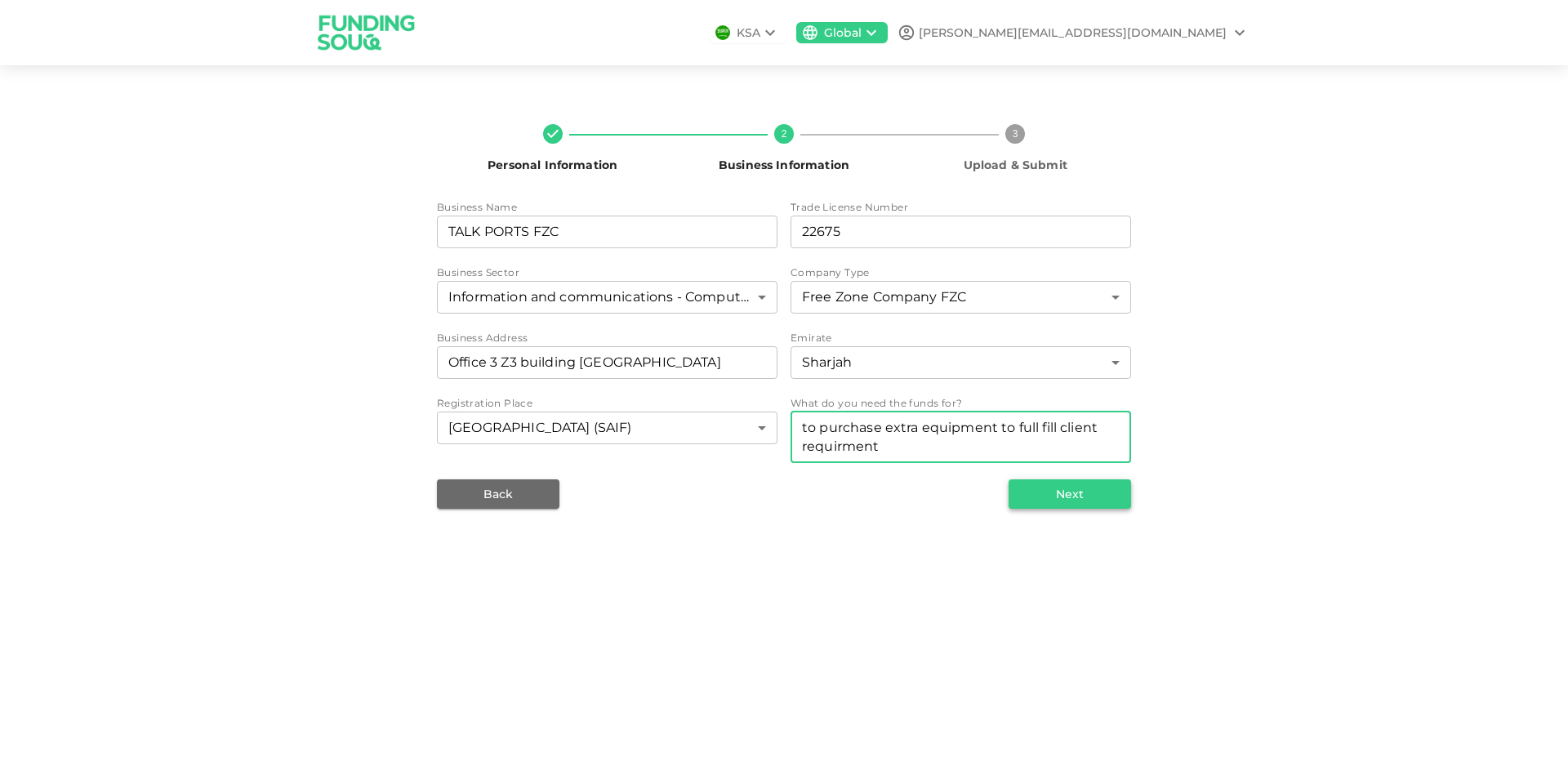
type textarea "to purchase extra equipment to full fill client requirment"
click at [1071, 496] on button "Next" at bounding box center [1070, 494] width 123 height 29
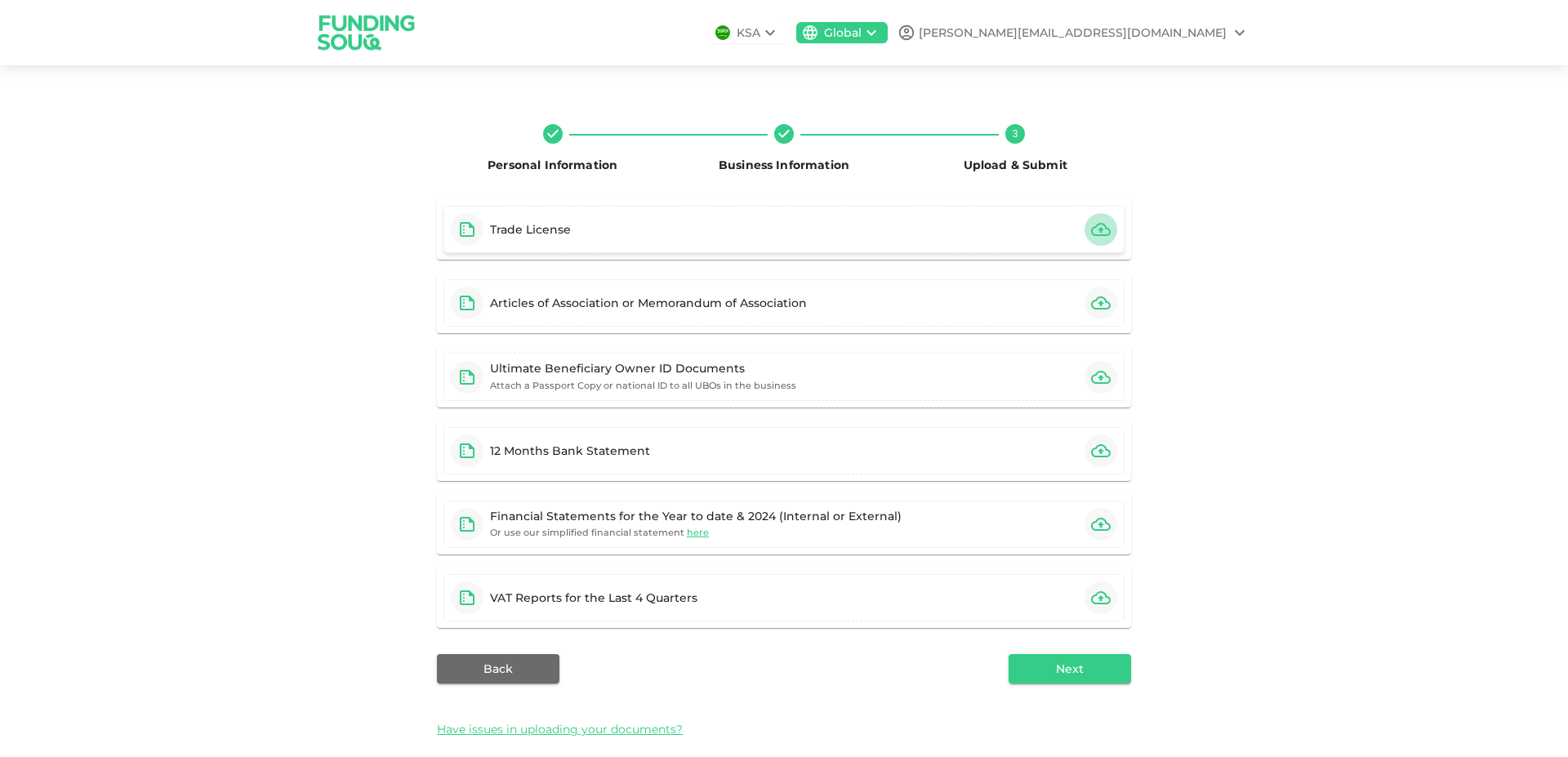
click at [1093, 234] on icon "button" at bounding box center [1101, 229] width 20 height 13
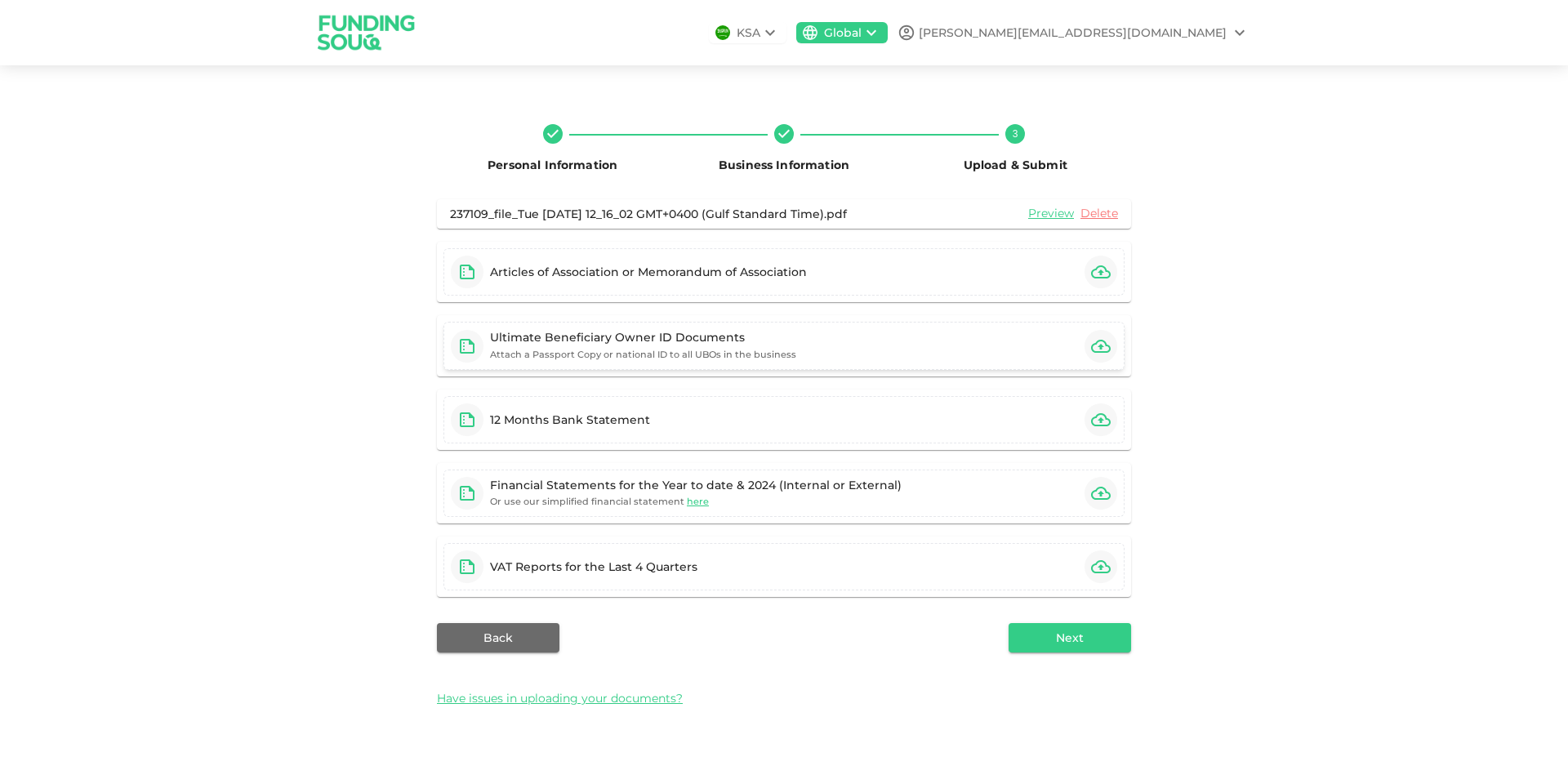
click at [1107, 347] on icon "button" at bounding box center [1101, 346] width 20 height 13
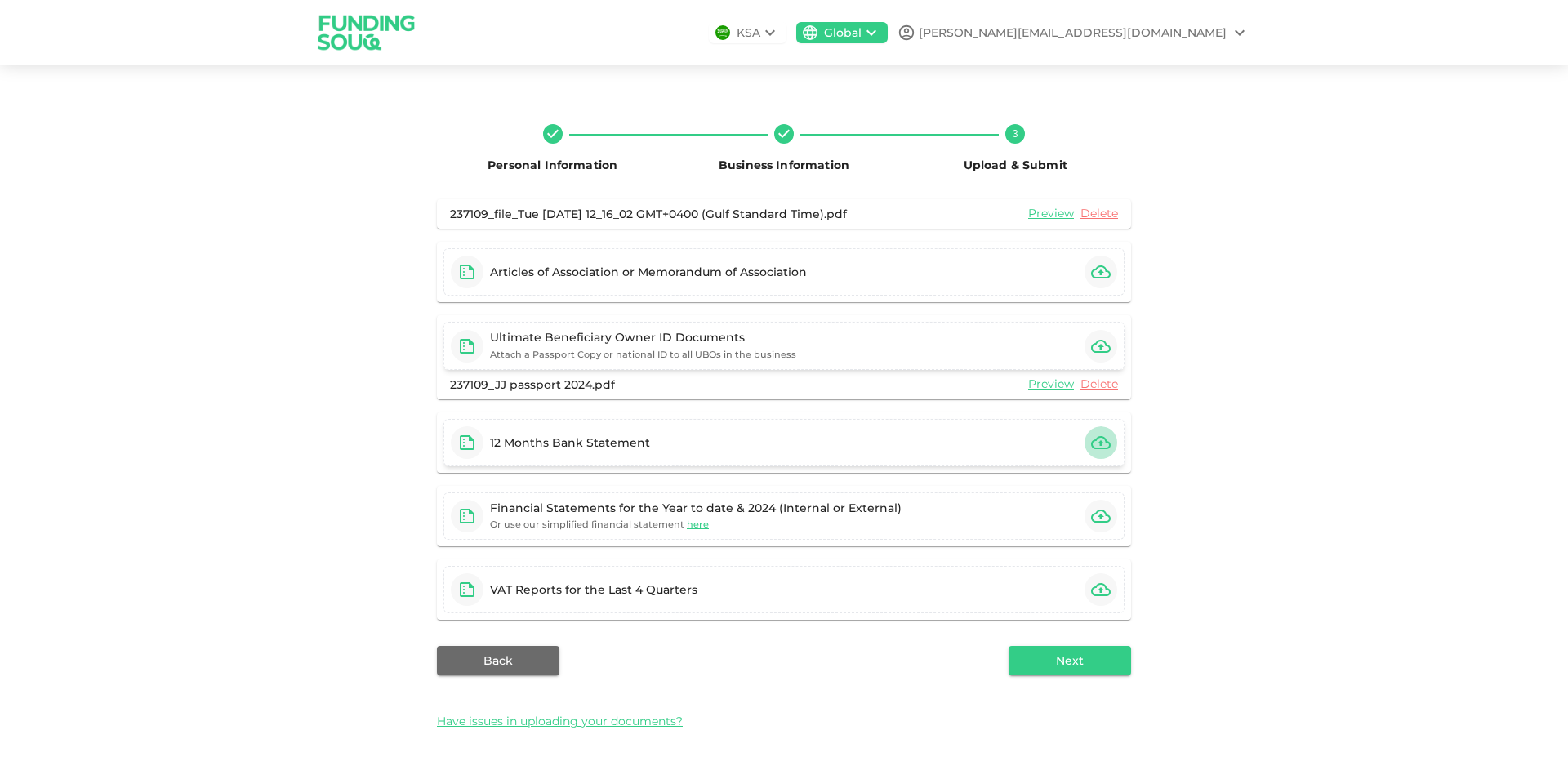
click at [1091, 448] on icon "button" at bounding box center [1101, 442] width 20 height 20
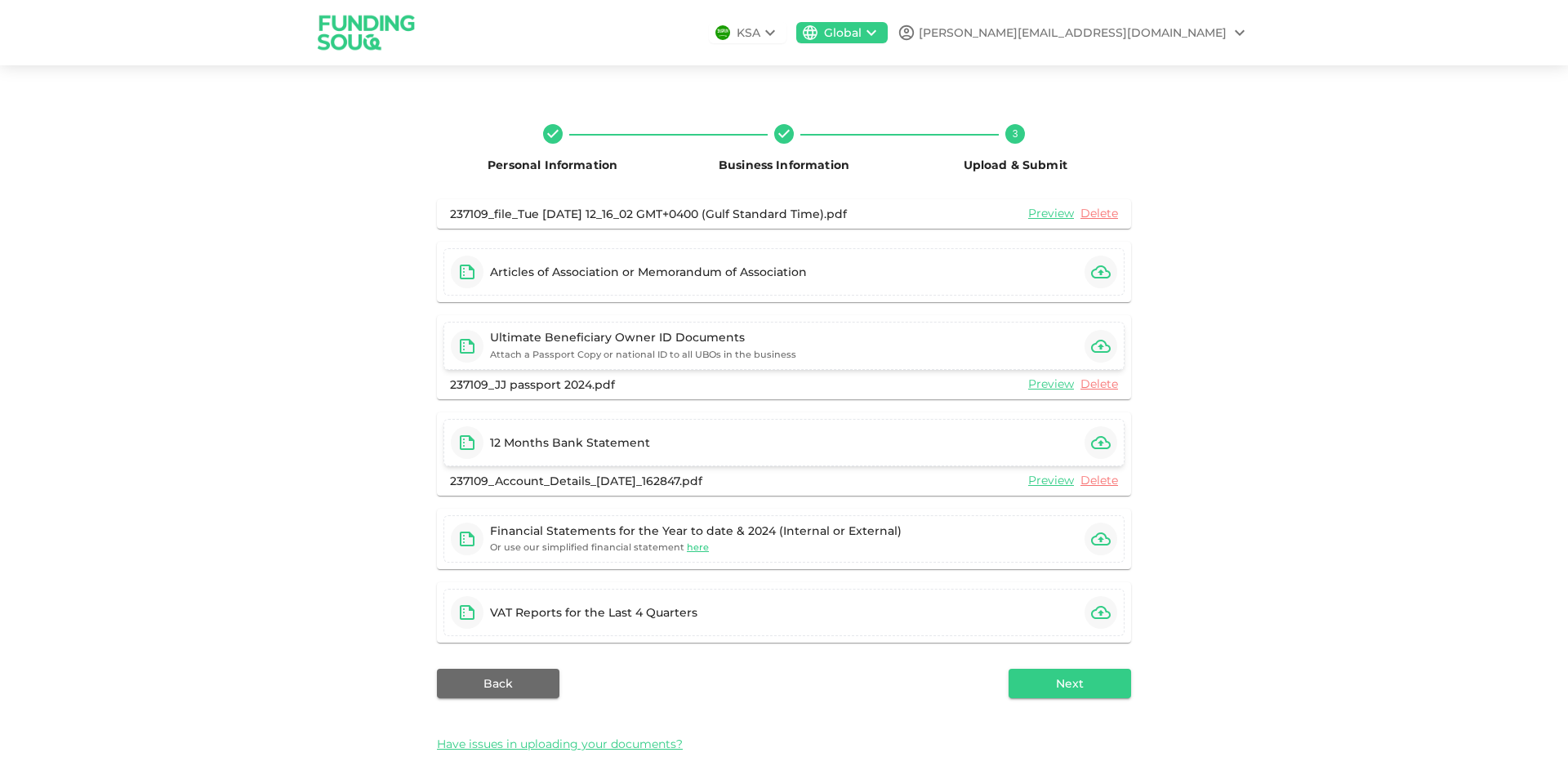
click at [1091, 442] on icon "button" at bounding box center [1101, 442] width 20 height 20
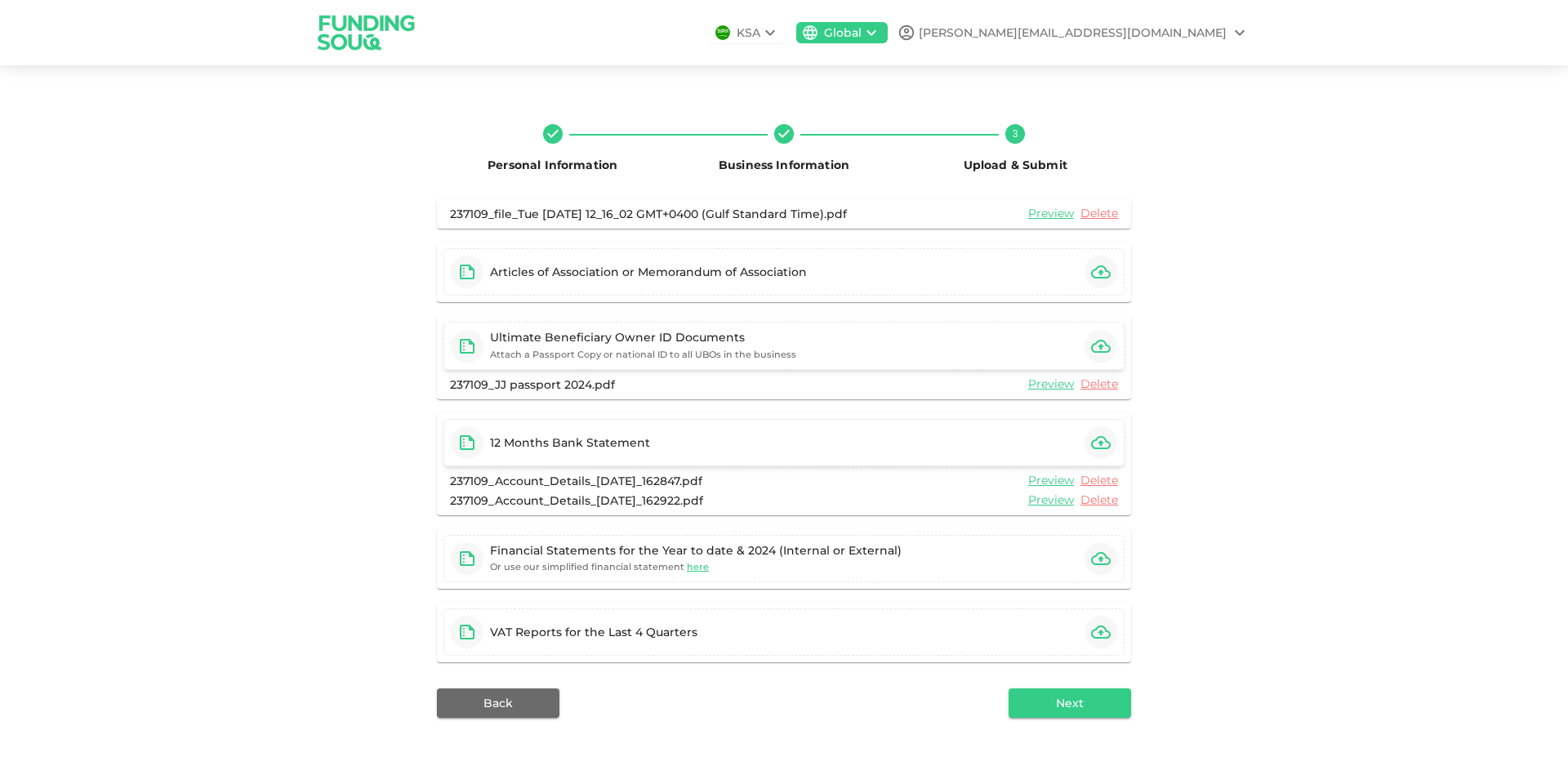
click at [1098, 441] on icon "button" at bounding box center [1101, 442] width 20 height 20
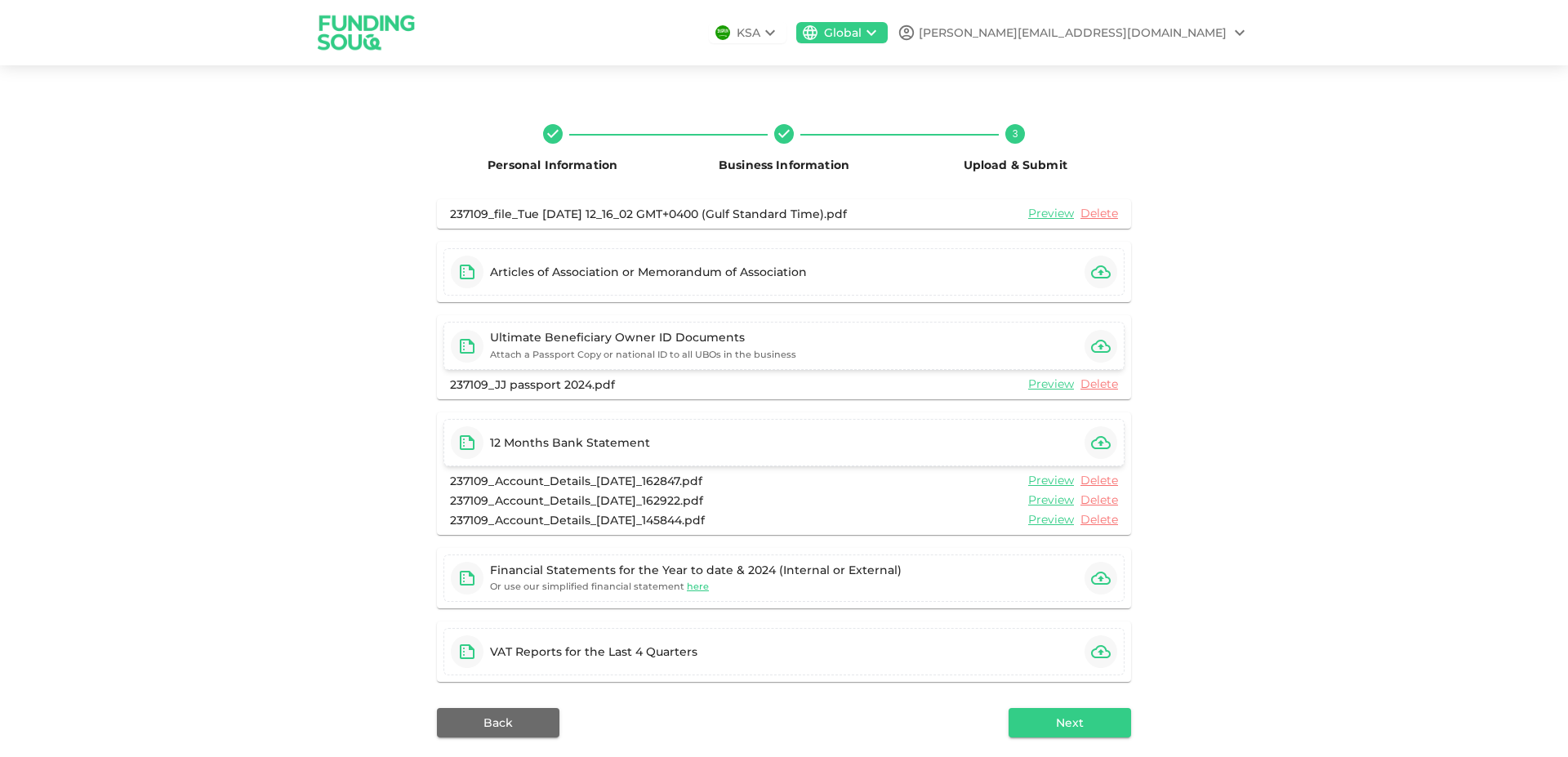
click at [1095, 445] on icon "button" at bounding box center [1101, 442] width 20 height 13
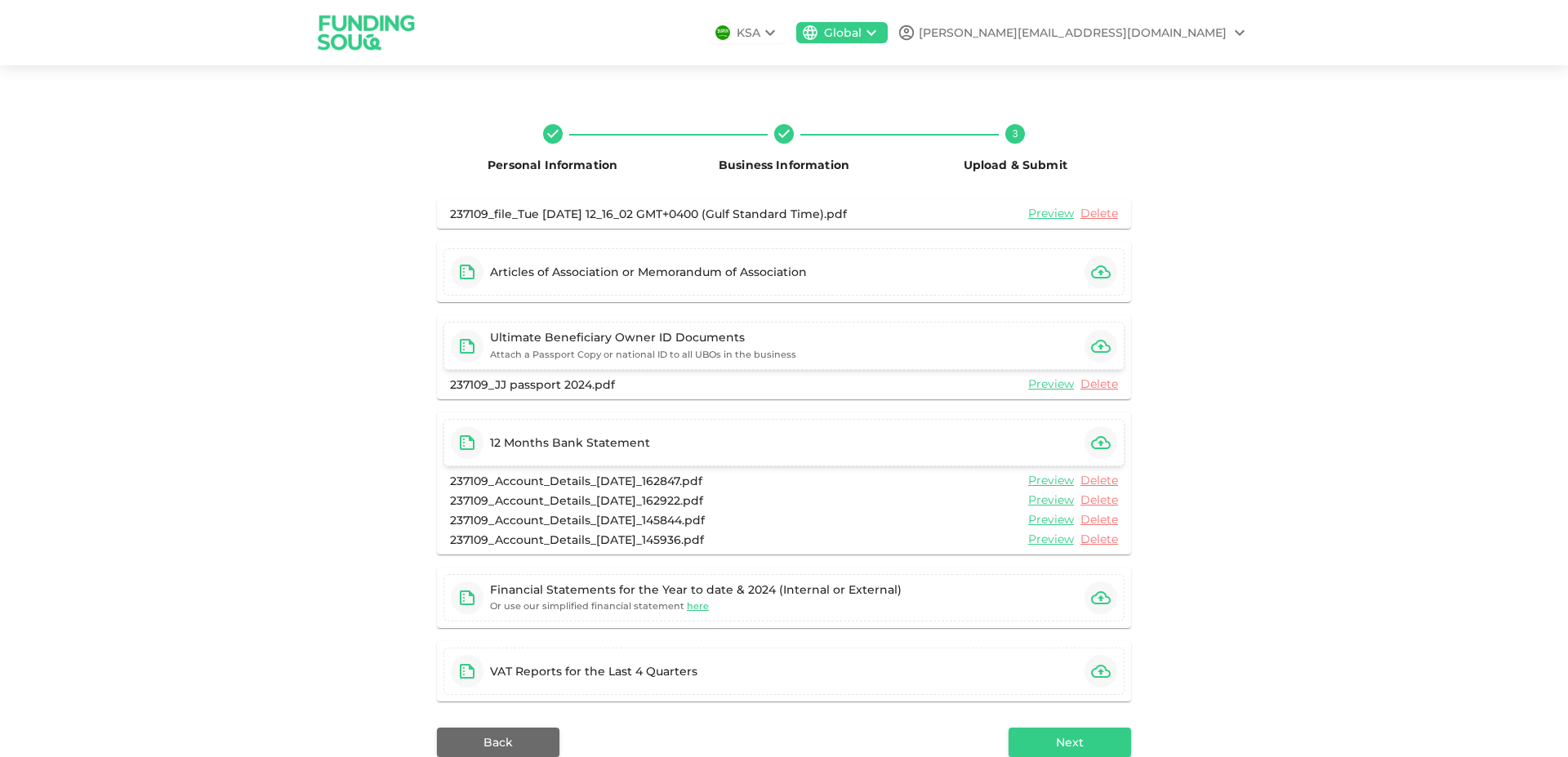
click at [1097, 446] on icon "button" at bounding box center [1101, 442] width 20 height 20
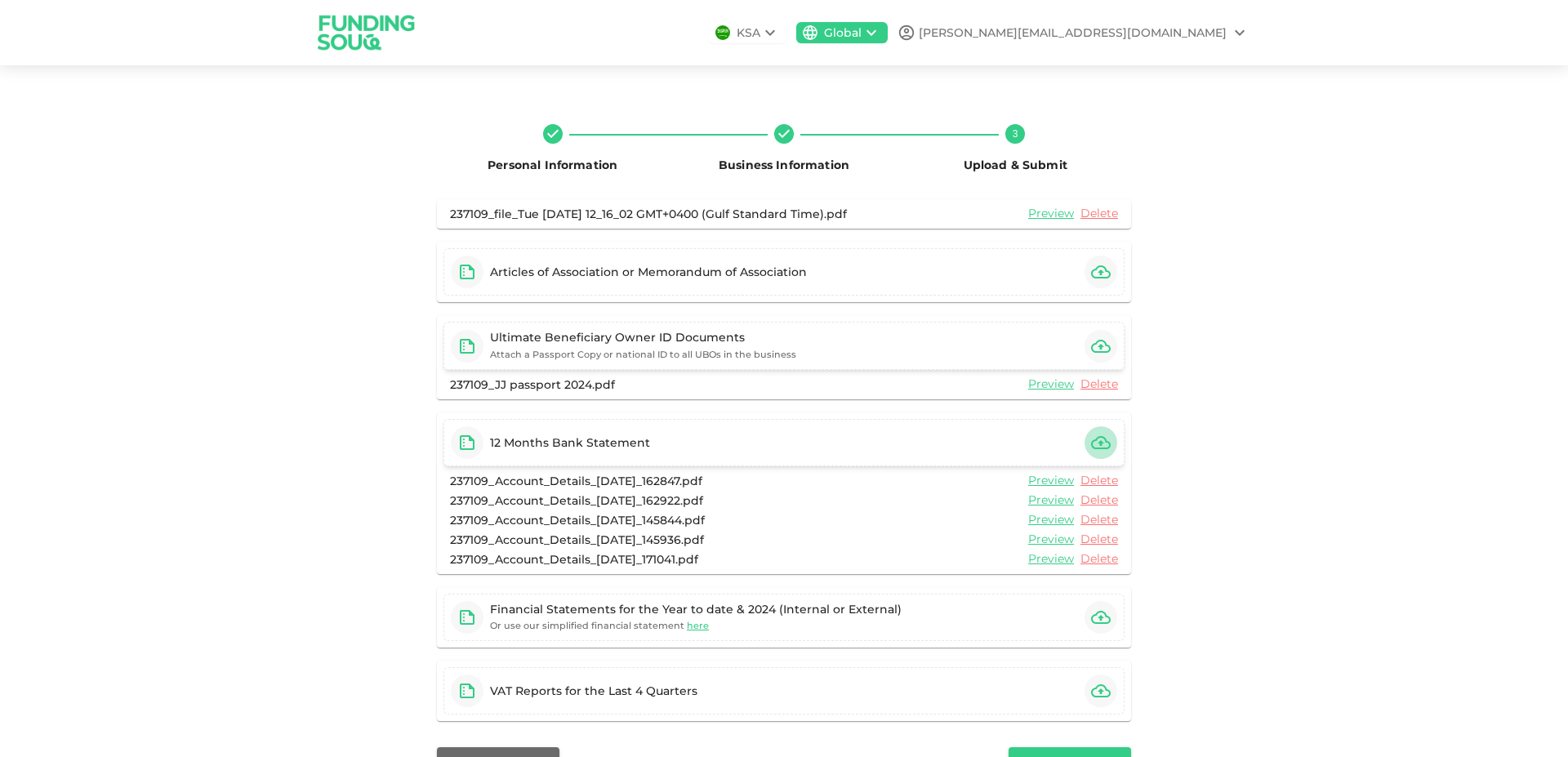
click at [1091, 442] on icon "button" at bounding box center [1101, 442] width 20 height 20
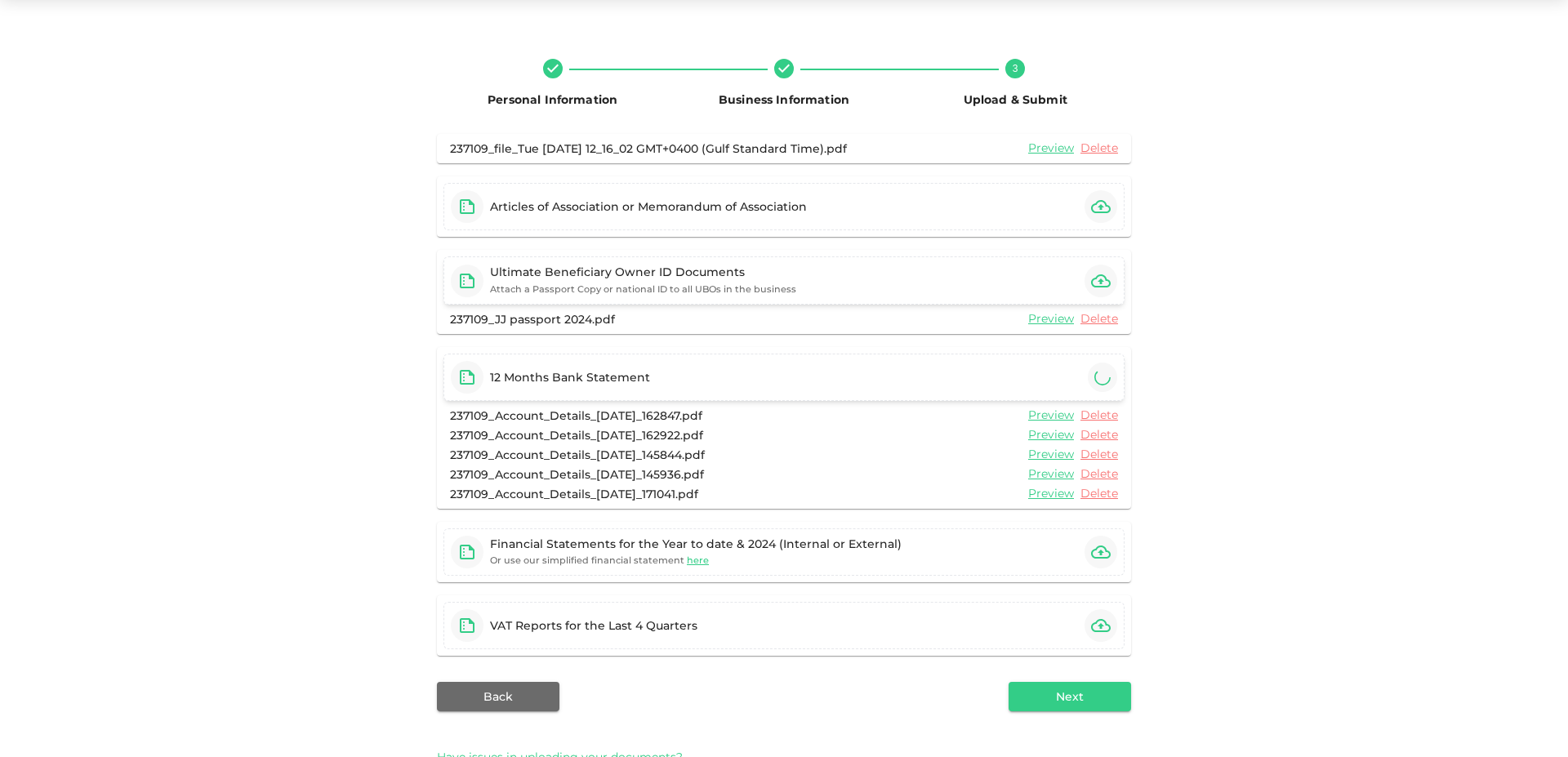
scroll to position [93, 0]
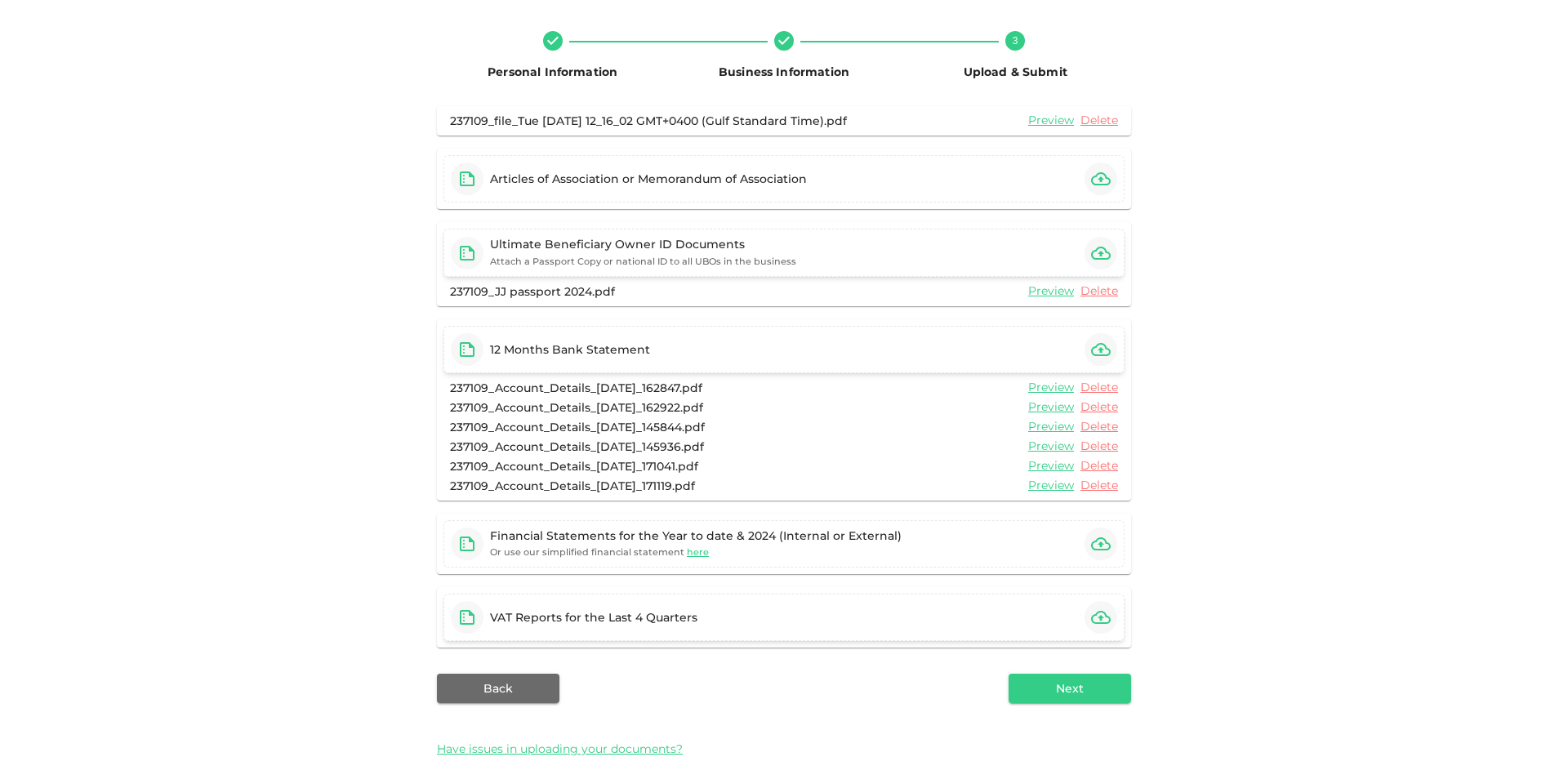
click at [1093, 620] on icon "button" at bounding box center [1101, 617] width 20 height 20
click at [1102, 612] on icon "button" at bounding box center [1101, 617] width 20 height 20
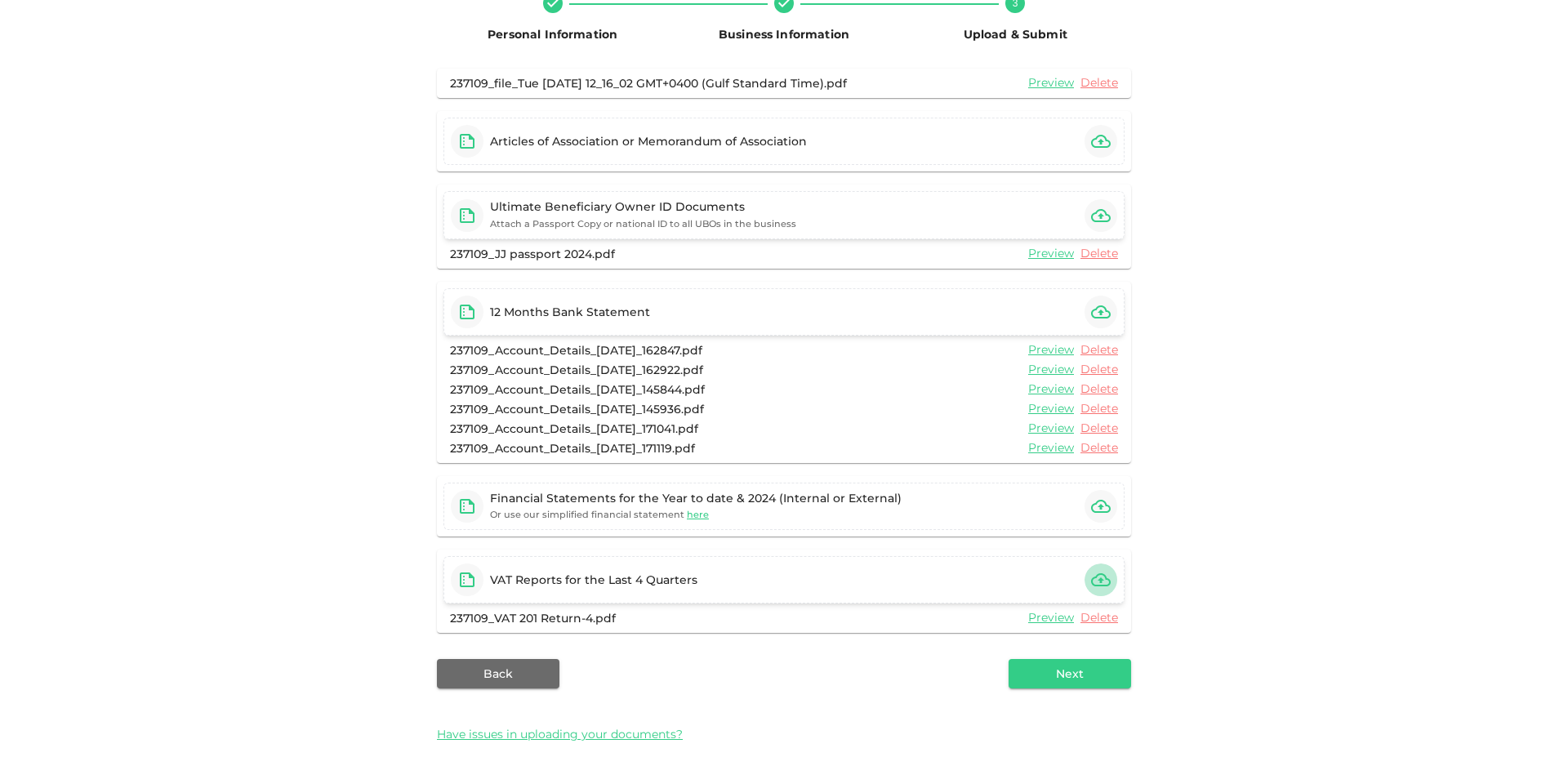
click at [1095, 579] on icon "button" at bounding box center [1101, 580] width 20 height 13
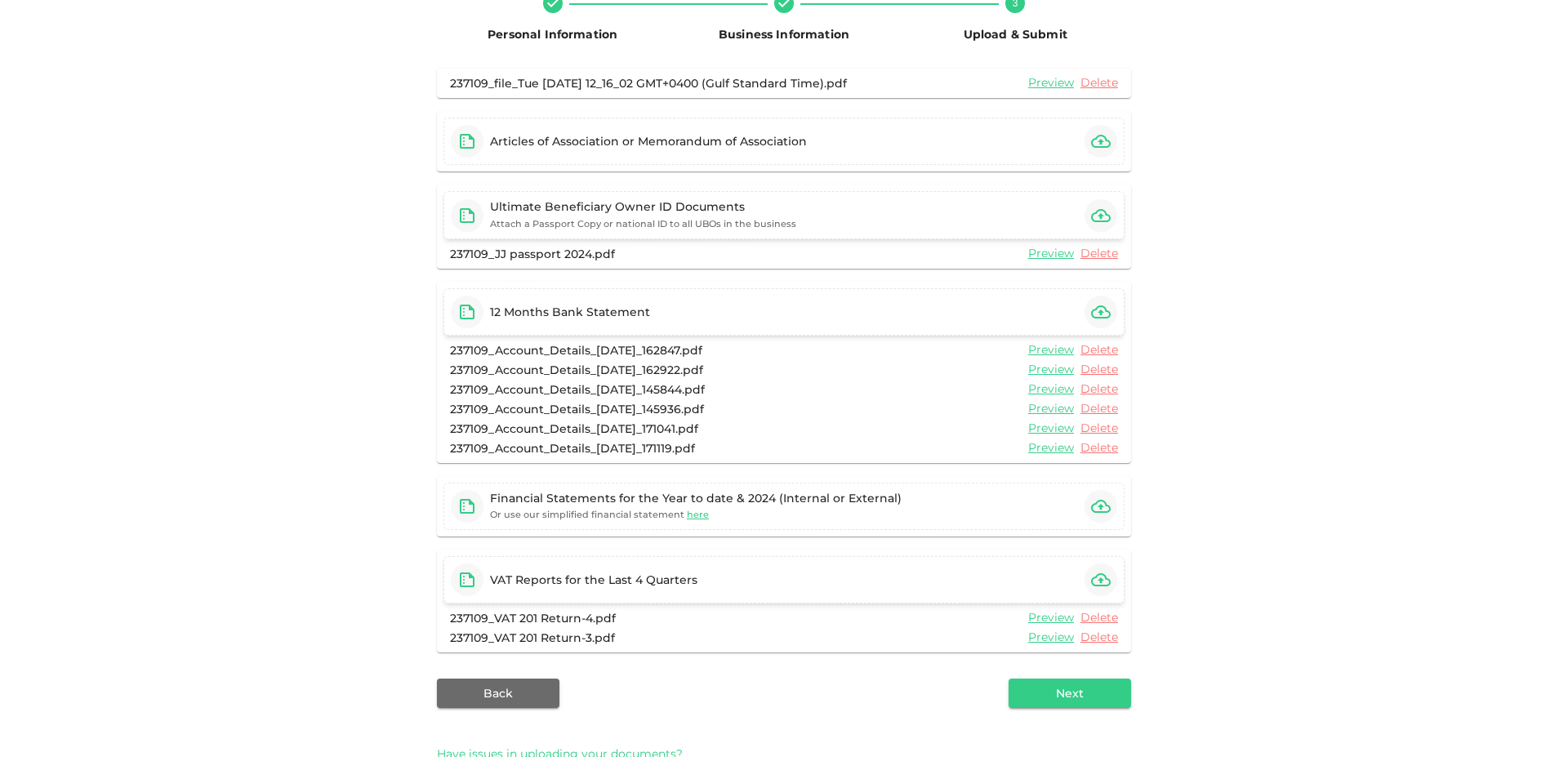
click at [1091, 582] on icon "button" at bounding box center [1101, 580] width 20 height 20
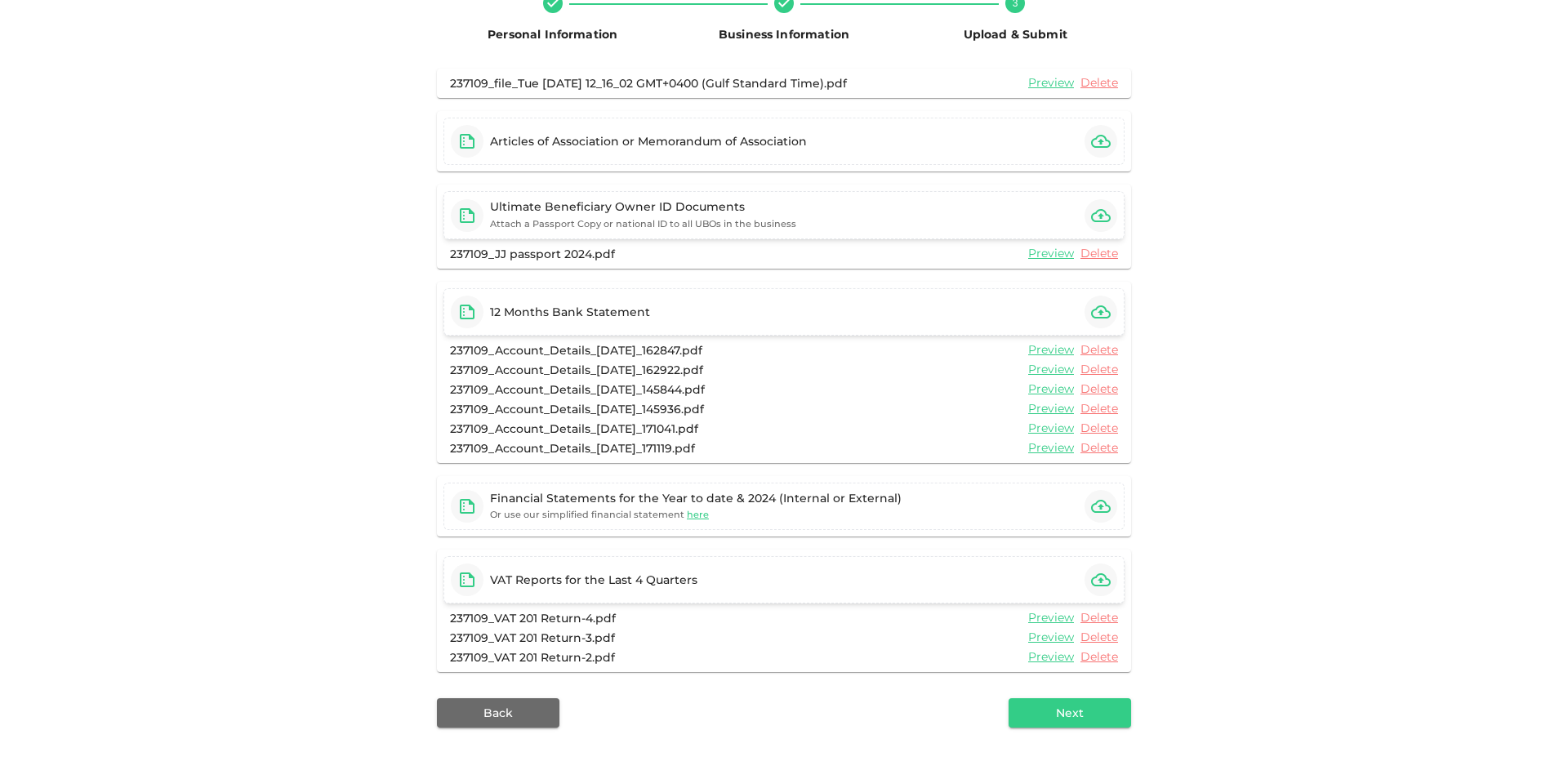
drag, startPoint x: 1098, startPoint y: 579, endPoint x: 1108, endPoint y: 575, distance: 10.8
click at [1099, 577] on icon "button" at bounding box center [1101, 580] width 20 height 20
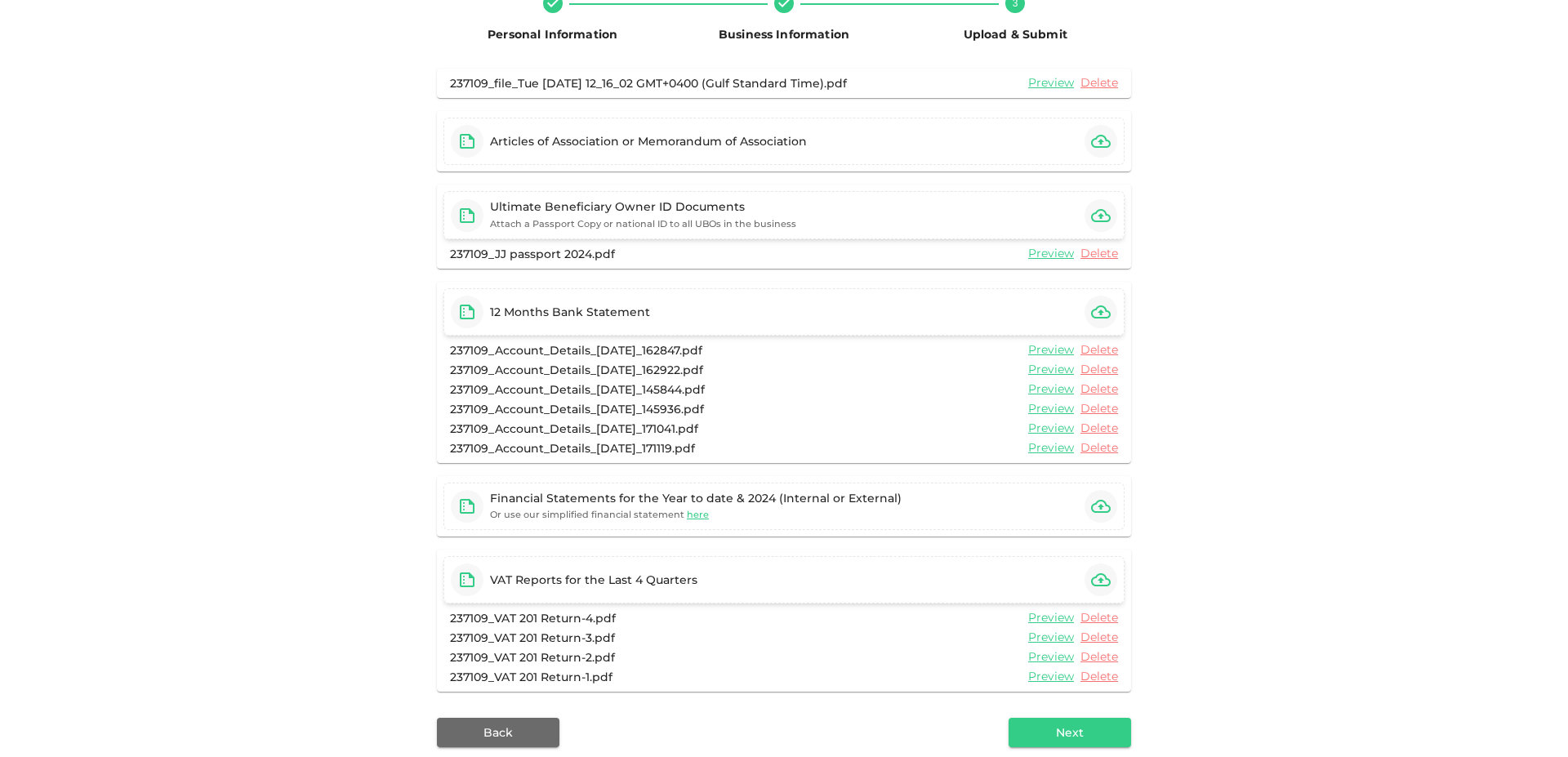
click at [1092, 576] on icon "button" at bounding box center [1101, 580] width 20 height 20
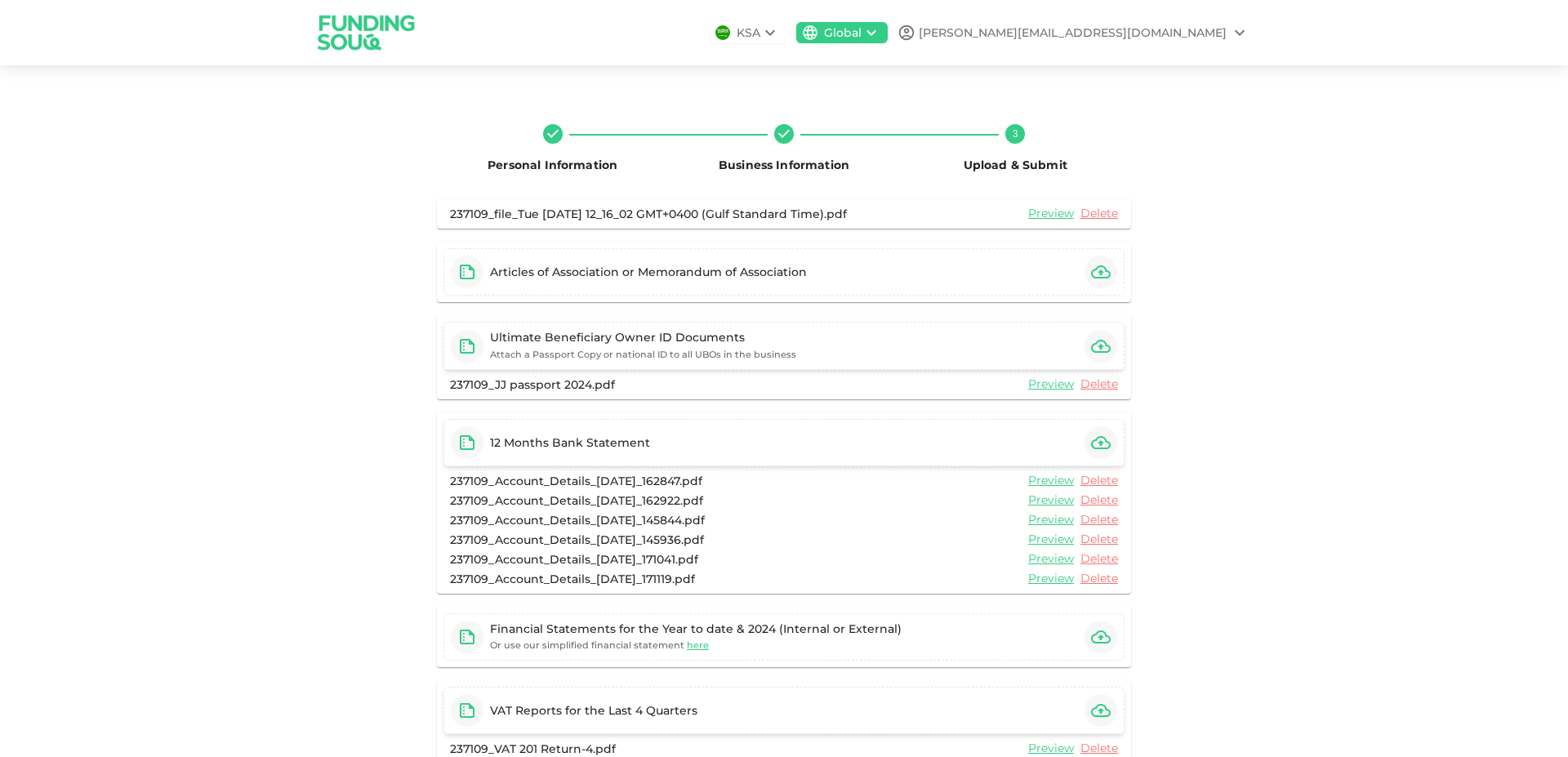
scroll to position [93, 0]
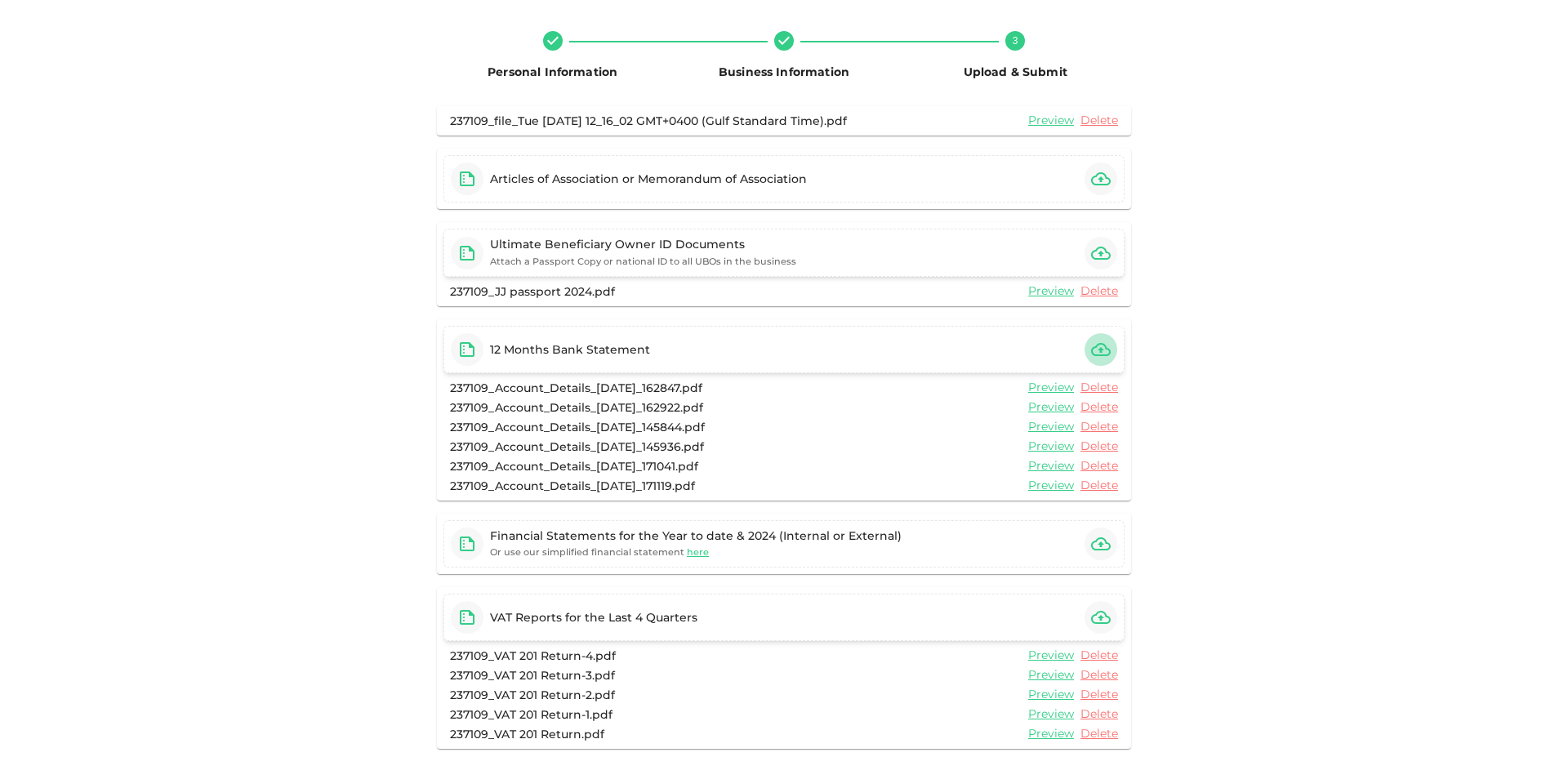
click at [1097, 350] on icon "button" at bounding box center [1101, 349] width 20 height 13
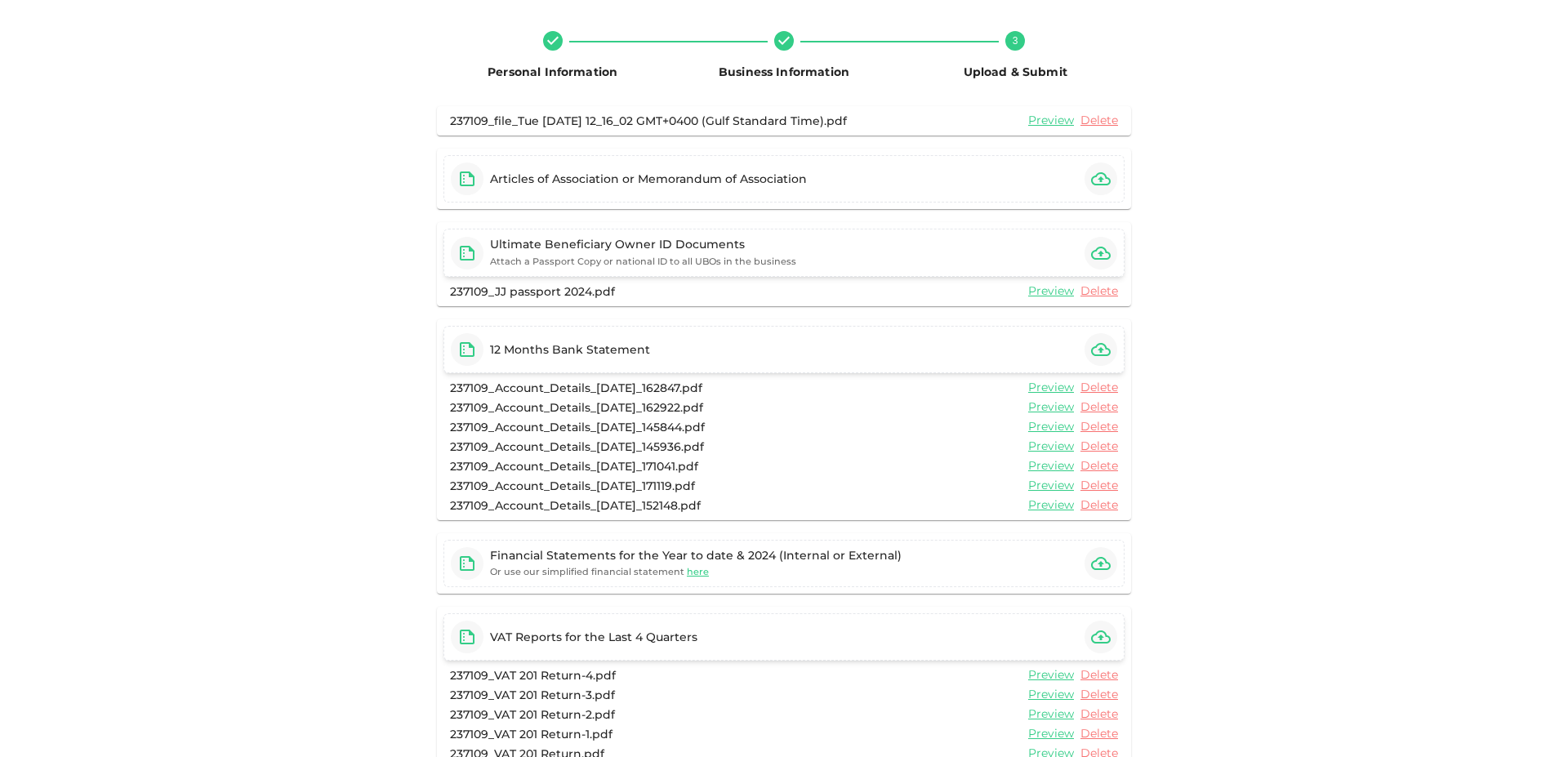
click at [1096, 350] on icon "button" at bounding box center [1101, 349] width 20 height 13
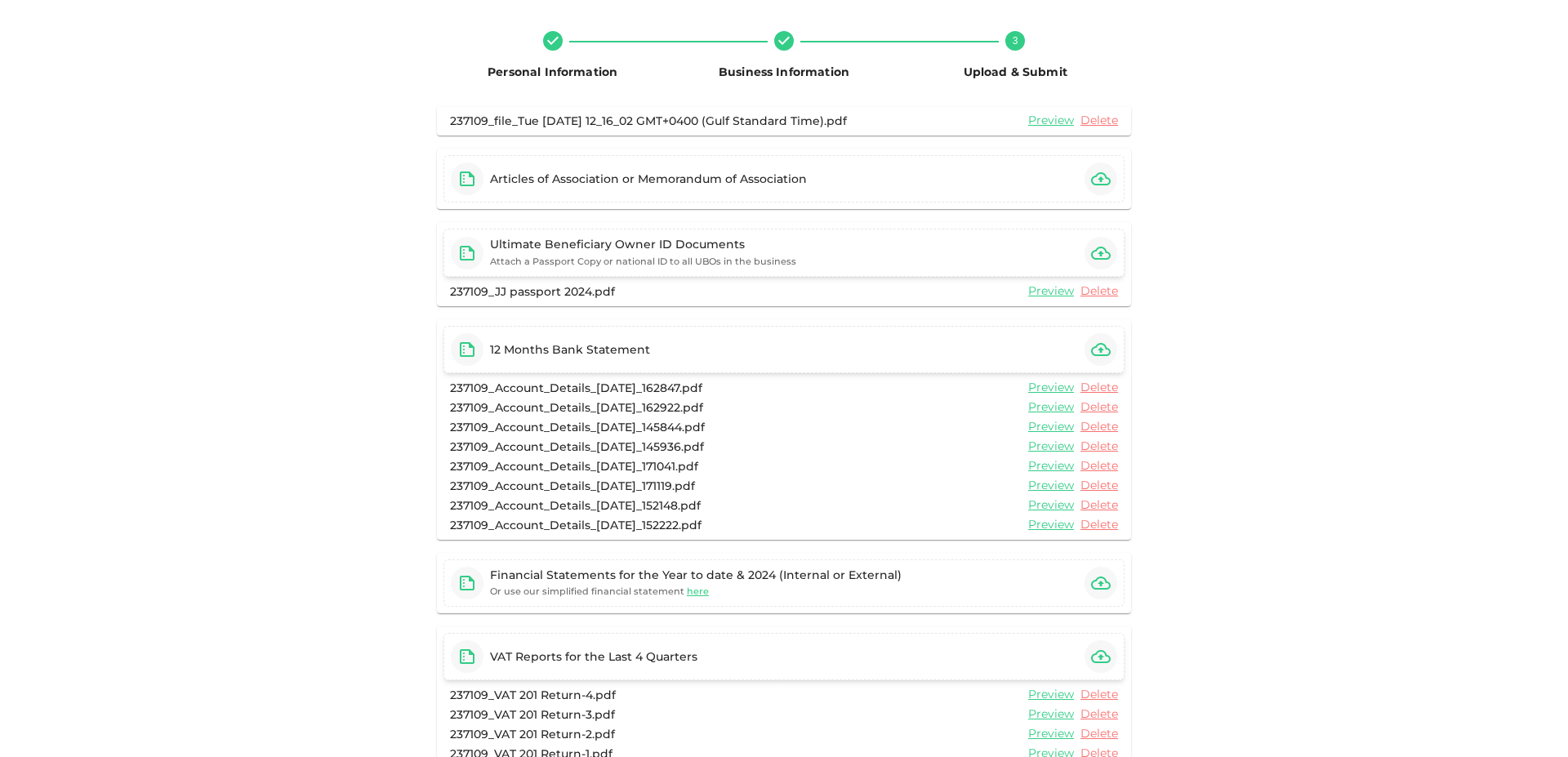
click at [1091, 348] on icon "button" at bounding box center [1101, 349] width 20 height 20
click at [1097, 346] on icon "button" at bounding box center [1101, 349] width 20 height 20
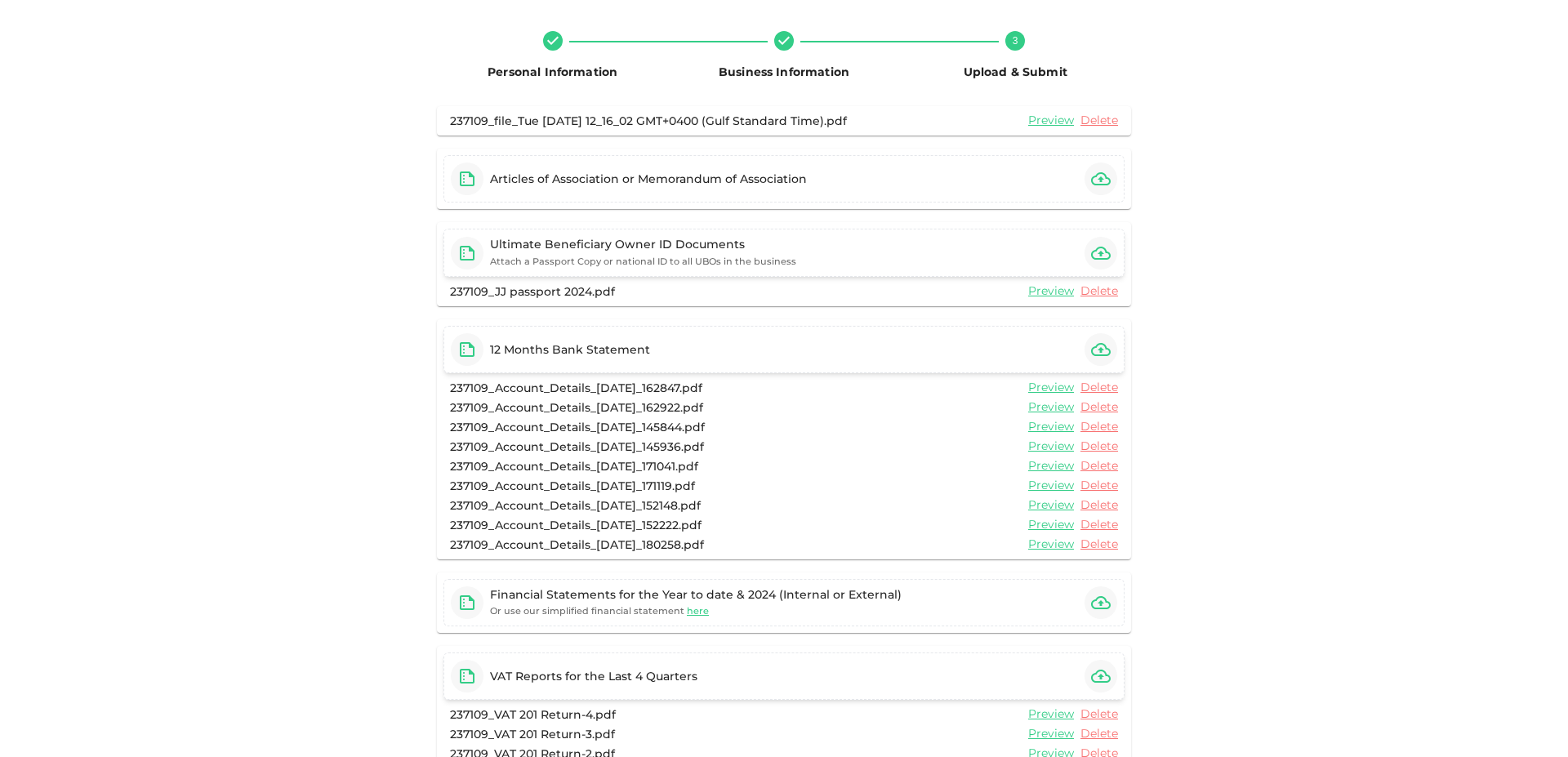
click at [1098, 348] on icon "button" at bounding box center [1101, 349] width 20 height 20
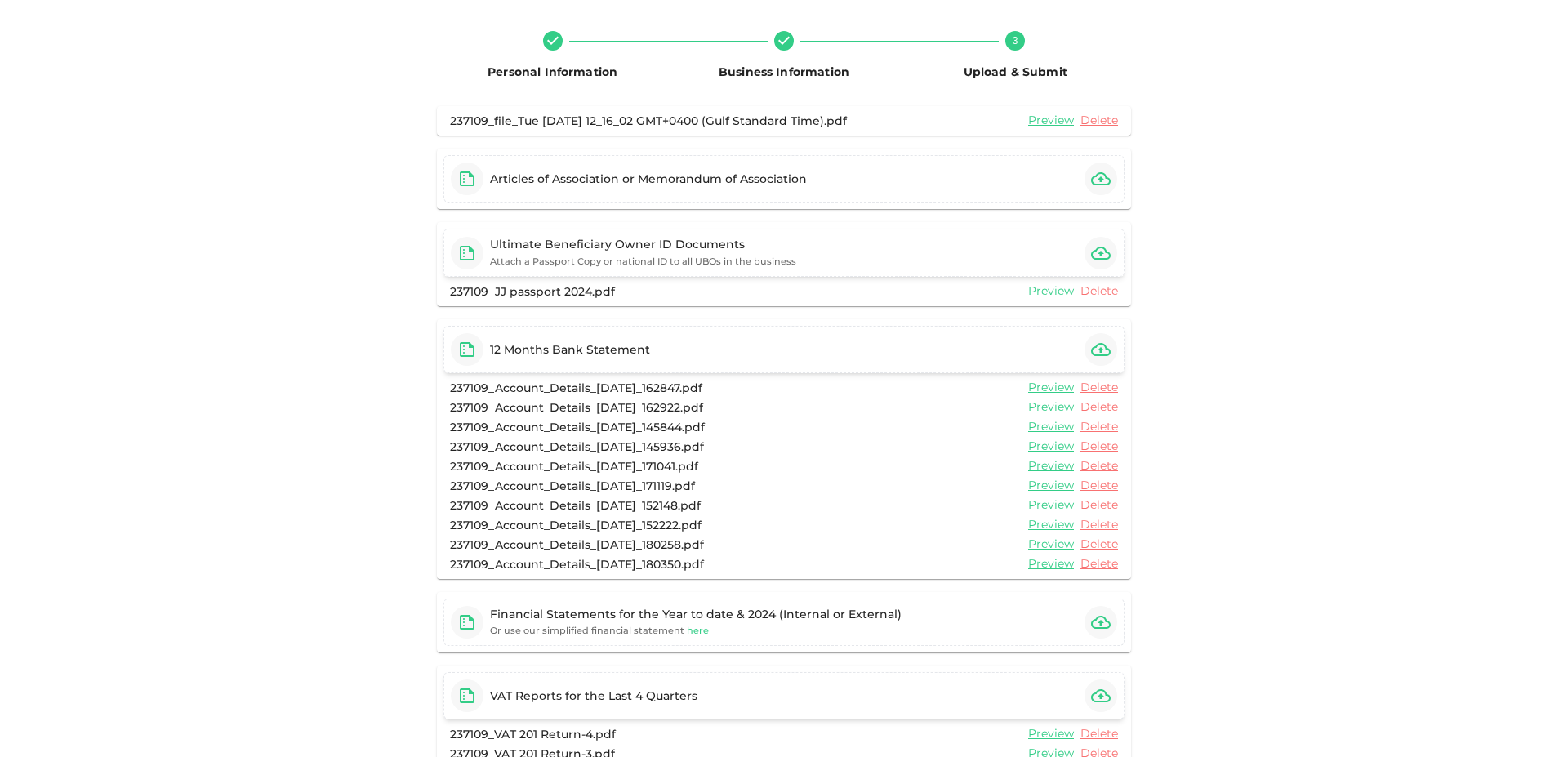
click at [1097, 347] on icon "button" at bounding box center [1101, 349] width 20 height 20
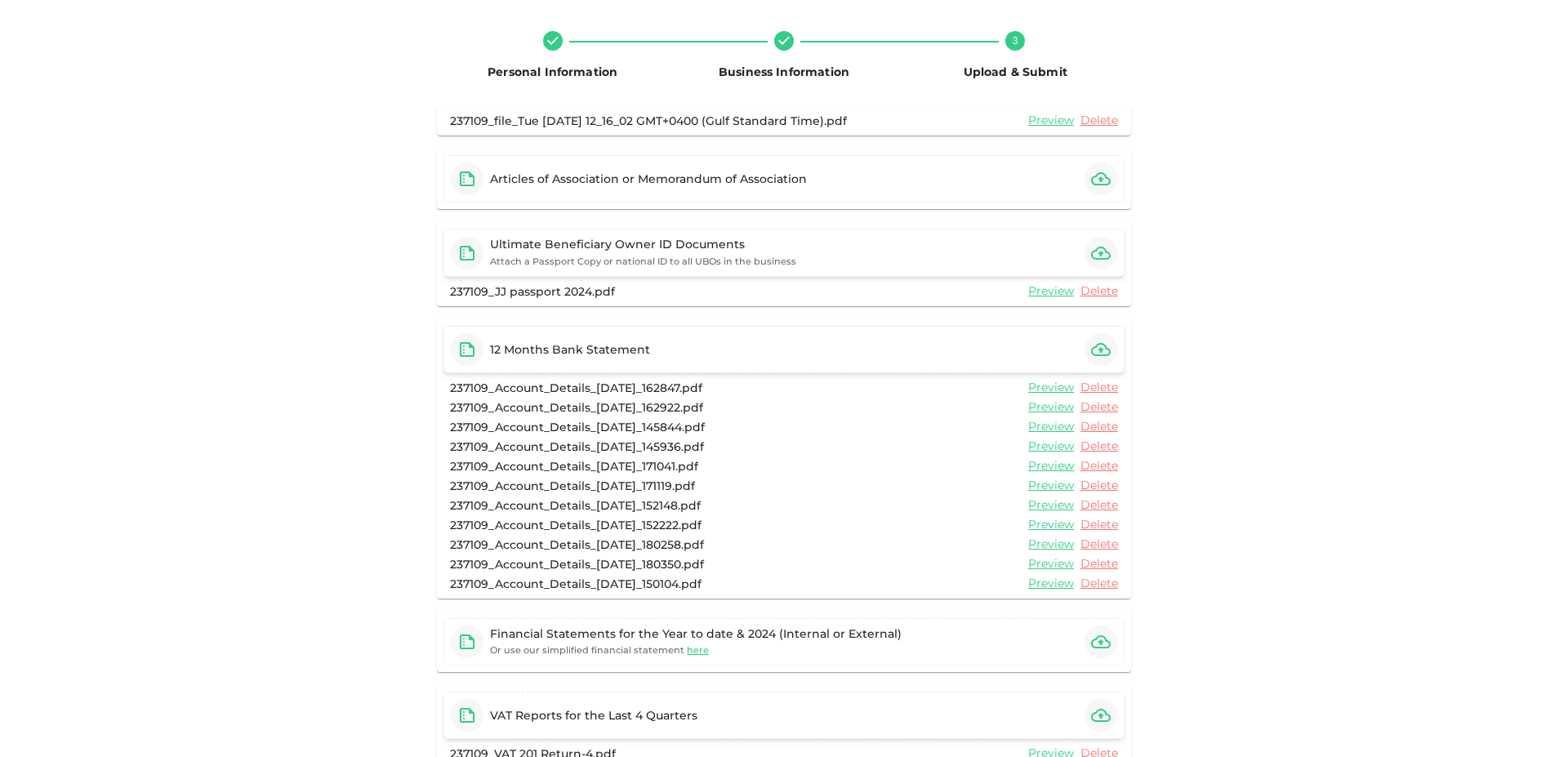
click at [1095, 351] on icon "button" at bounding box center [1101, 349] width 20 height 13
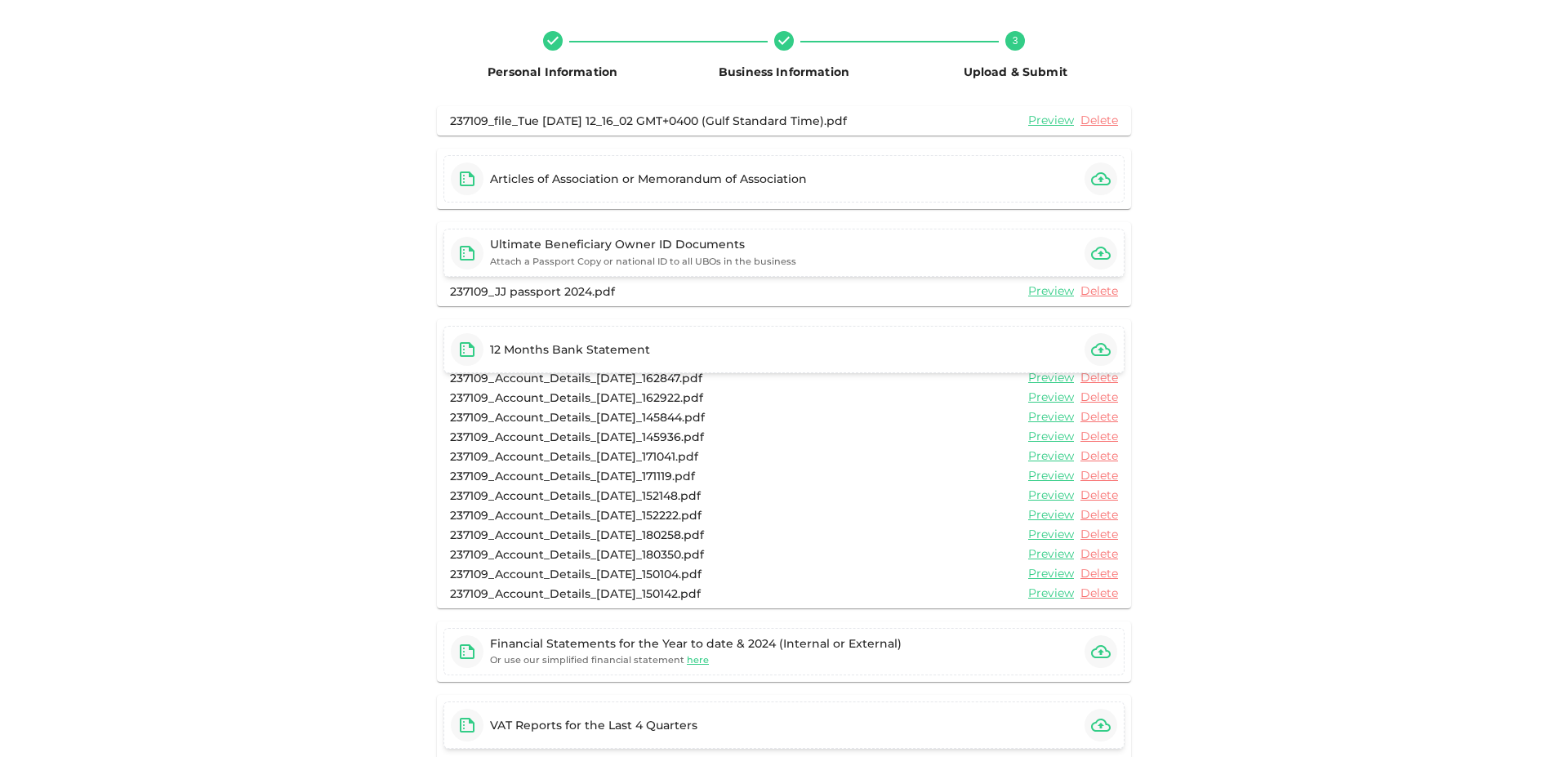
scroll to position [187, 0]
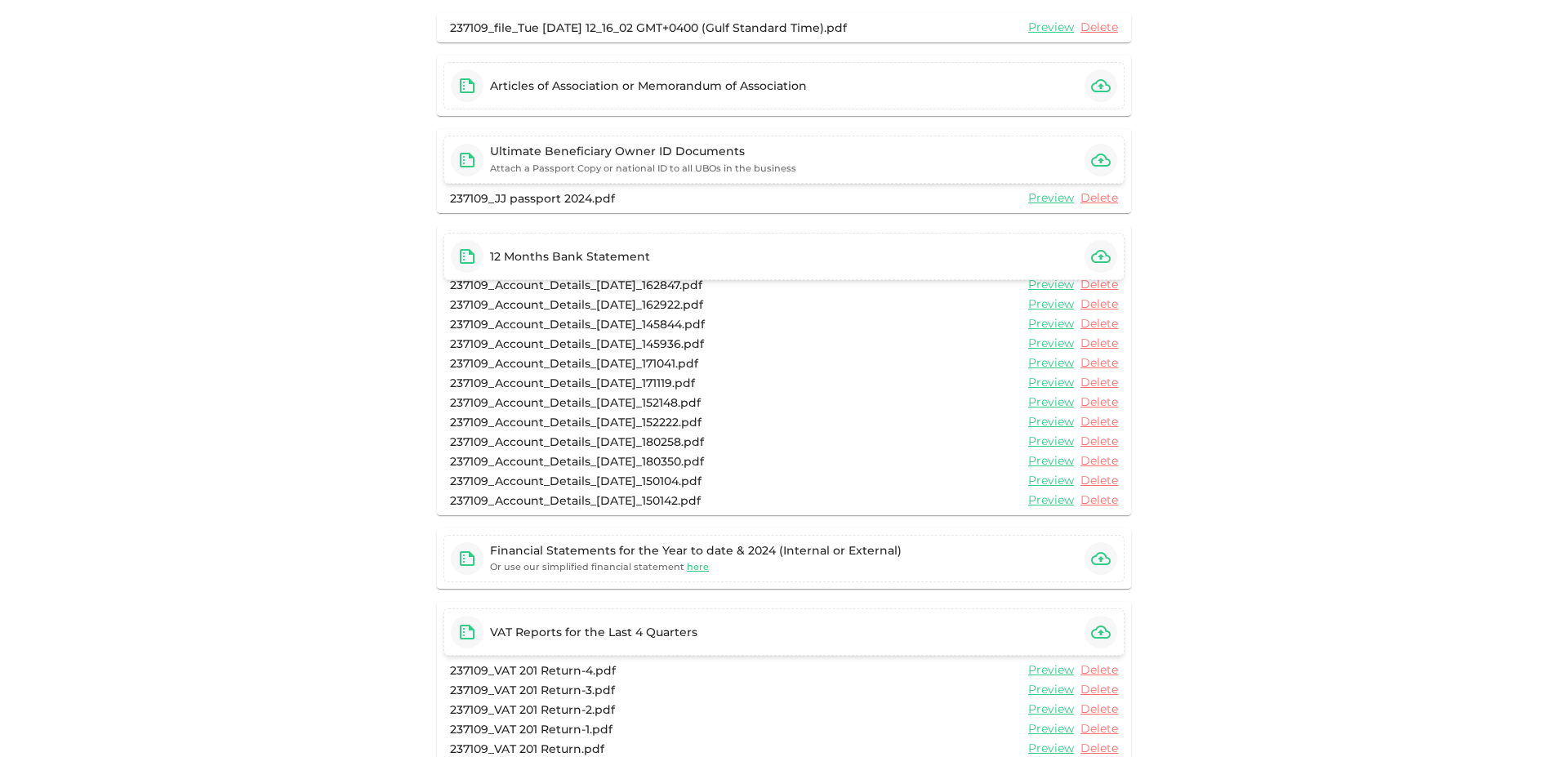
click at [1097, 256] on icon "button" at bounding box center [1101, 257] width 20 height 20
click at [1095, 562] on icon "button" at bounding box center [1101, 558] width 20 height 13
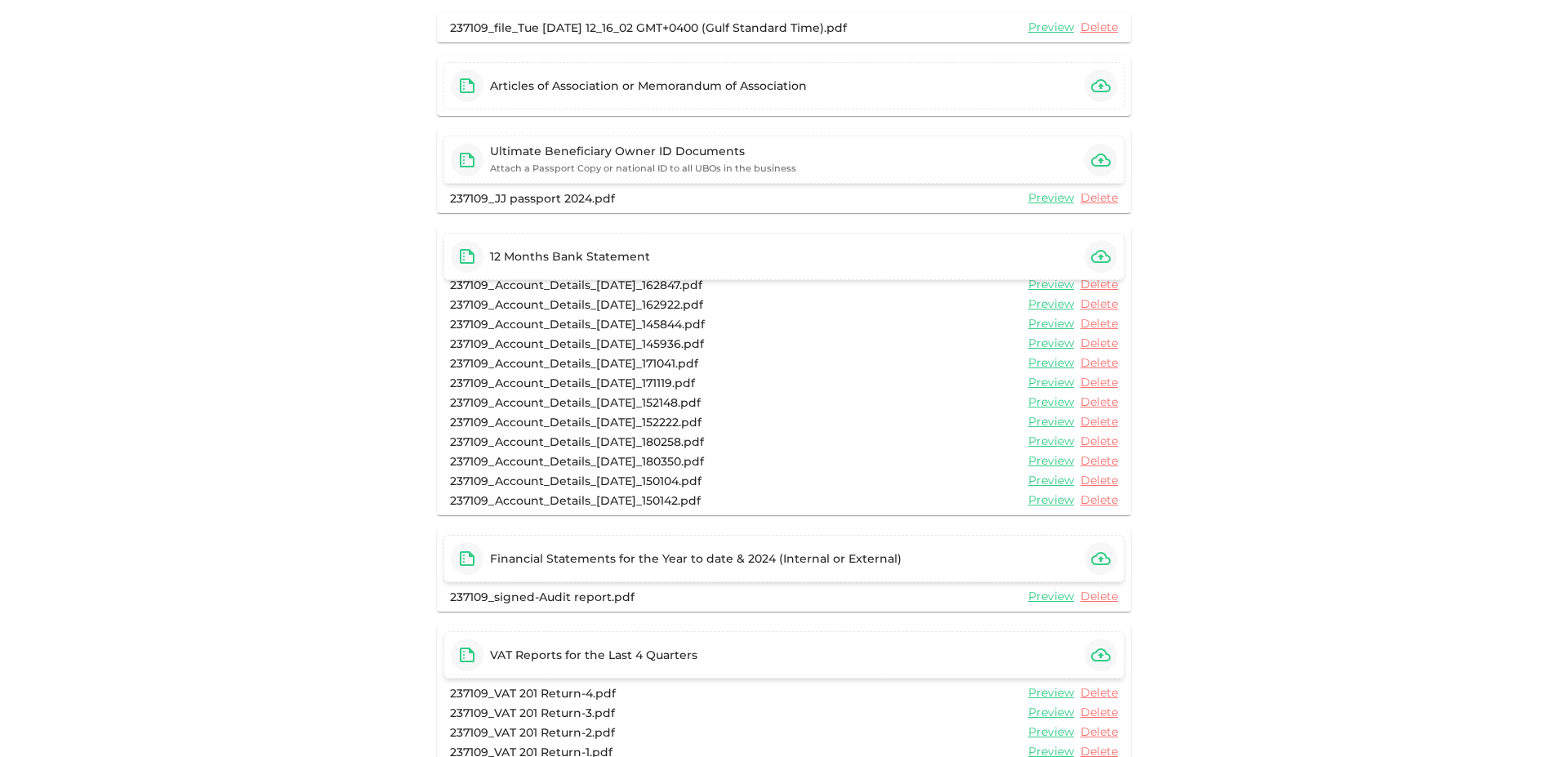
click at [1091, 258] on icon "button" at bounding box center [1101, 257] width 20 height 20
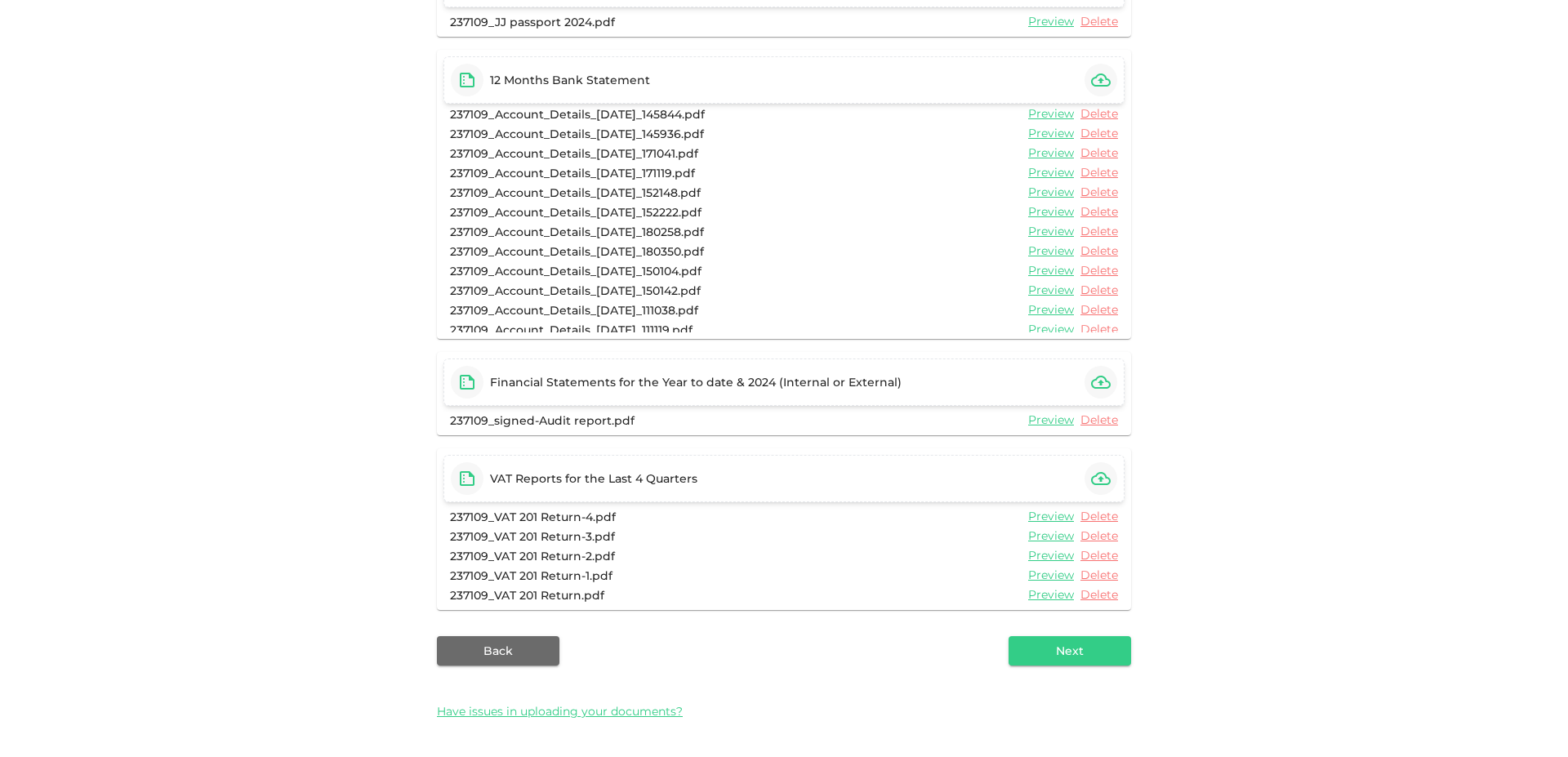
scroll to position [49, 0]
click at [1052, 654] on button "Next" at bounding box center [1070, 651] width 123 height 29
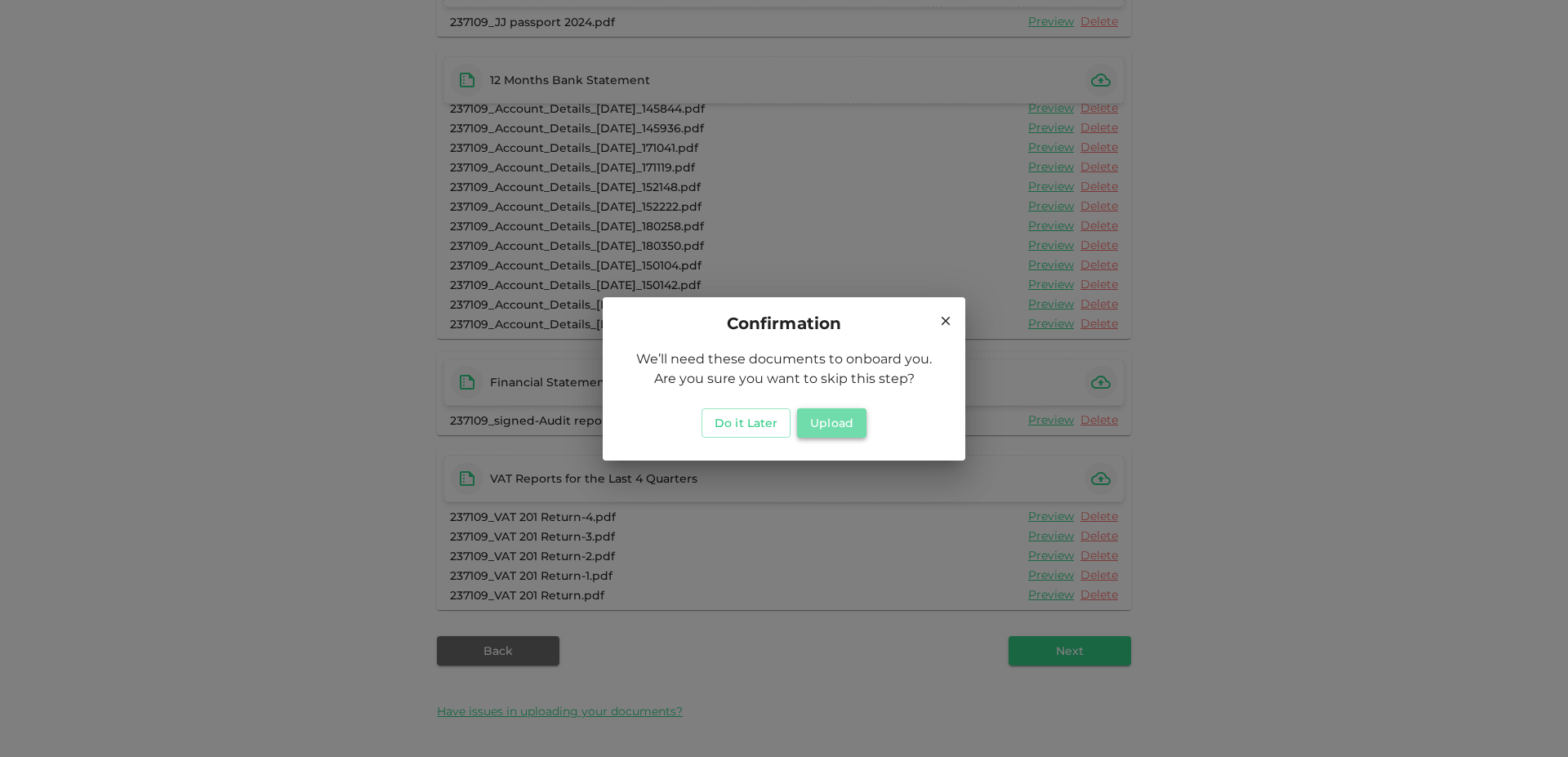
click at [822, 424] on button "Upload" at bounding box center [832, 423] width 69 height 29
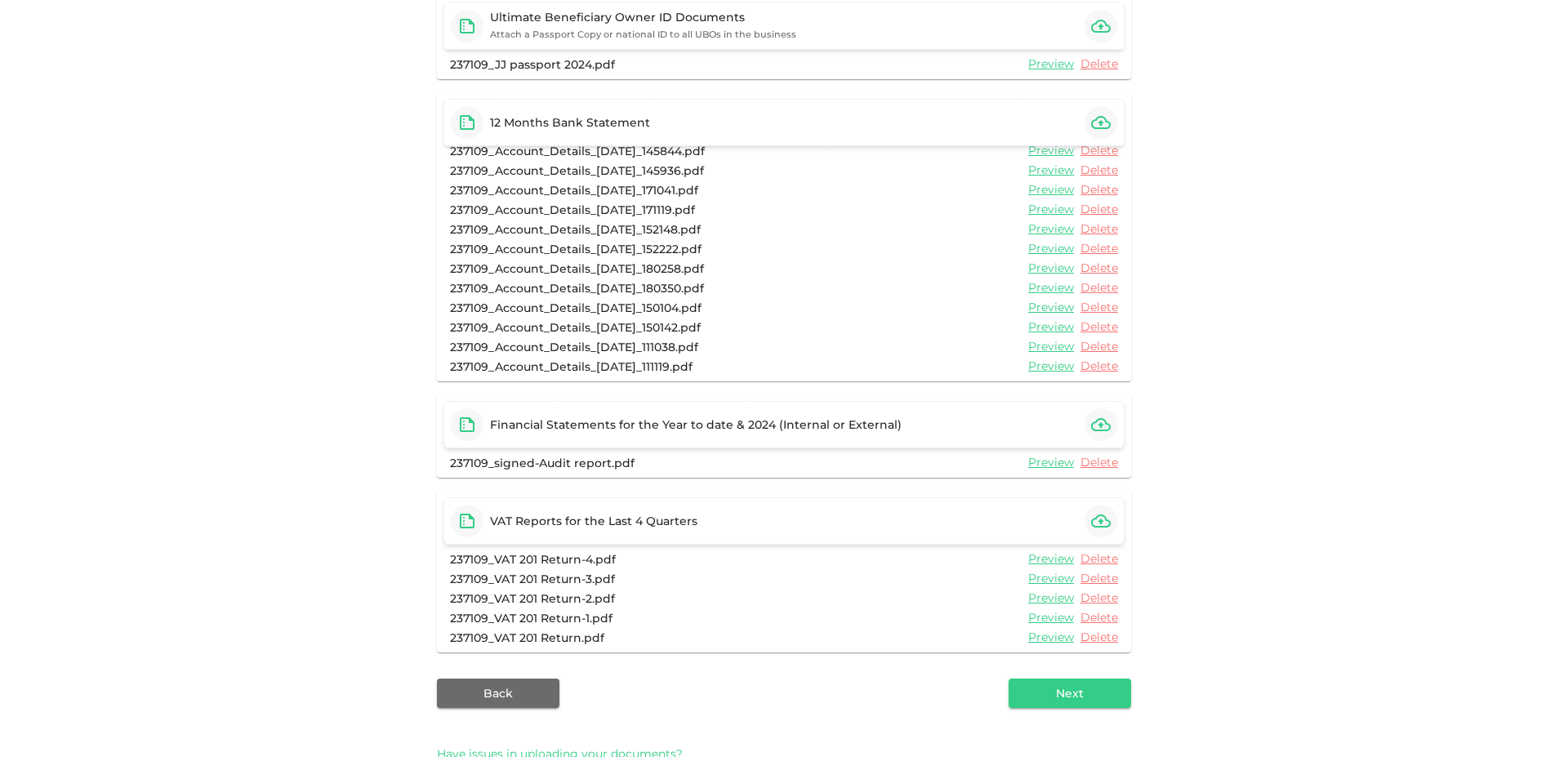
scroll to position [363, 0]
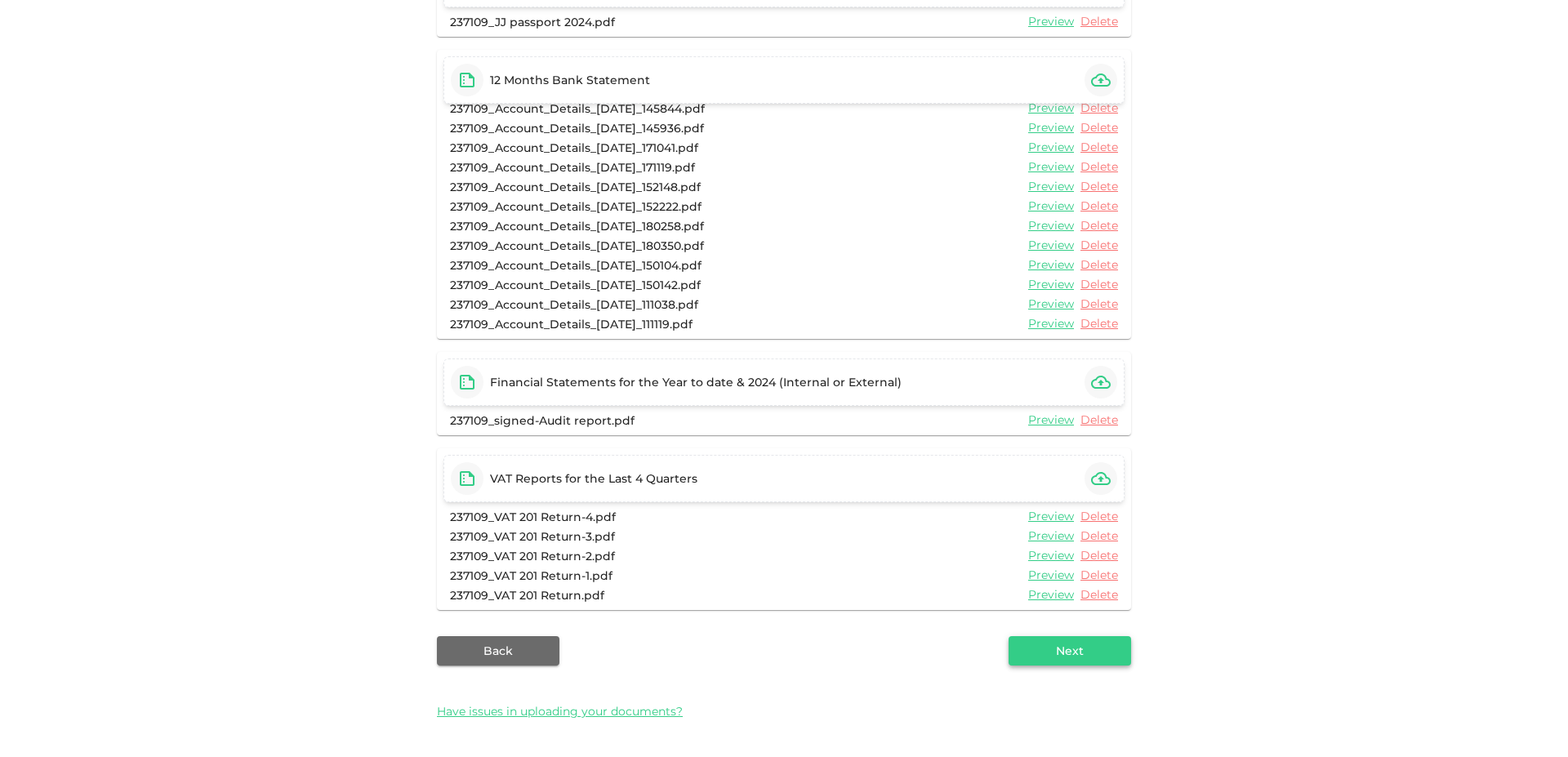
click at [1076, 647] on button "Next" at bounding box center [1070, 651] width 123 height 29
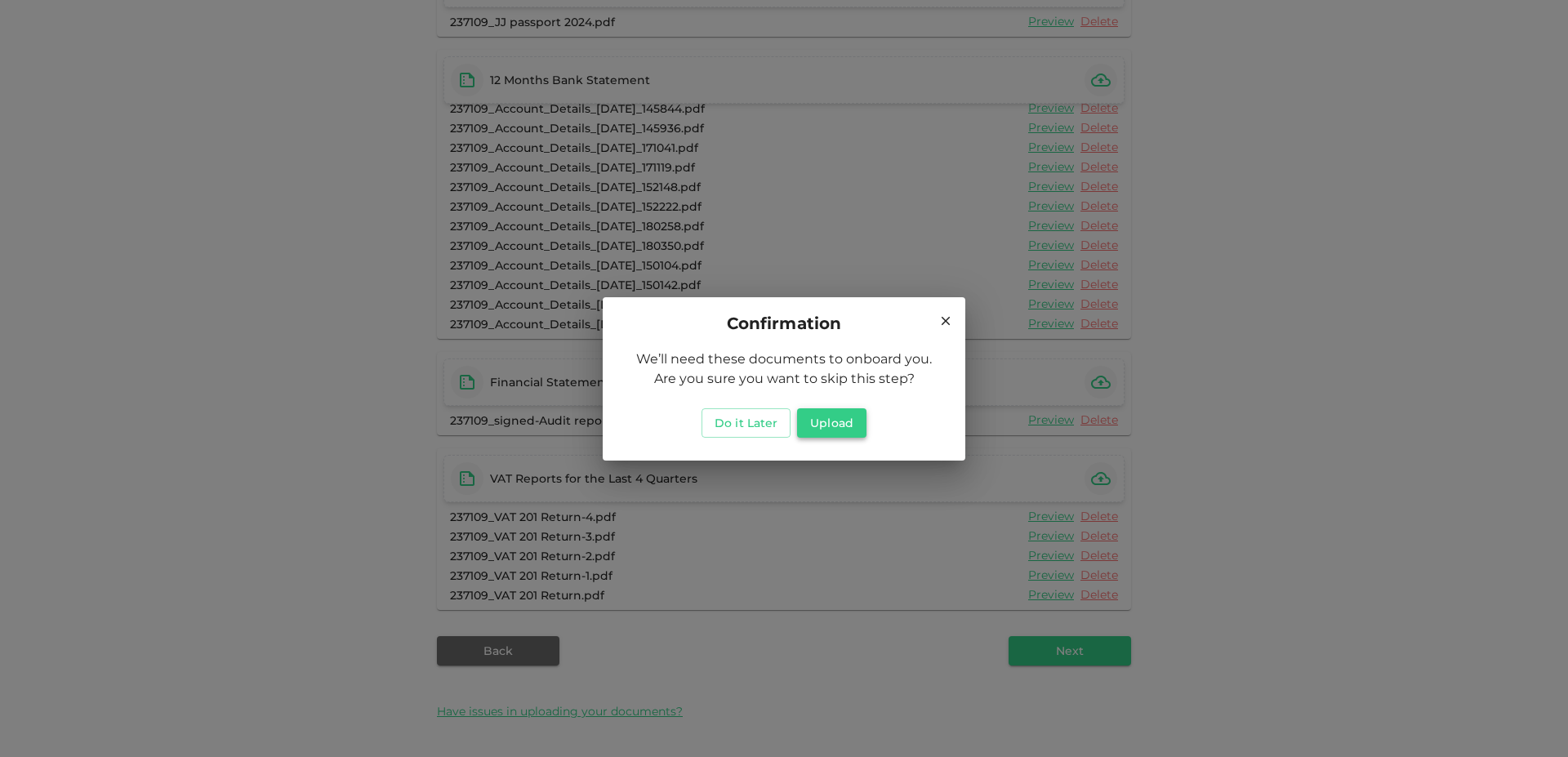
click at [817, 421] on button "Upload" at bounding box center [832, 423] width 69 height 29
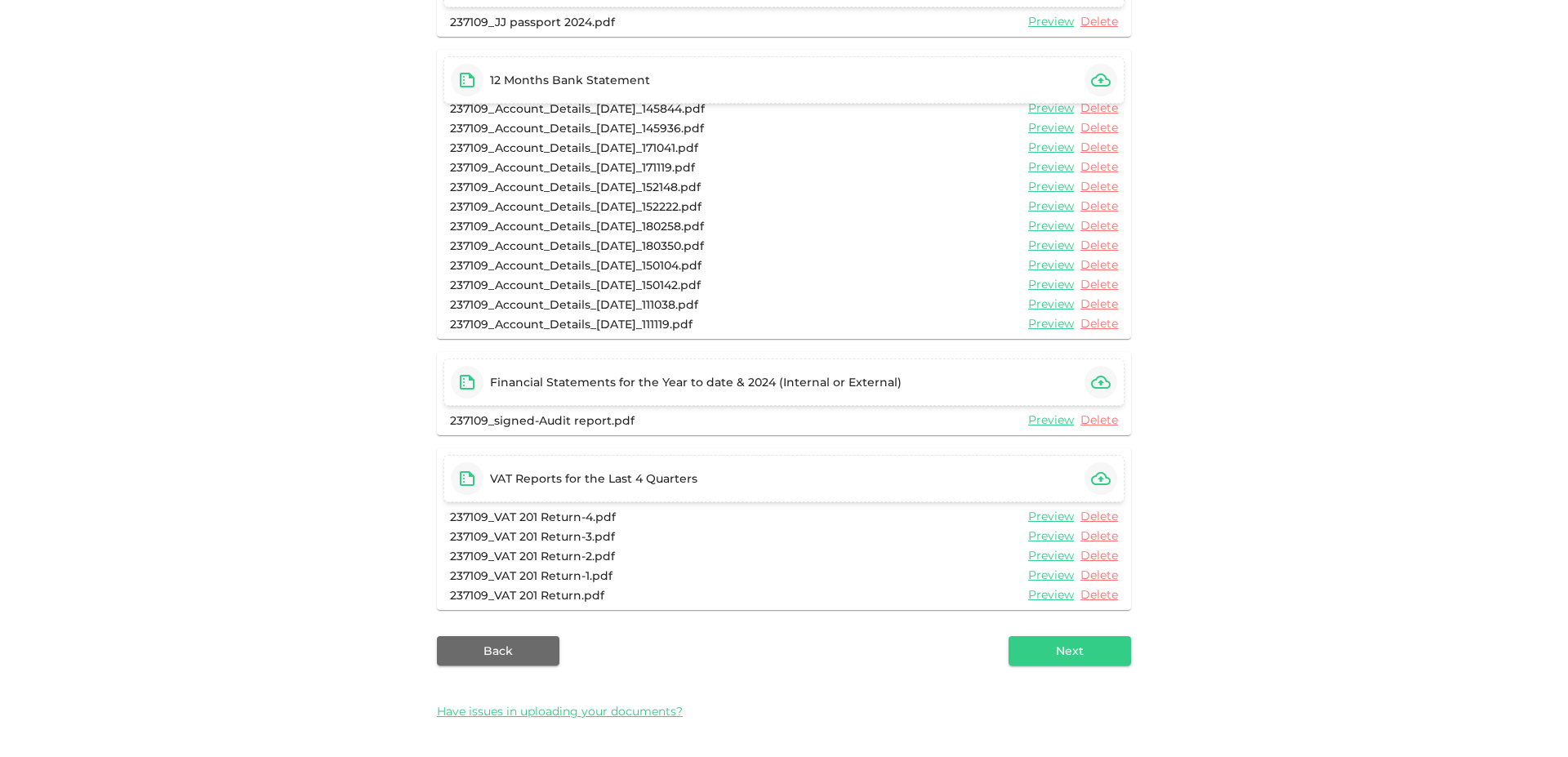
scroll to position [0, 0]
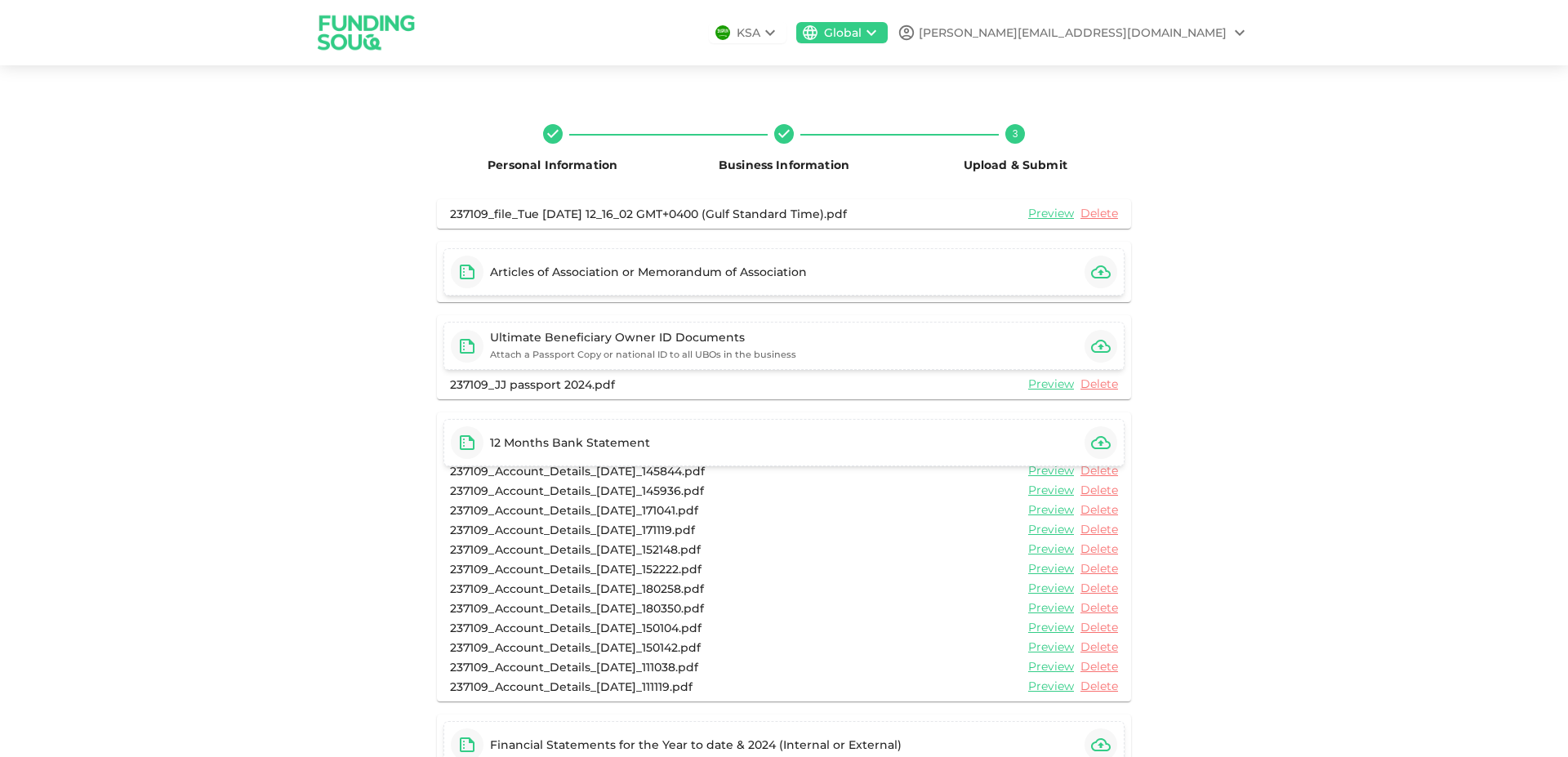
click at [1096, 270] on icon "button" at bounding box center [1101, 271] width 20 height 20
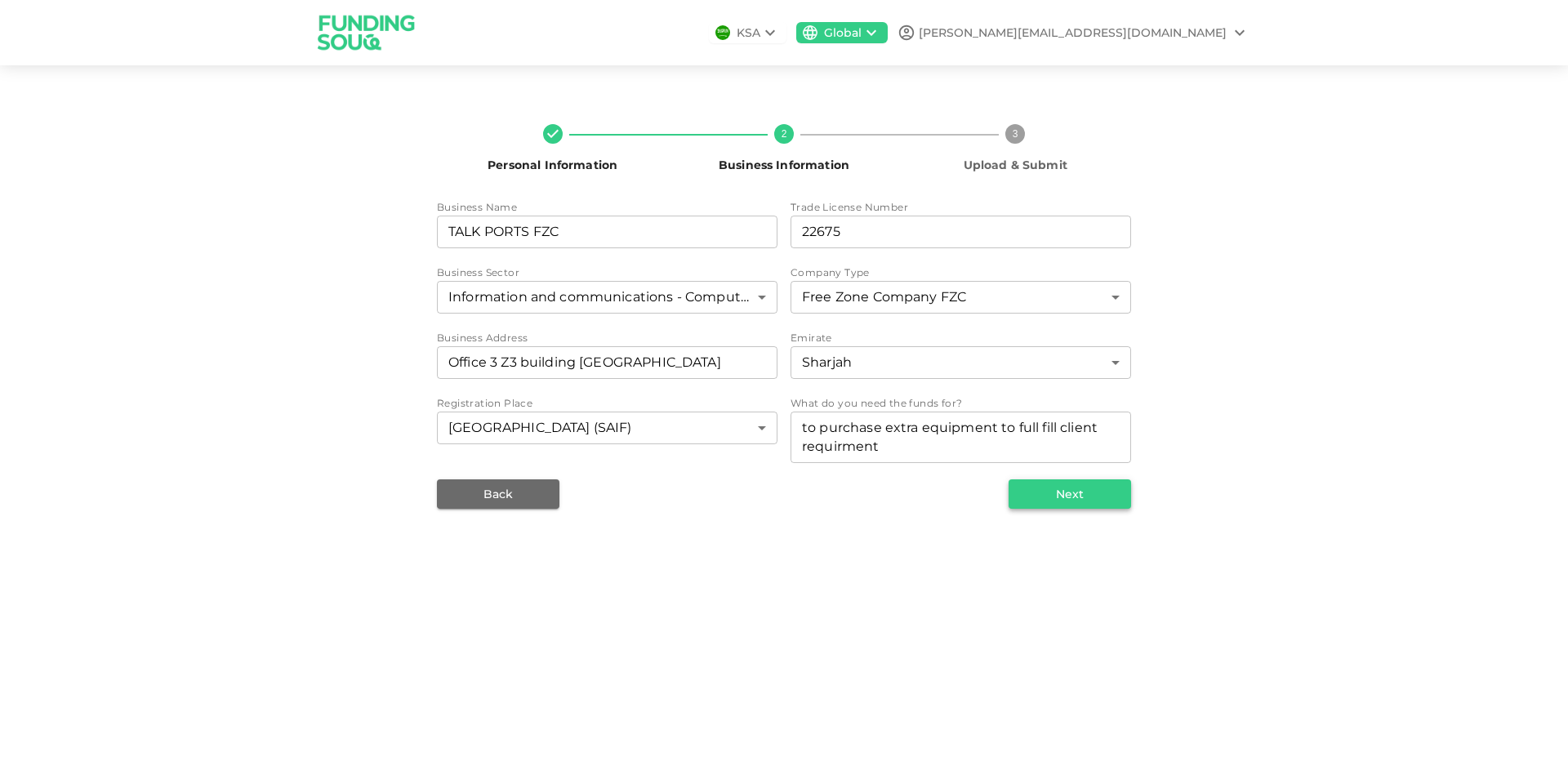
click at [1063, 505] on button "Next" at bounding box center [1070, 494] width 123 height 29
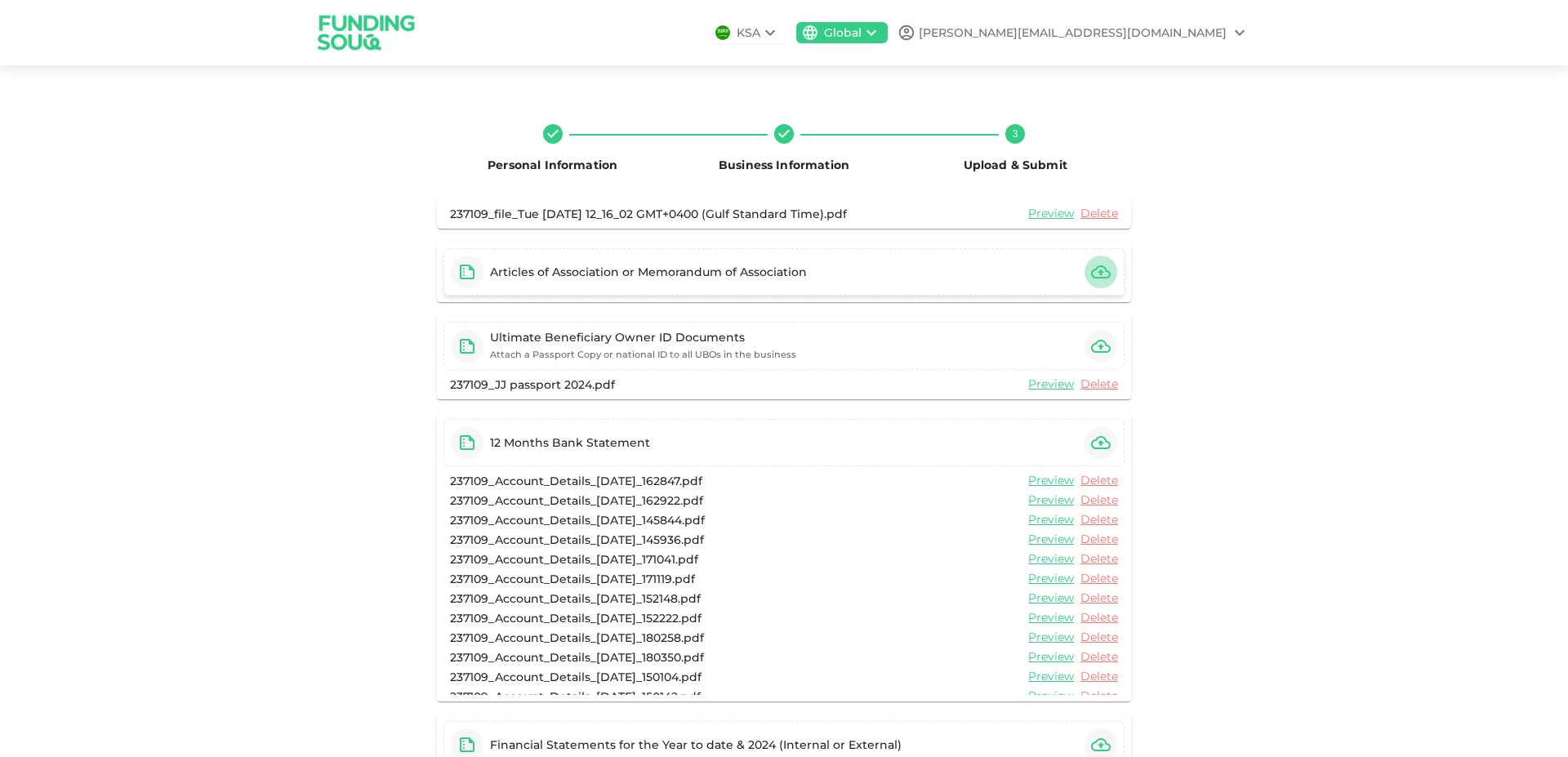
click at [1095, 270] on icon "button" at bounding box center [1101, 271] width 20 height 13
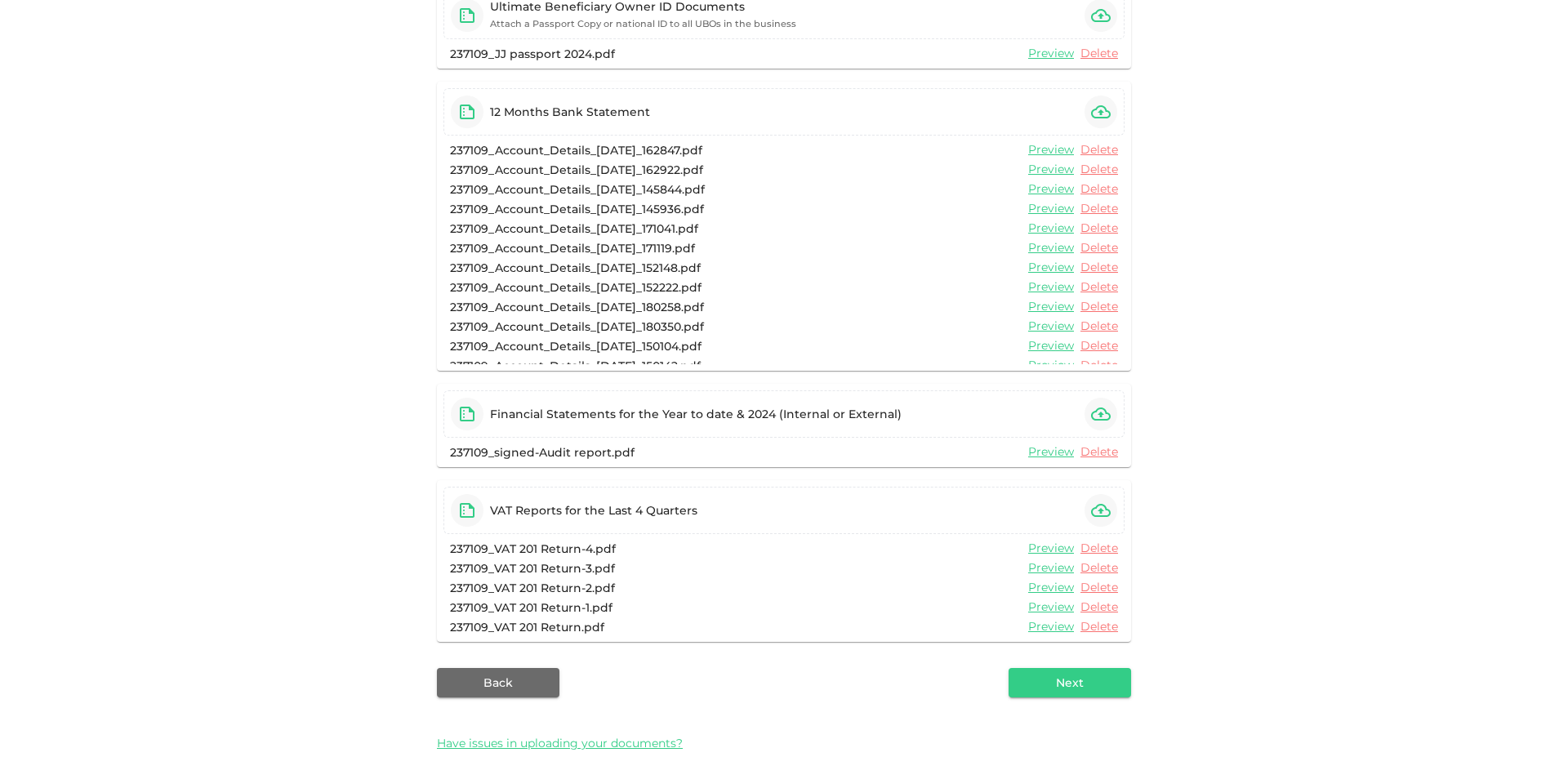
scroll to position [385, 0]
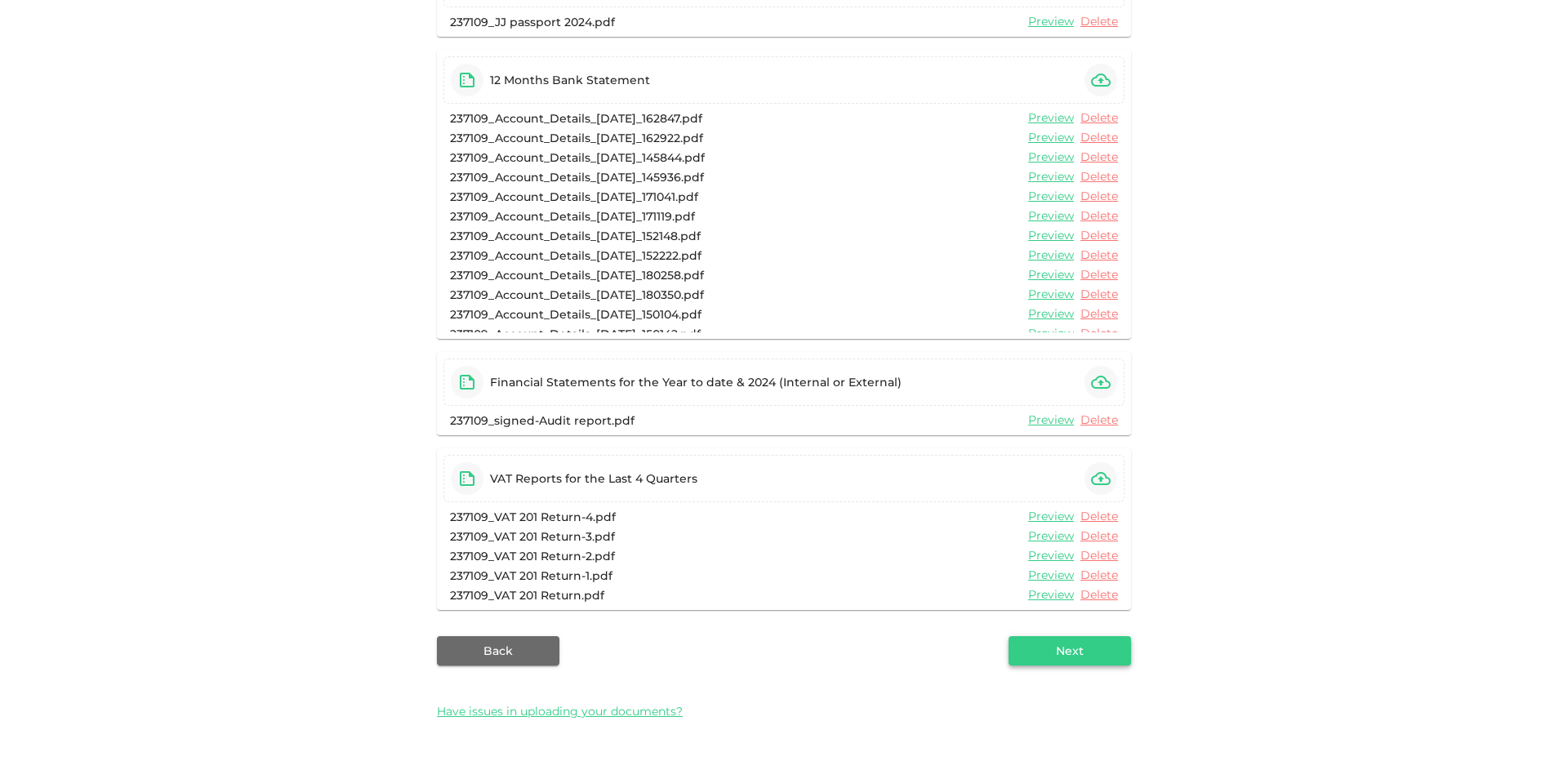
click at [1092, 665] on button "Next" at bounding box center [1070, 651] width 123 height 29
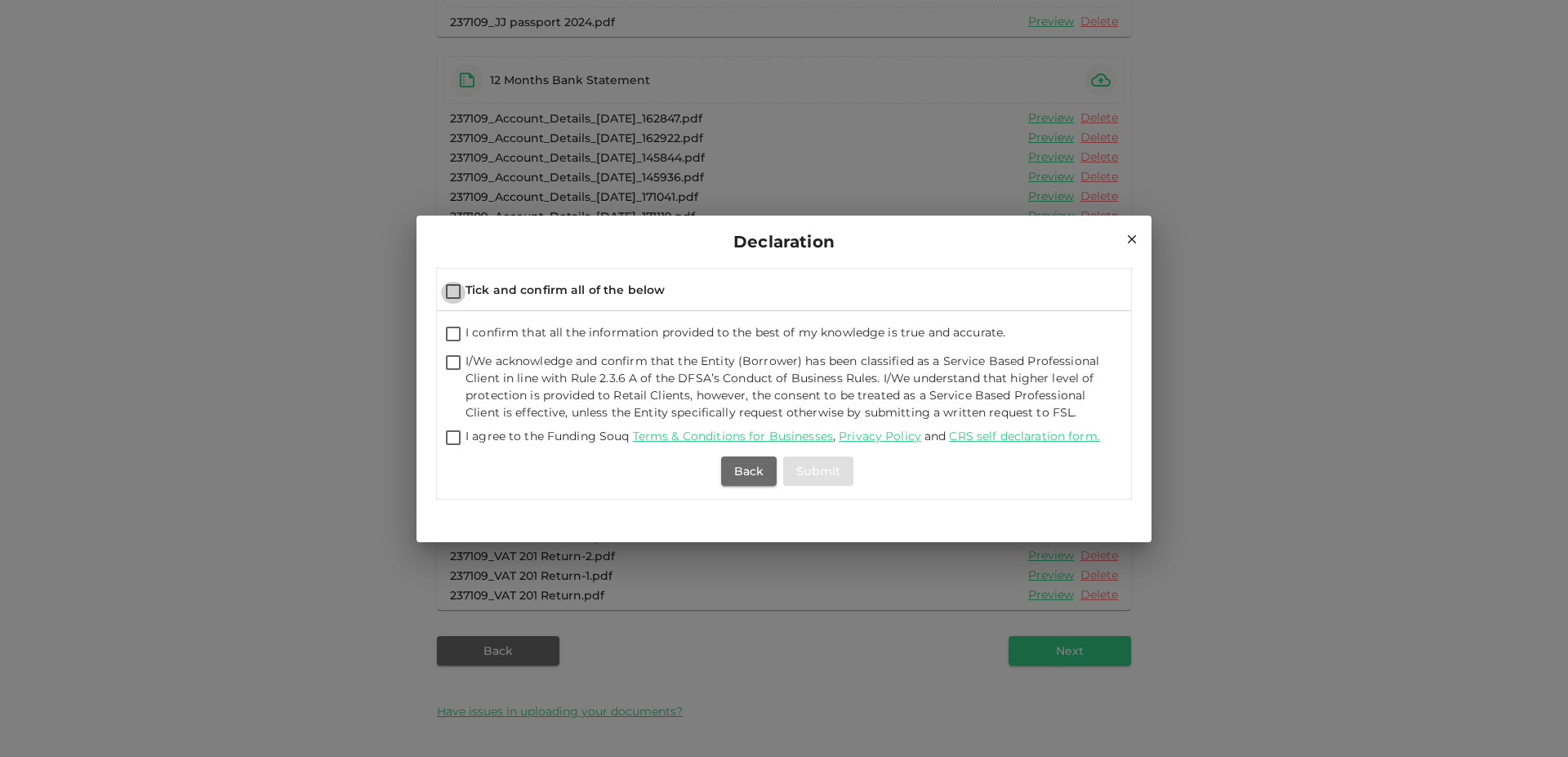
click at [456, 291] on input "Tick and confirm all of the below" at bounding box center [454, 293] width 24 height 22
checkbox input "true"
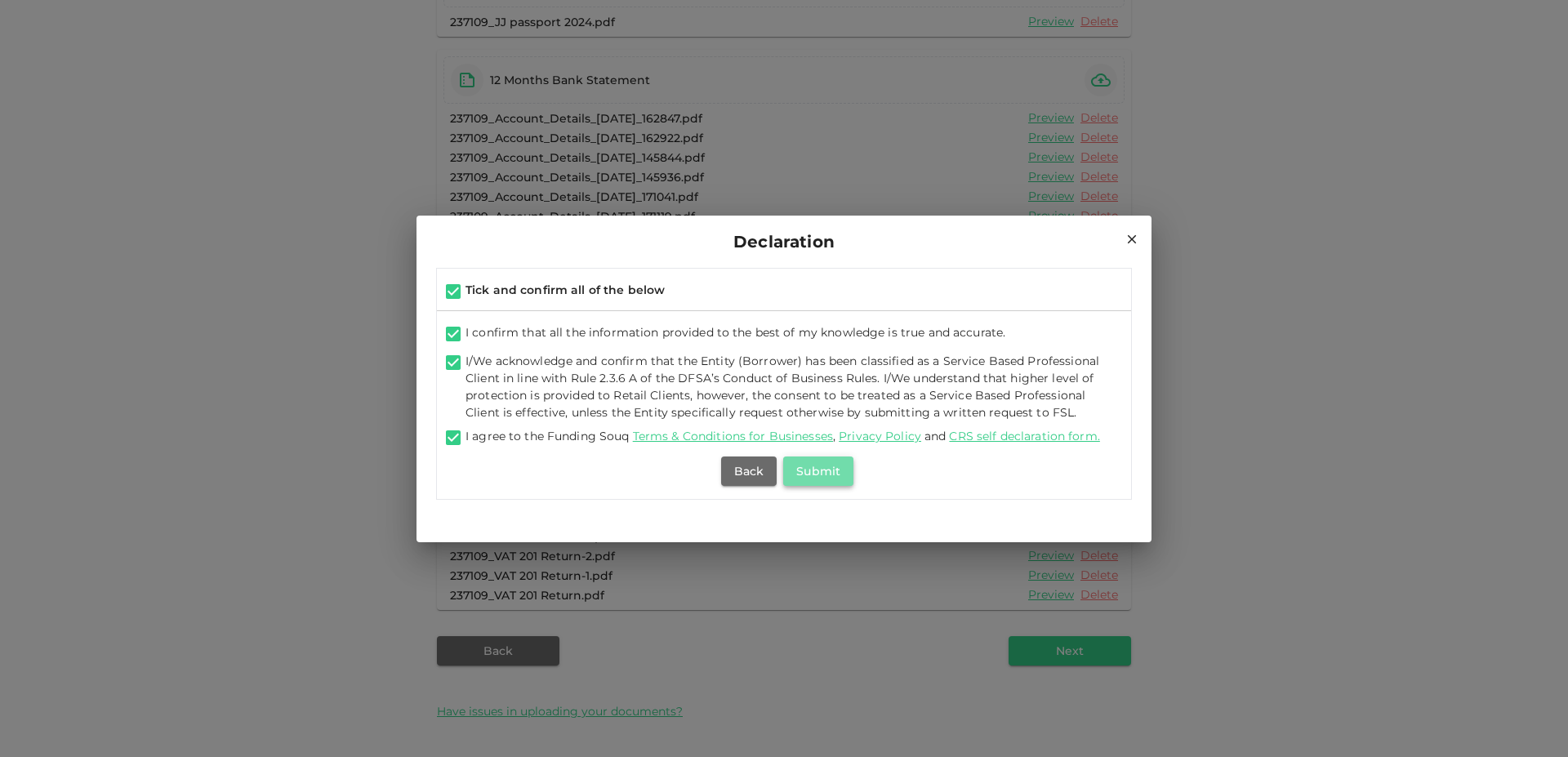
click at [814, 468] on button "Submit" at bounding box center [818, 471] width 70 height 29
